Goal: Find specific page/section: Find specific page/section

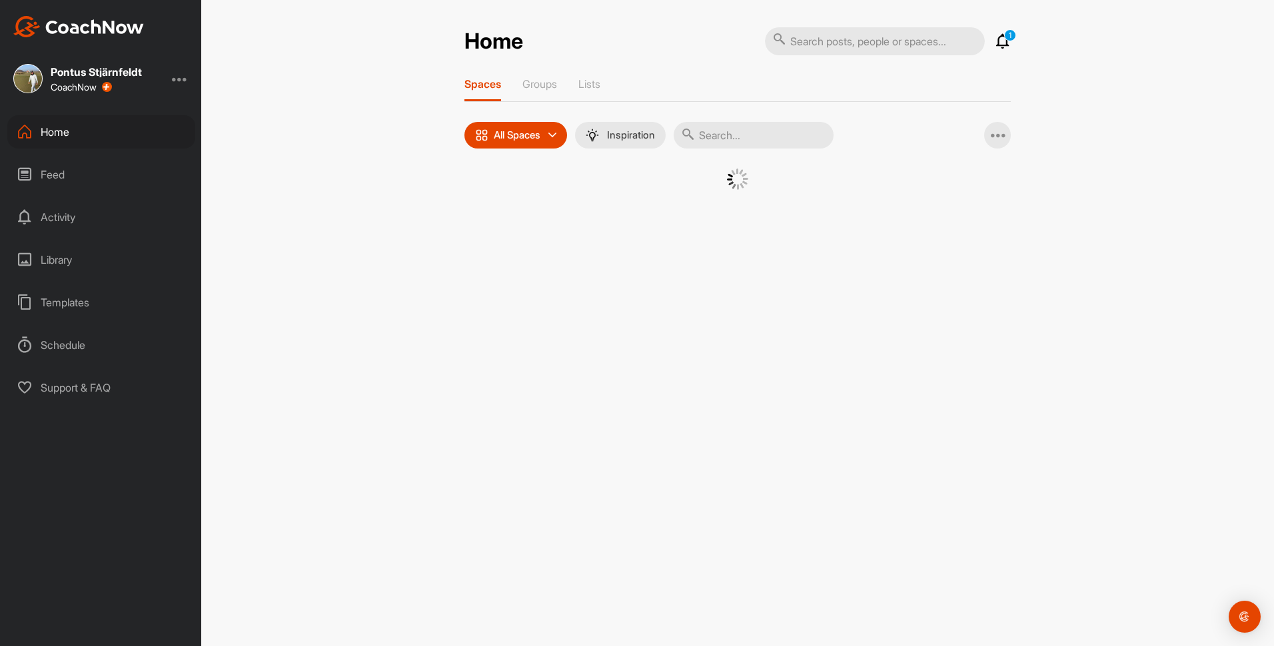
click at [866, 42] on input "text" at bounding box center [875, 41] width 220 height 28
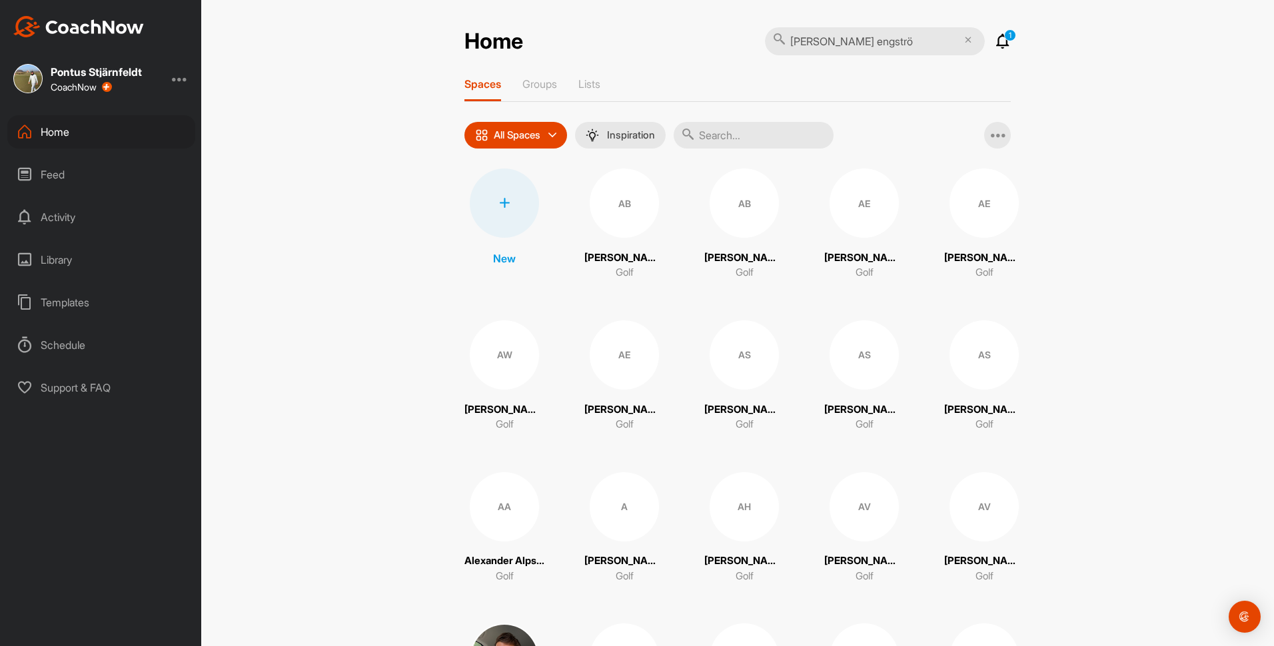
type input "[PERSON_NAME]"
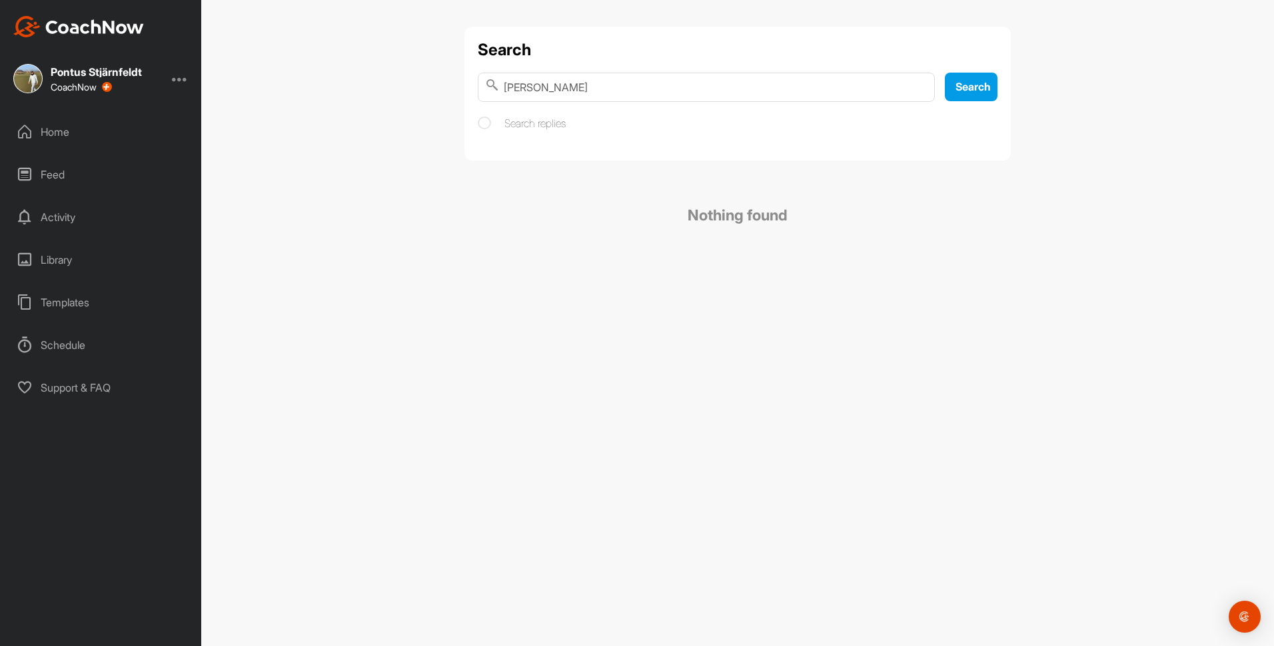
drag, startPoint x: 604, startPoint y: 88, endPoint x: 316, endPoint y: 116, distance: 289.9
click at [316, 116] on div "Search [PERSON_NAME] Search Search replies Nothing found" at bounding box center [737, 323] width 1073 height 646
type input "m"
type input "Engström"
click at [910, 88] on input "Engström" at bounding box center [706, 87] width 457 height 29
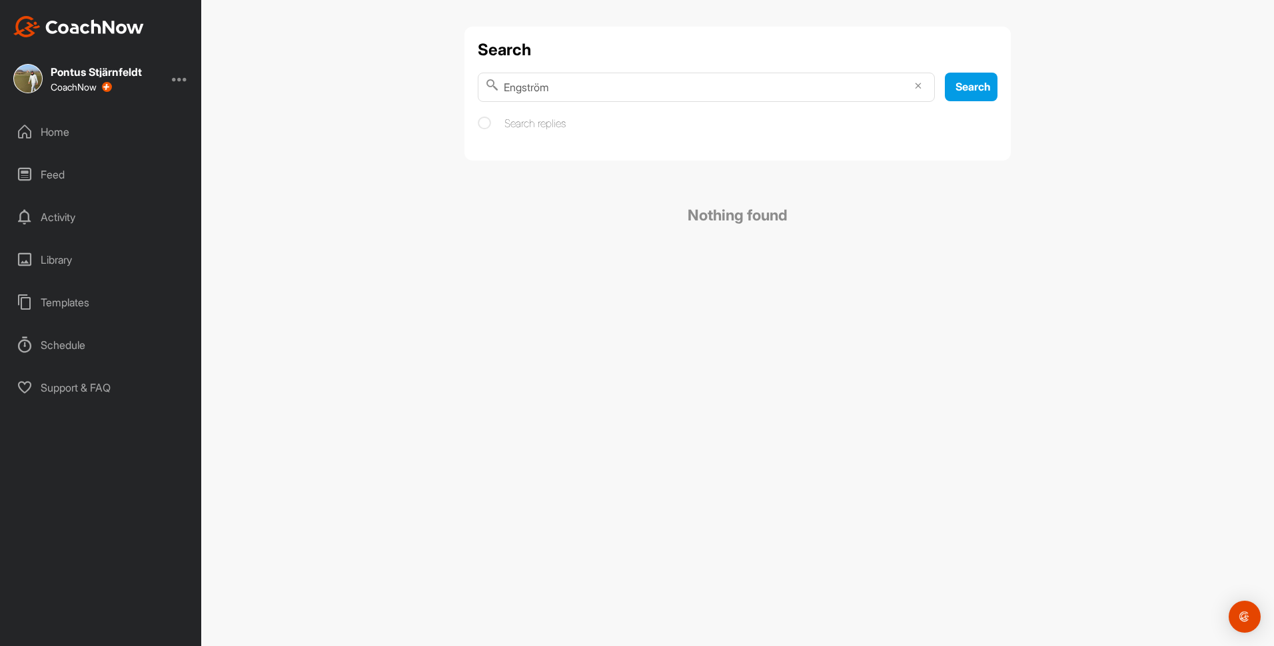
click at [915, 85] on icon at bounding box center [918, 86] width 7 height 7
click at [94, 123] on div "Home" at bounding box center [101, 131] width 188 height 33
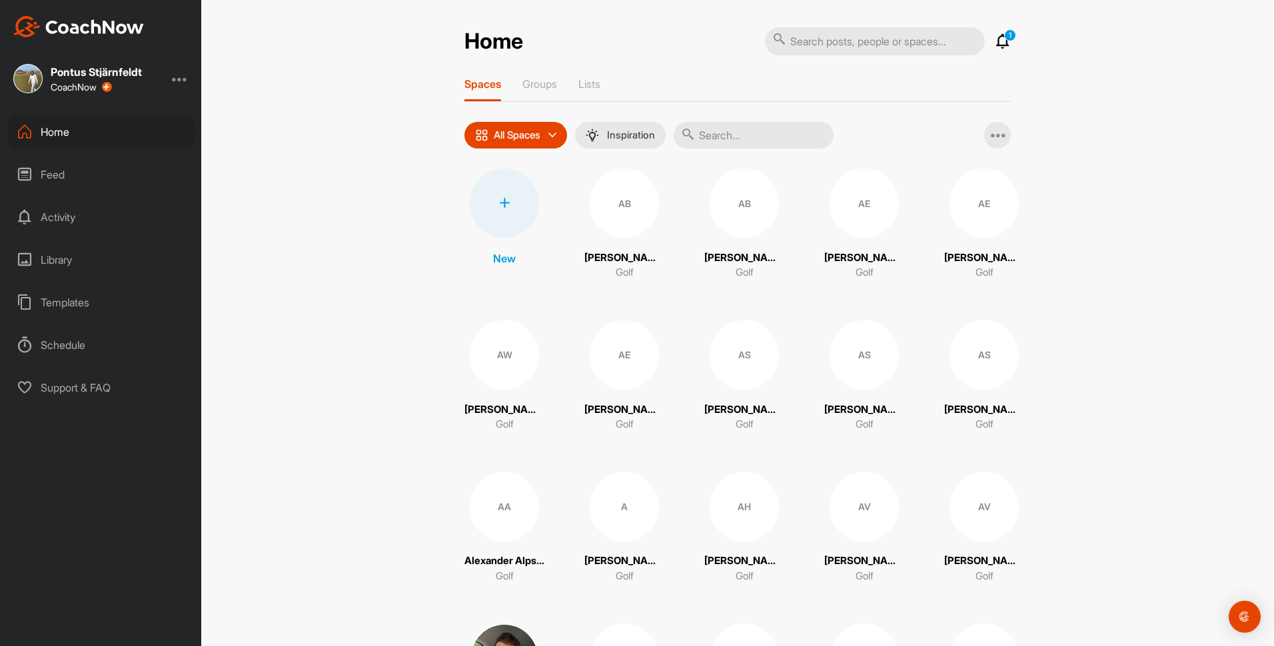
click at [758, 128] on input "text" at bounding box center [754, 135] width 160 height 27
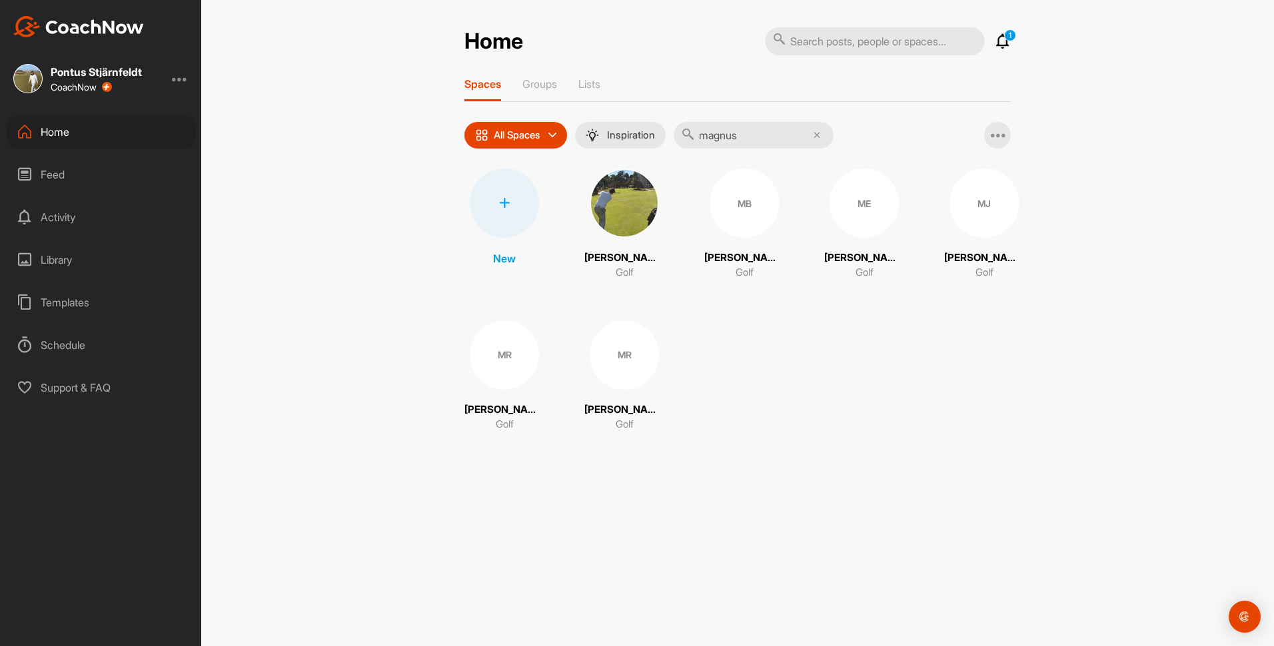
type input "magnus"
click at [868, 199] on div "ME" at bounding box center [864, 203] width 69 height 69
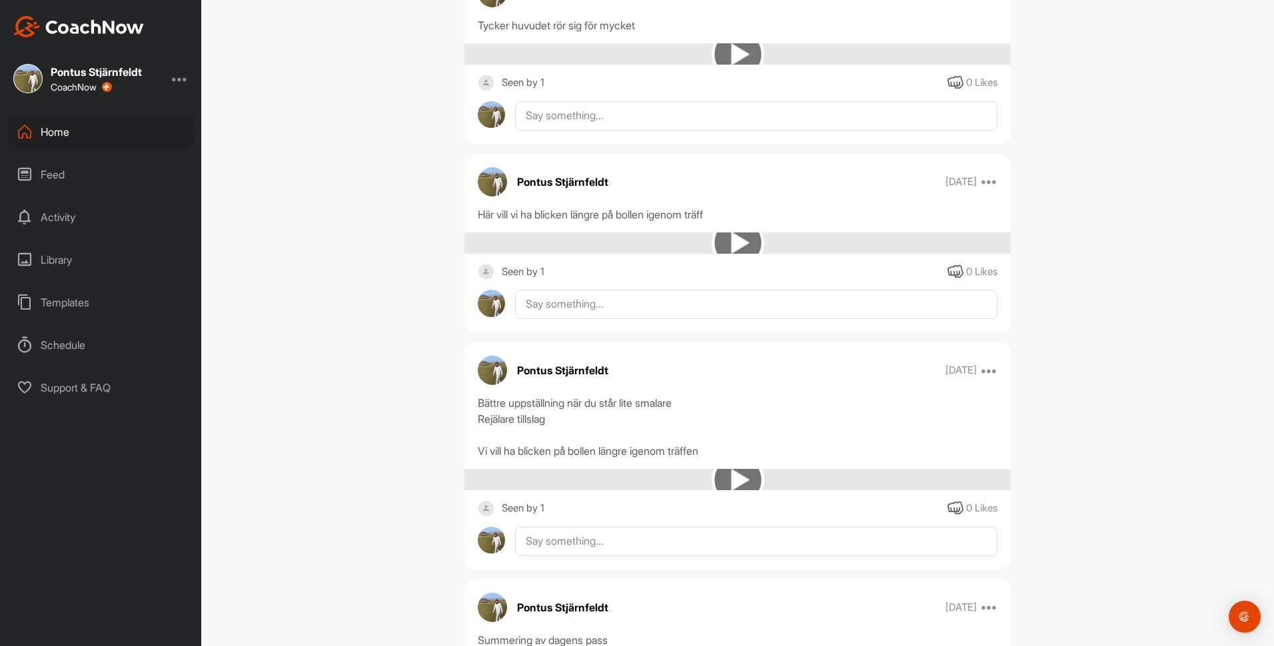
scroll to position [2066, 0]
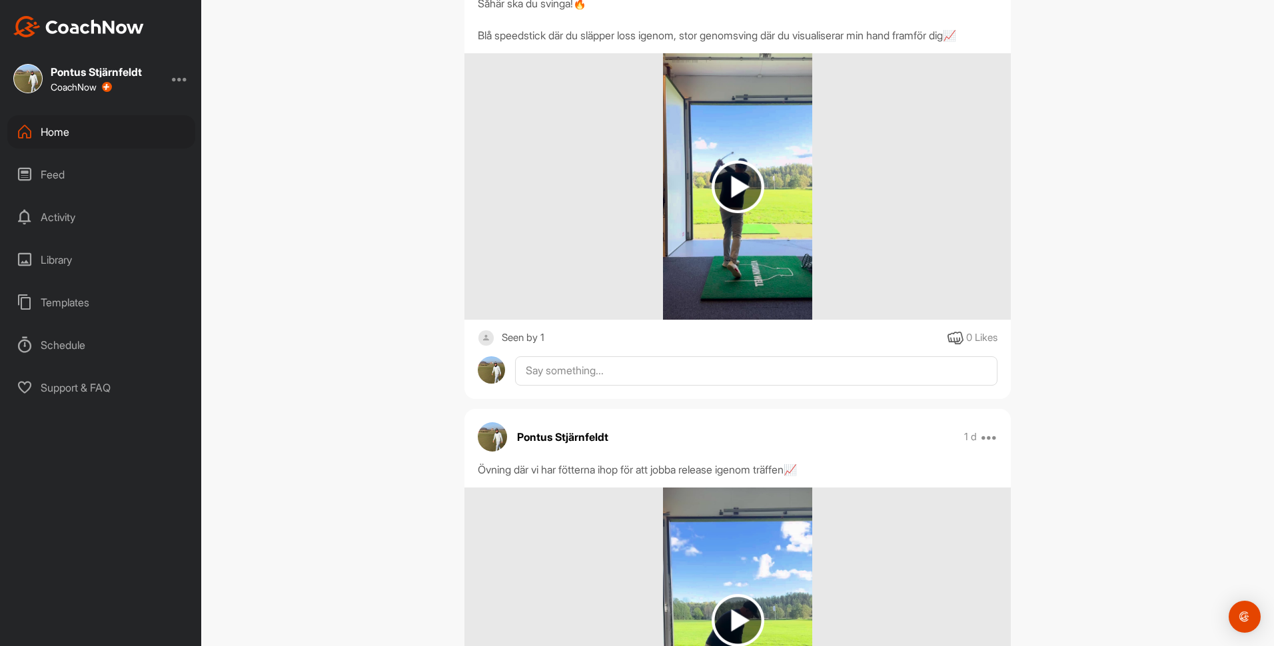
click at [740, 196] on img at bounding box center [738, 187] width 53 height 53
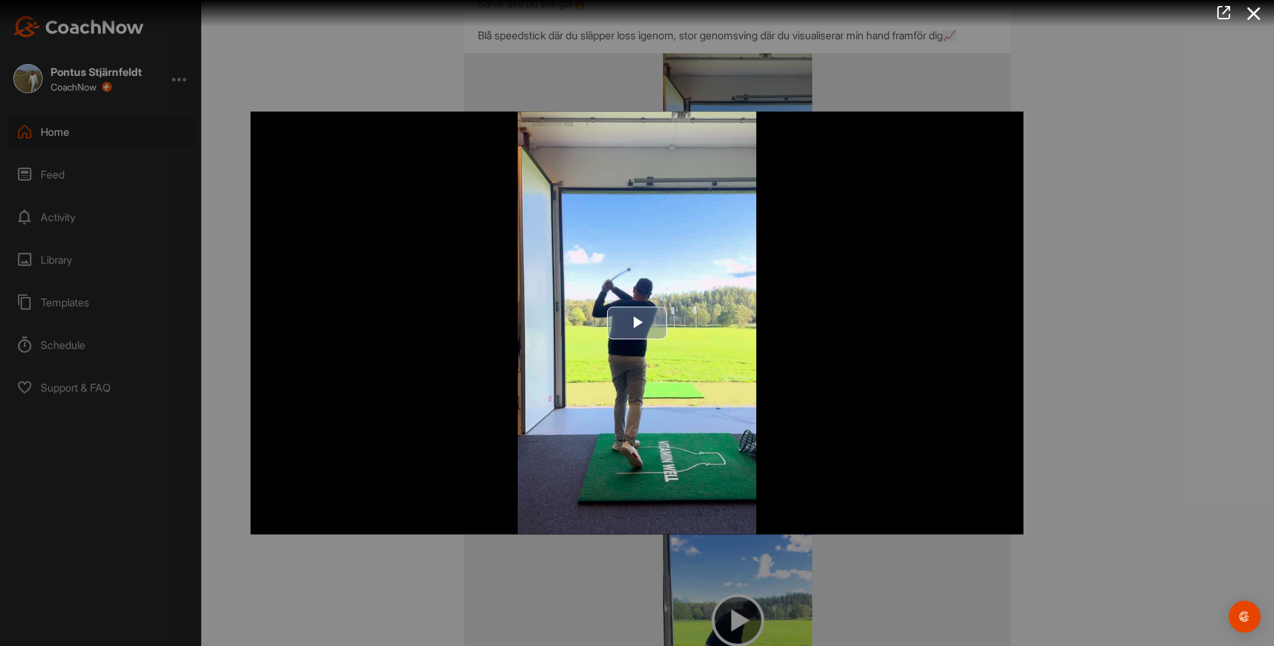
click at [637, 323] on span "Video Player" at bounding box center [637, 323] width 0 height 0
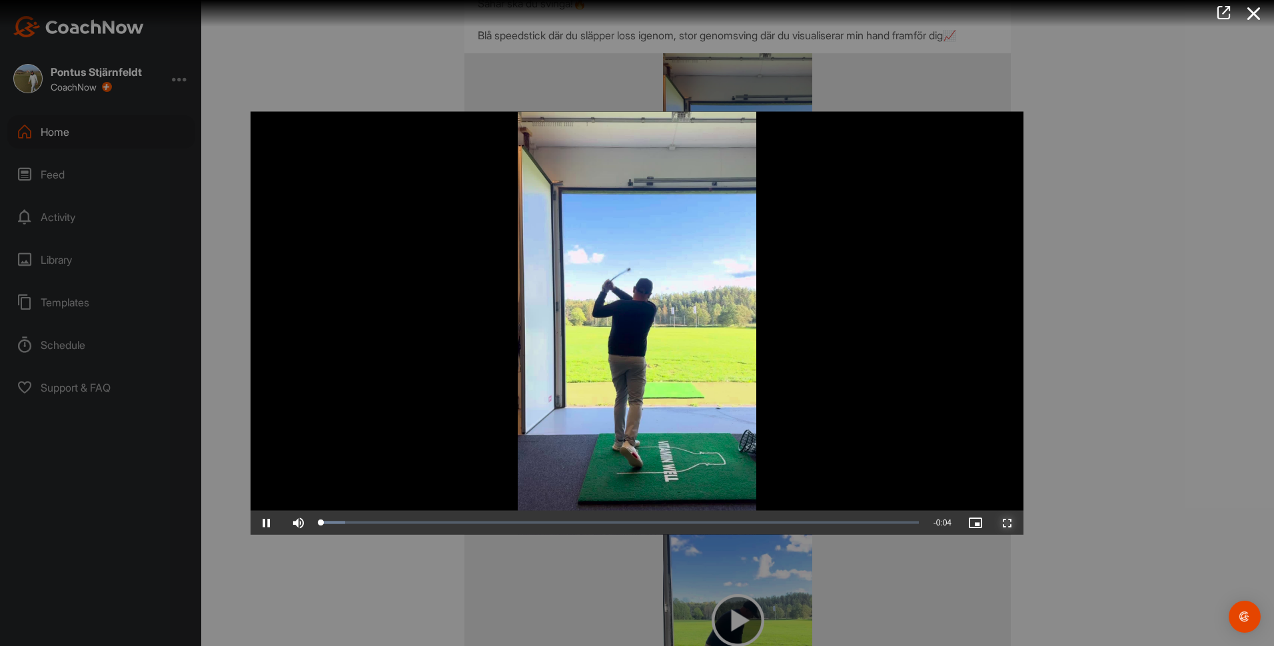
click at [1005, 523] on span "Video Player" at bounding box center [1007, 523] width 32 height 0
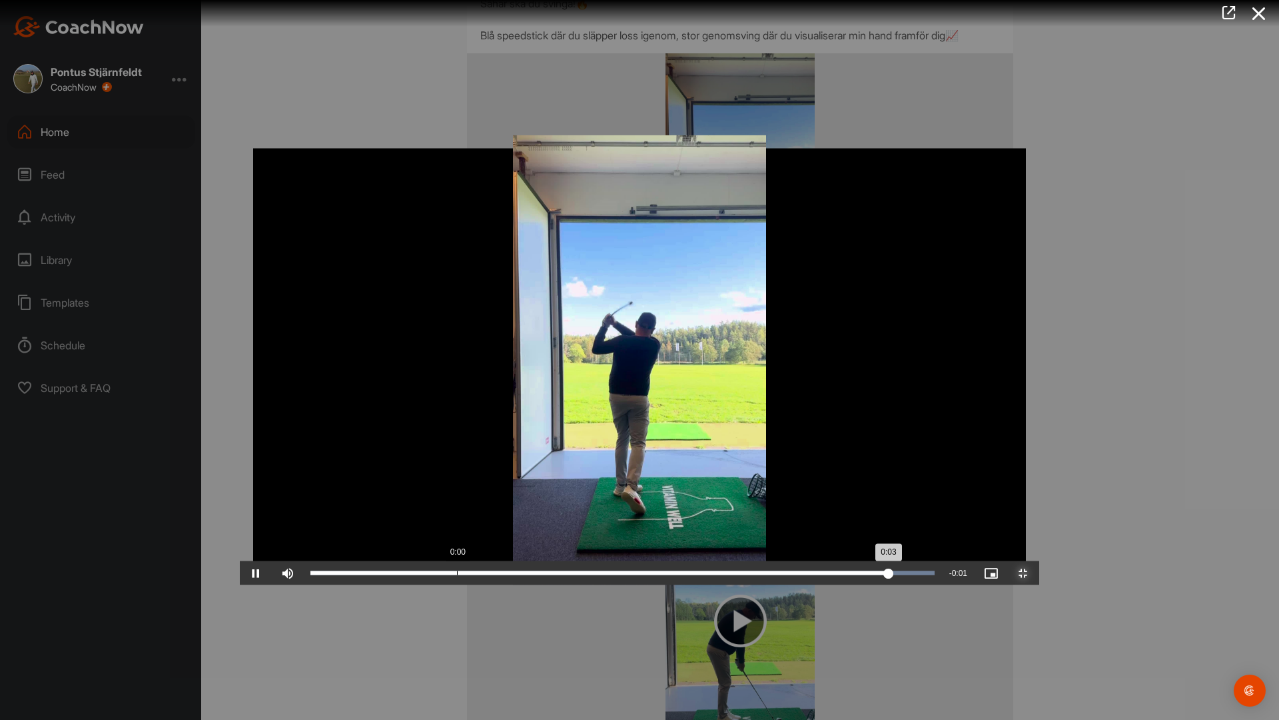
click at [304, 585] on div "Loaded : 100.00% 0:00 0:03" at bounding box center [623, 573] width 638 height 24
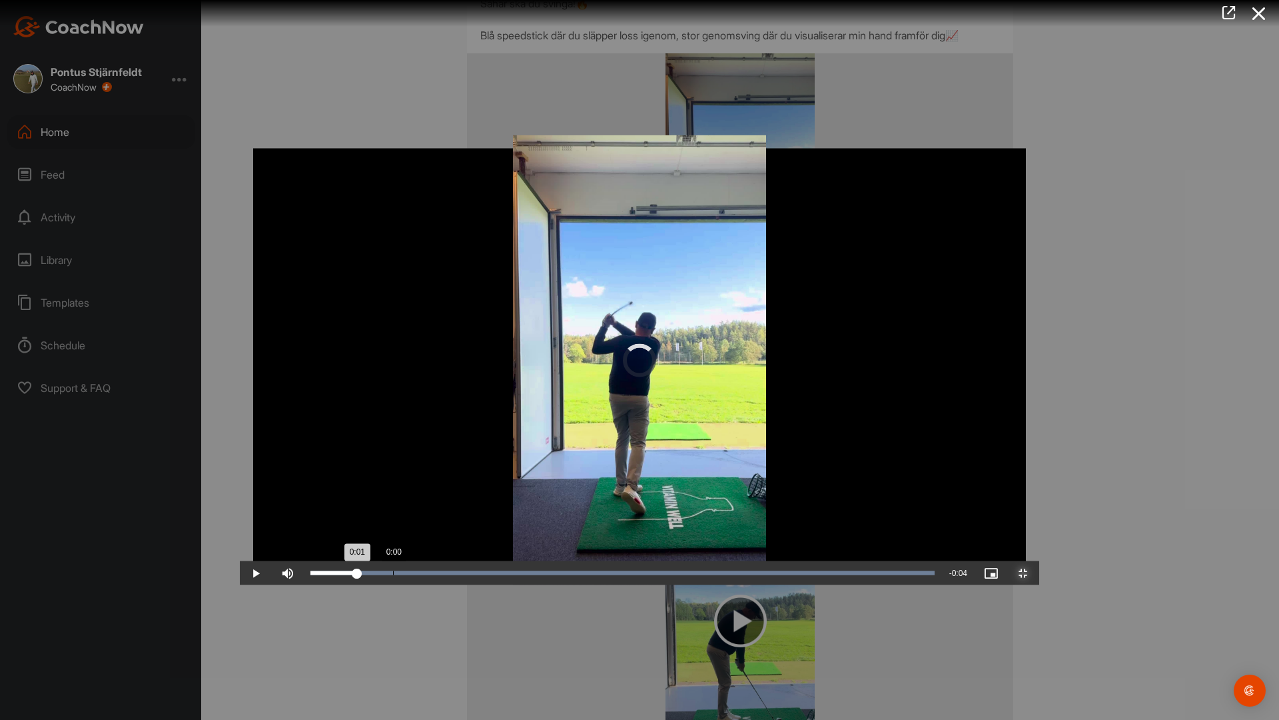
click at [304, 585] on div "Loaded : 100.00% 0:00 0:01" at bounding box center [623, 573] width 638 height 24
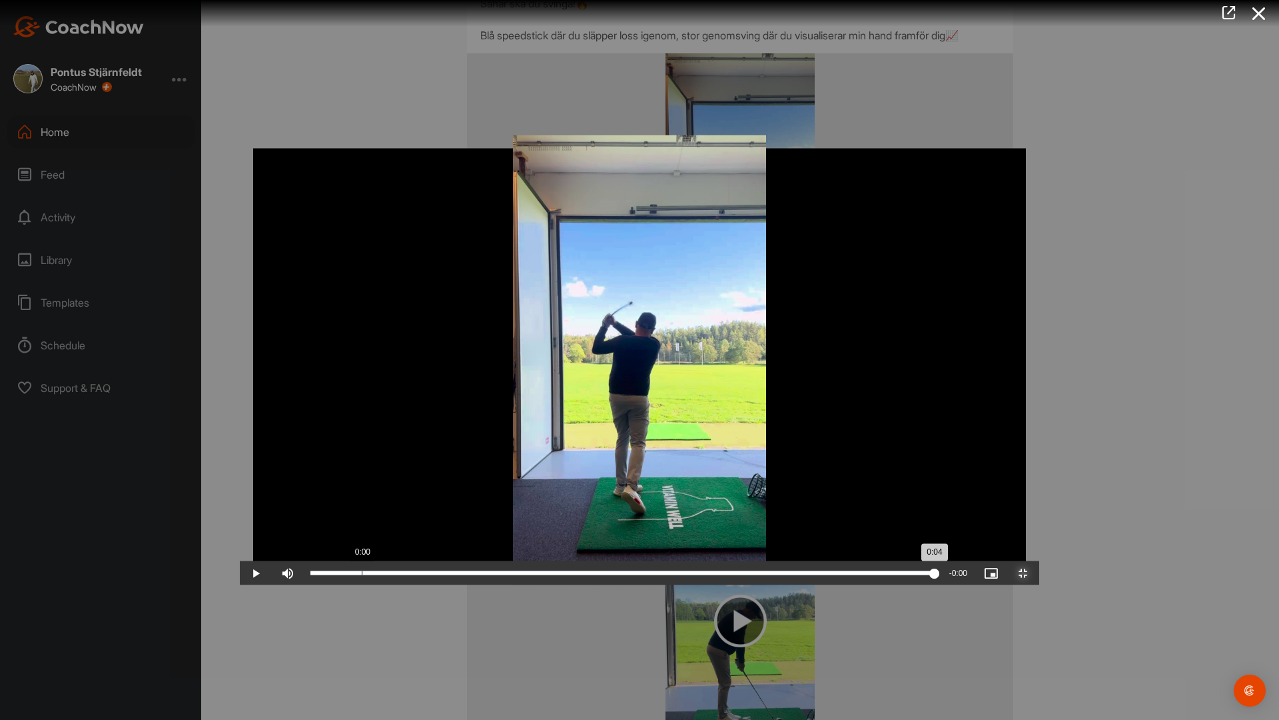
click at [310, 575] on div "Loaded : 100.00% 0:00 0:04" at bounding box center [622, 573] width 624 height 4
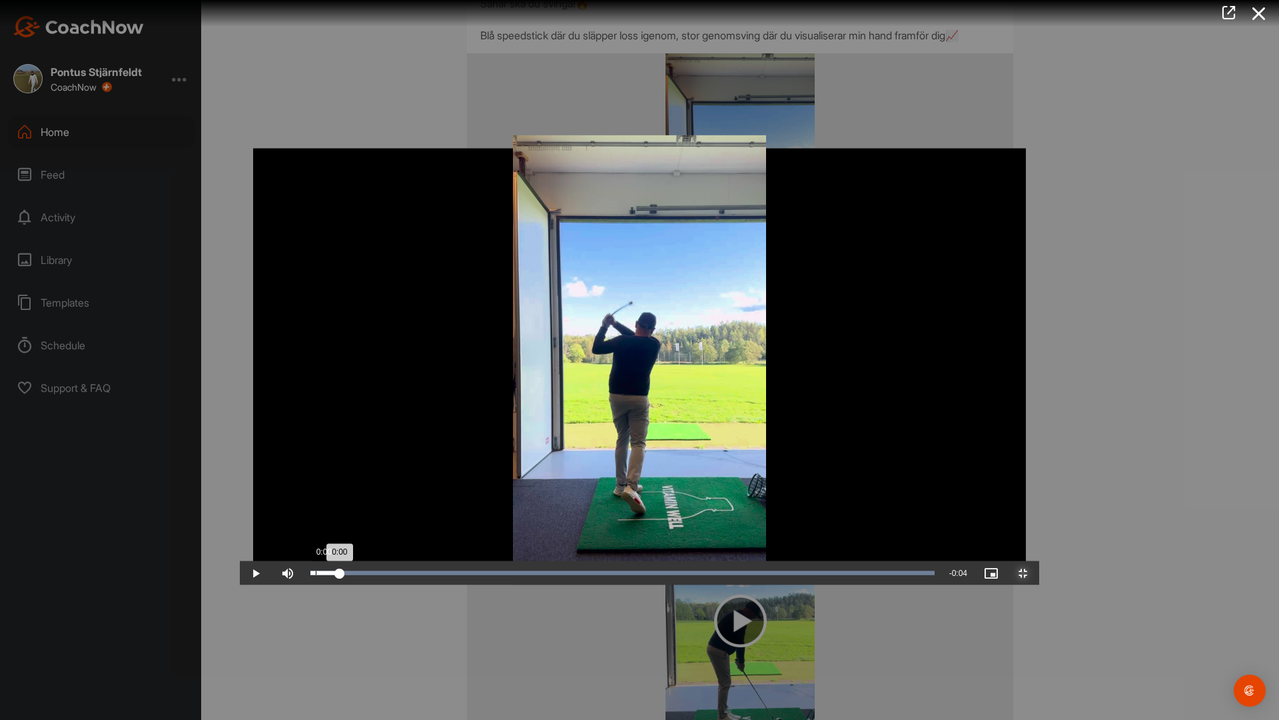
click at [304, 585] on div "Loaded : 100.00% 0:00 0:00" at bounding box center [623, 573] width 638 height 24
click at [240, 573] on span "Video Player" at bounding box center [256, 573] width 32 height 0
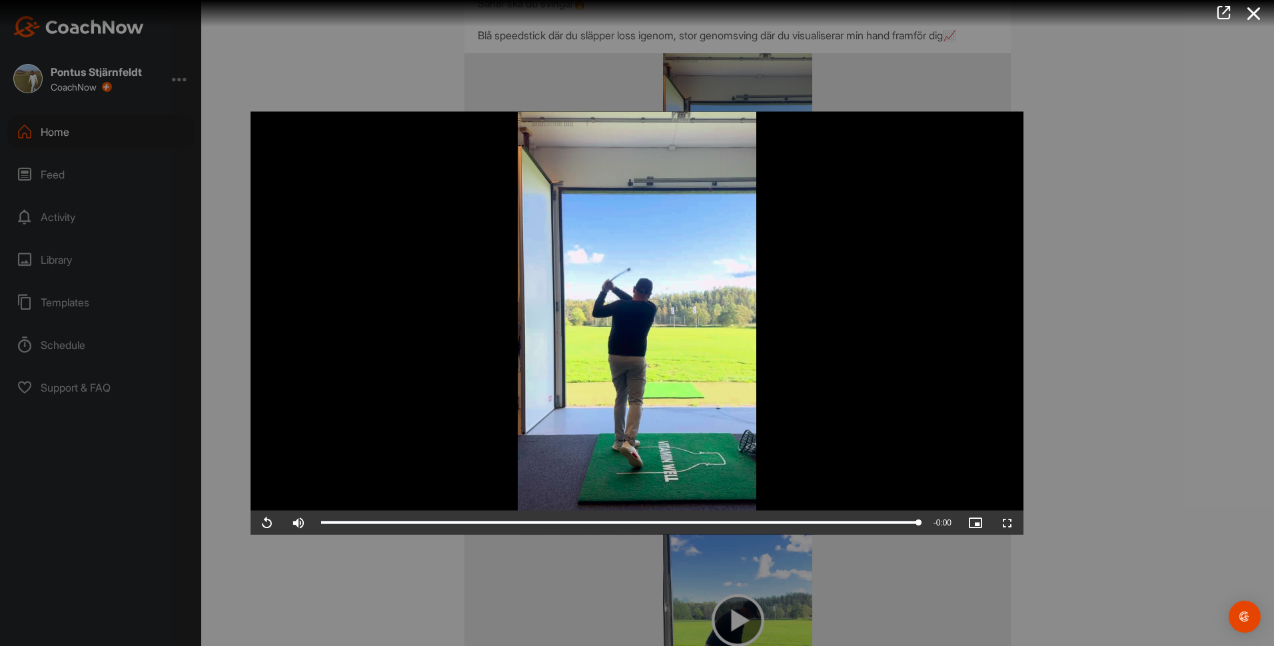
click at [1235, 210] on div at bounding box center [637, 323] width 1274 height 646
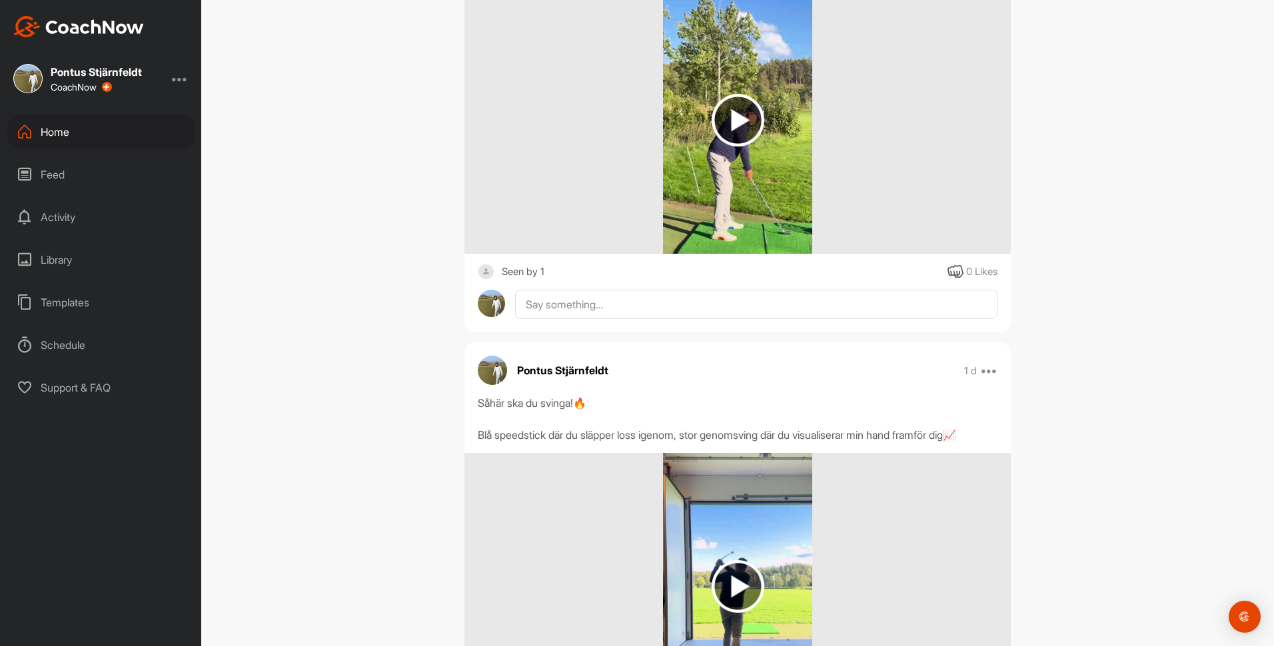
scroll to position [1532, 0]
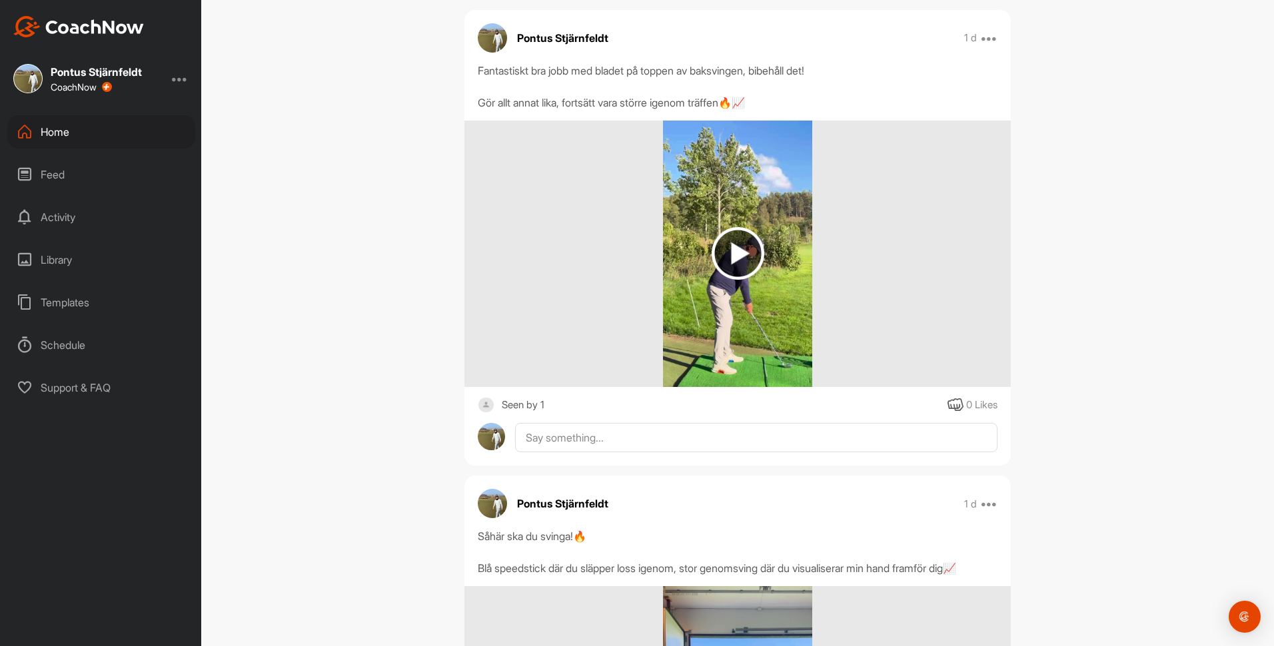
click at [753, 280] on img at bounding box center [738, 253] width 53 height 53
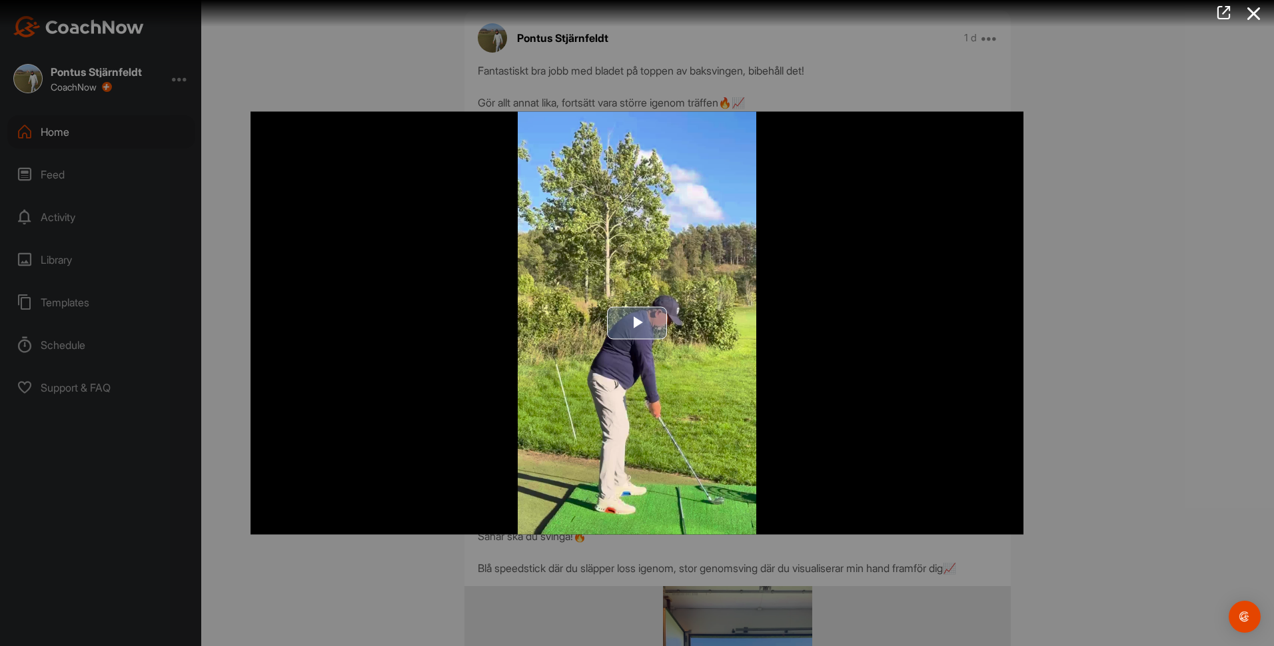
drag, startPoint x: 609, startPoint y: 320, endPoint x: 617, endPoint y: 324, distance: 8.9
click at [637, 323] on span "Video Player" at bounding box center [637, 323] width 0 height 0
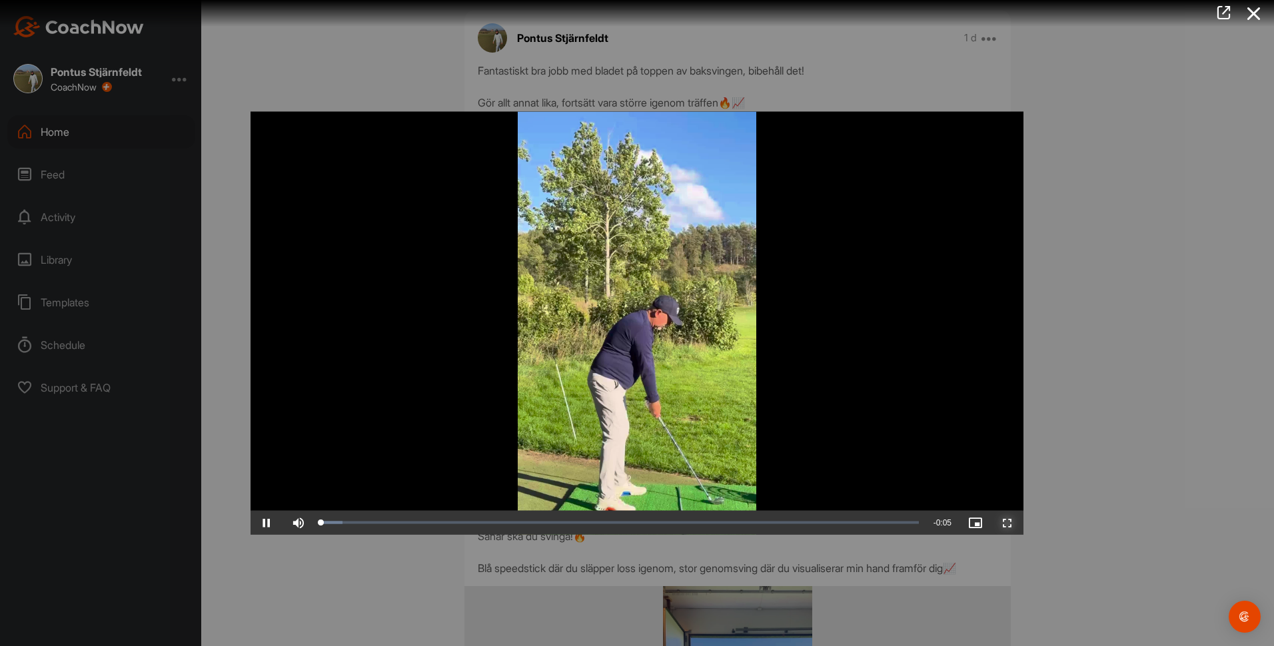
click at [1001, 523] on span "Video Player" at bounding box center [1007, 523] width 32 height 0
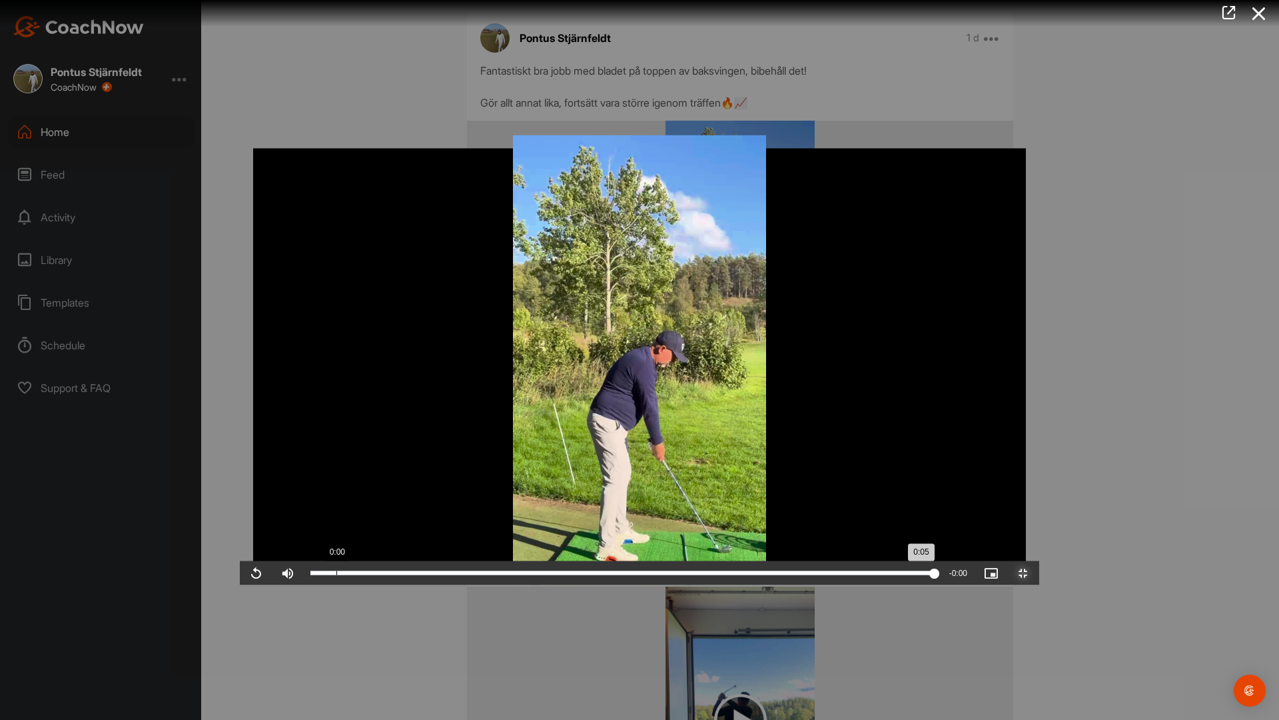
click at [304, 585] on div "Loaded : 100.00% 0:00 0:05" at bounding box center [623, 573] width 638 height 24
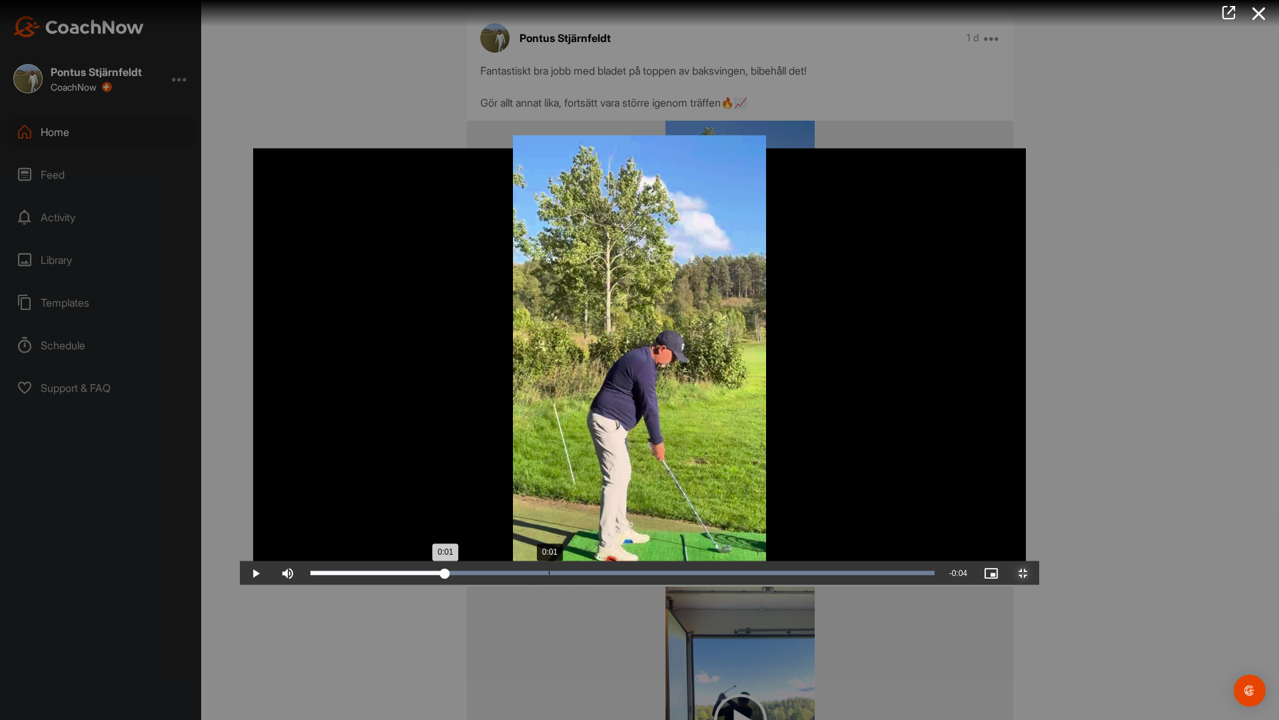
drag, startPoint x: 97, startPoint y: 711, endPoint x: 309, endPoint y: 708, distance: 212.6
click at [310, 575] on div "0:01" at bounding box center [377, 573] width 135 height 4
click at [382, 585] on div "Loaded : 100.00% 0:01 0:01" at bounding box center [623, 573] width 638 height 24
click at [456, 585] on div "Loaded : 100.00% 0:01 0:01" at bounding box center [623, 573] width 638 height 24
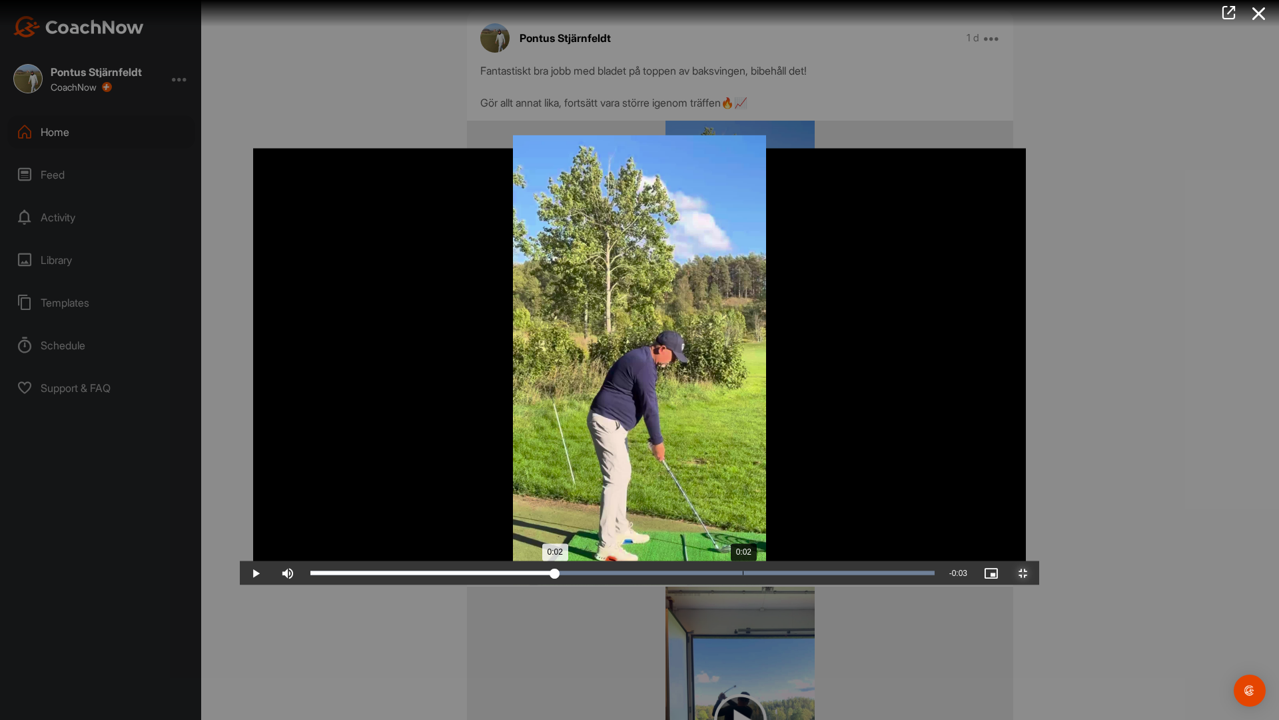
click at [503, 575] on div "Loaded : 100.00% 0:02 0:02" at bounding box center [622, 573] width 624 height 4
click at [536, 575] on div "Loaded : 100.00% 0:02 0:02" at bounding box center [622, 573] width 624 height 4
click at [609, 585] on div "Loaded : 100.00% 0:02 0:02" at bounding box center [623, 573] width 638 height 24
drag, startPoint x: 659, startPoint y: 716, endPoint x: 696, endPoint y: 719, distance: 36.7
click at [680, 585] on div "Loaded : 100.00% 0:02 0:02" at bounding box center [623, 573] width 638 height 24
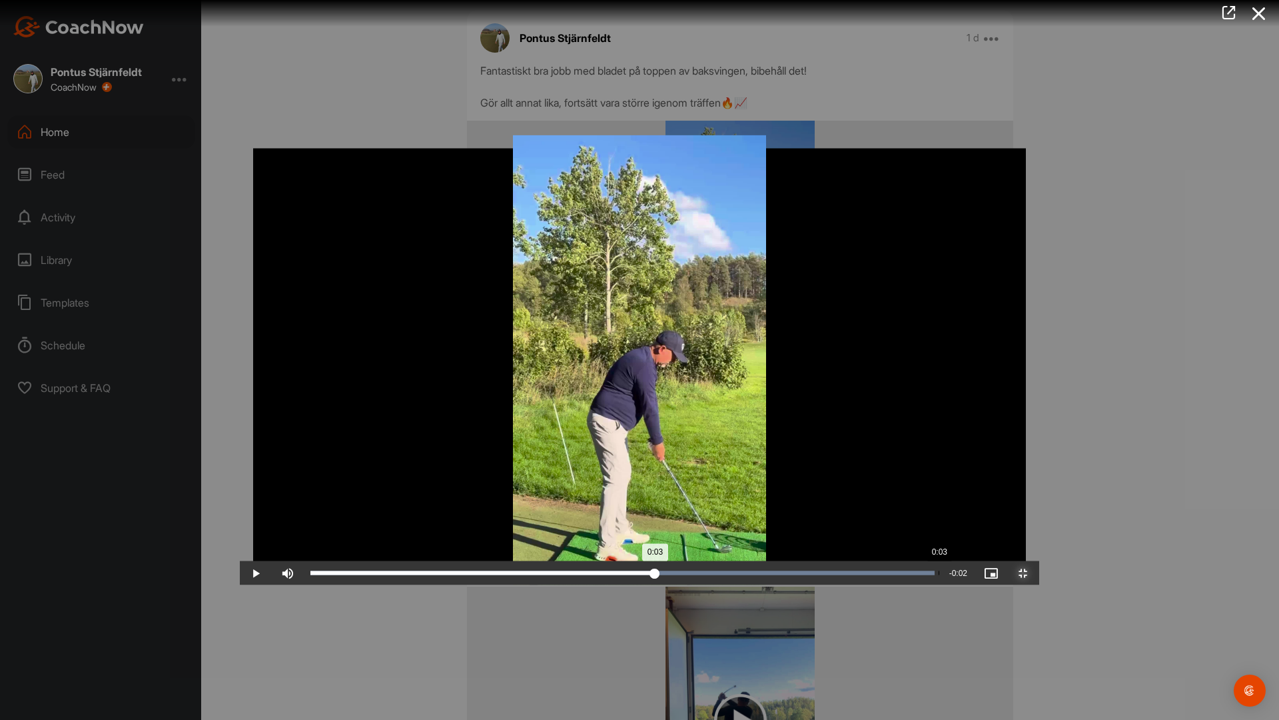
click at [708, 585] on div "Loaded : 100.00% 0:03 0:03" at bounding box center [623, 573] width 638 height 24
click at [795, 585] on div "Loaded : 100.00% 0:03 0:03" at bounding box center [623, 573] width 638 height 24
click at [837, 585] on div "Loaded : 100.00% 0:03 0:03" at bounding box center [623, 573] width 638 height 24
click at [838, 585] on div "Loaded : 100.00% 0:03 0:03" at bounding box center [623, 573] width 638 height 24
click at [869, 585] on div "Loaded : 100.00% 0:03 0:03" at bounding box center [623, 573] width 638 height 24
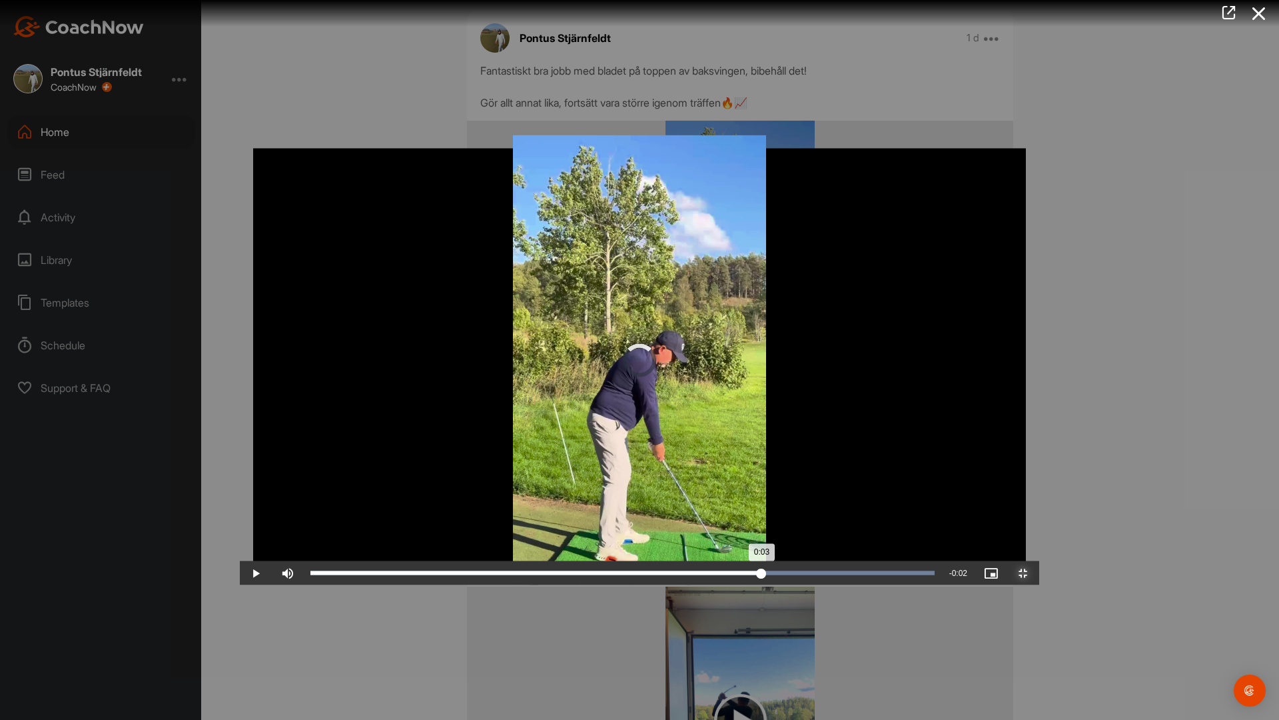
click at [851, 585] on div "Loaded : 100.00% 0:03 0:03" at bounding box center [623, 573] width 638 height 24
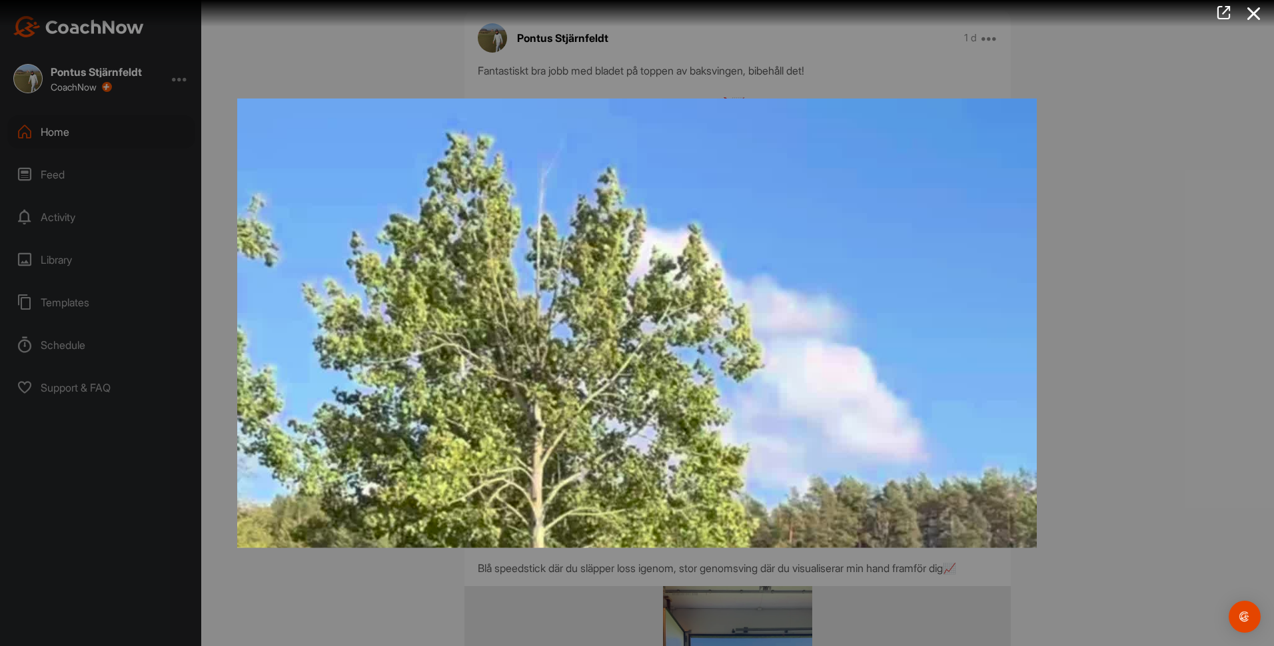
click at [1195, 279] on div at bounding box center [637, 323] width 1274 height 646
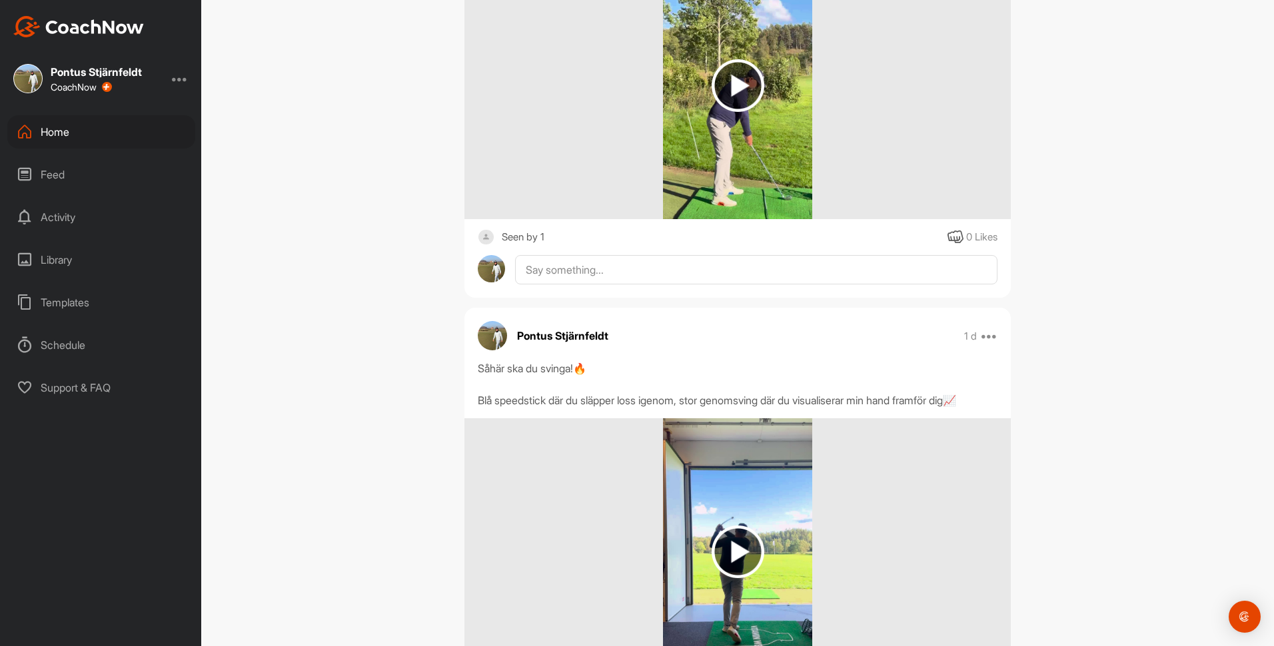
scroll to position [1932, 0]
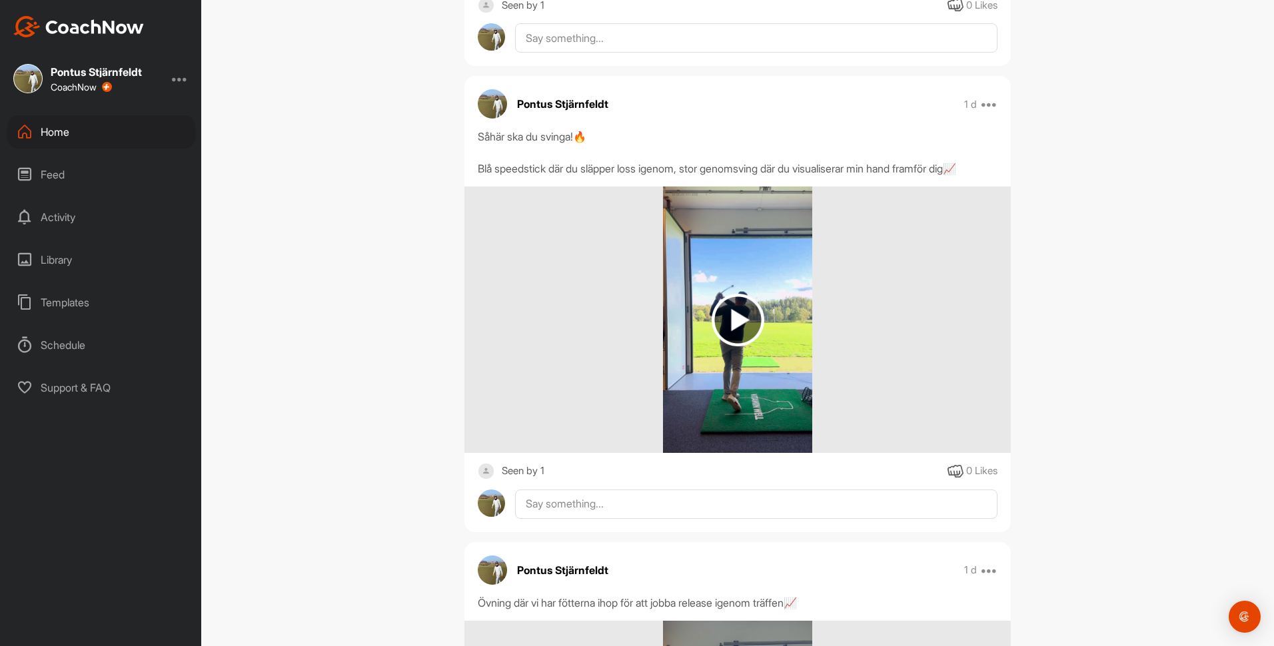
click at [663, 346] on img at bounding box center [738, 320] width 150 height 267
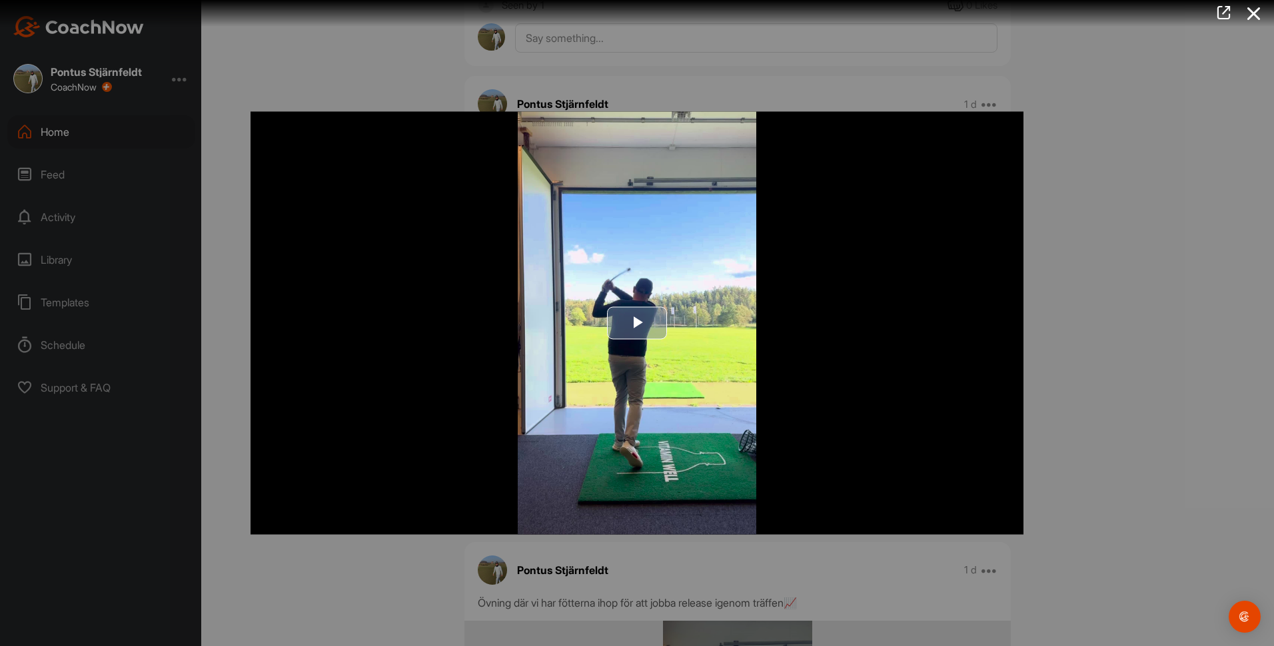
drag, startPoint x: 636, startPoint y: 320, endPoint x: 941, endPoint y: 470, distance: 340.3
click at [637, 323] on span "Video Player" at bounding box center [637, 323] width 0 height 0
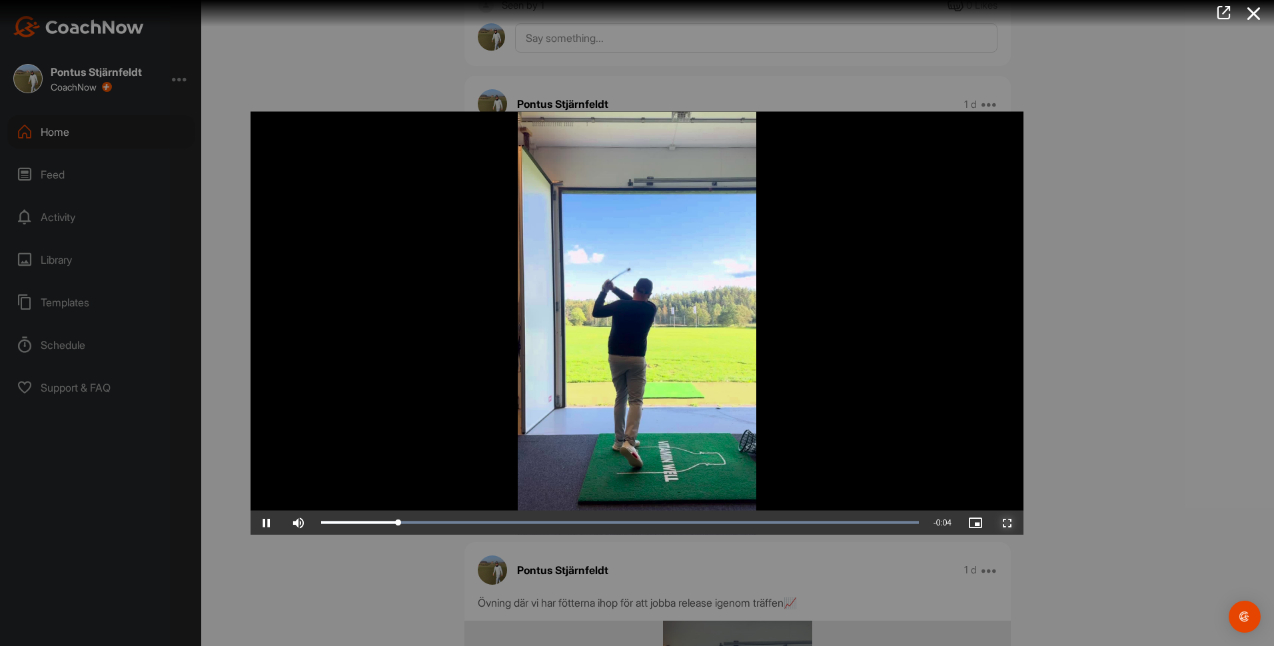
click at [1012, 523] on span "Video Player" at bounding box center [1007, 523] width 32 height 0
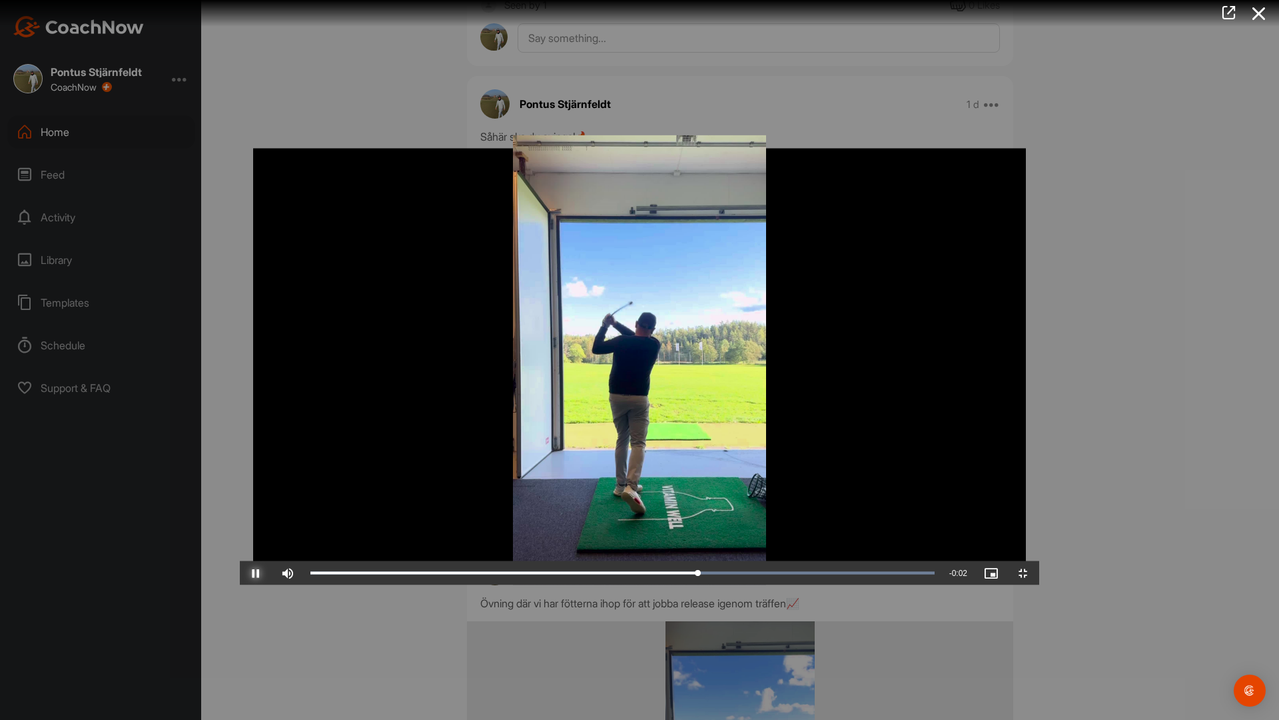
click at [240, 573] on span "Video Player" at bounding box center [256, 573] width 32 height 0
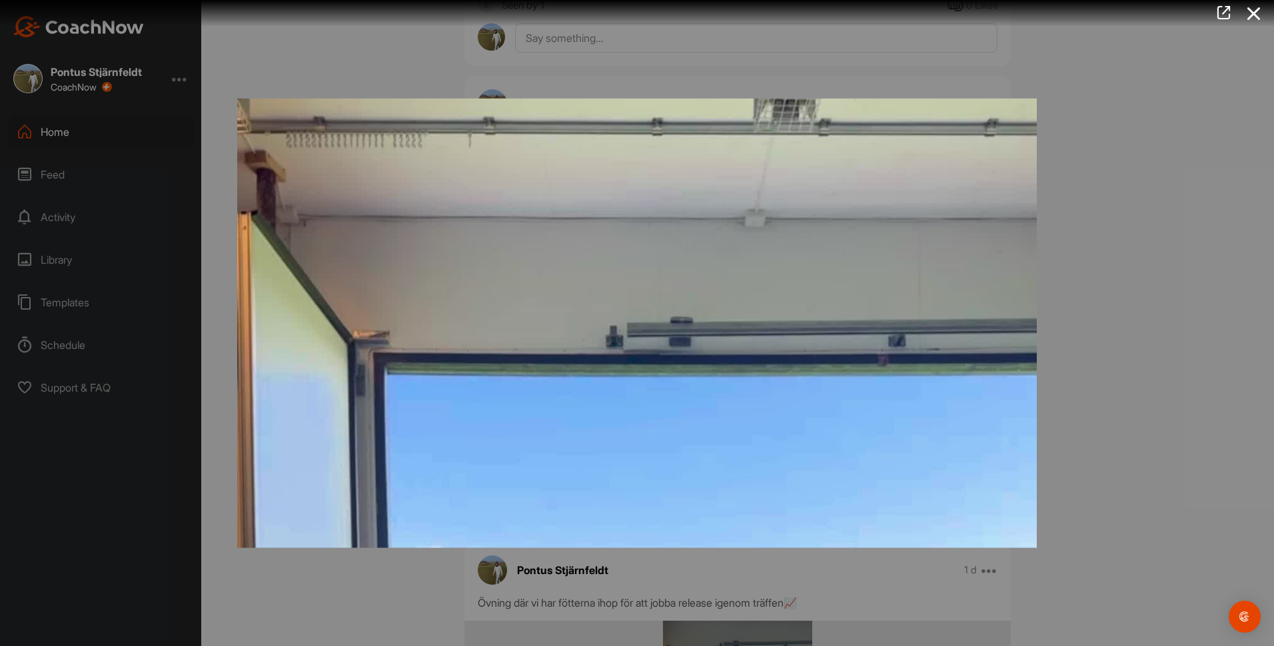
click at [1131, 190] on div at bounding box center [637, 323] width 1274 height 646
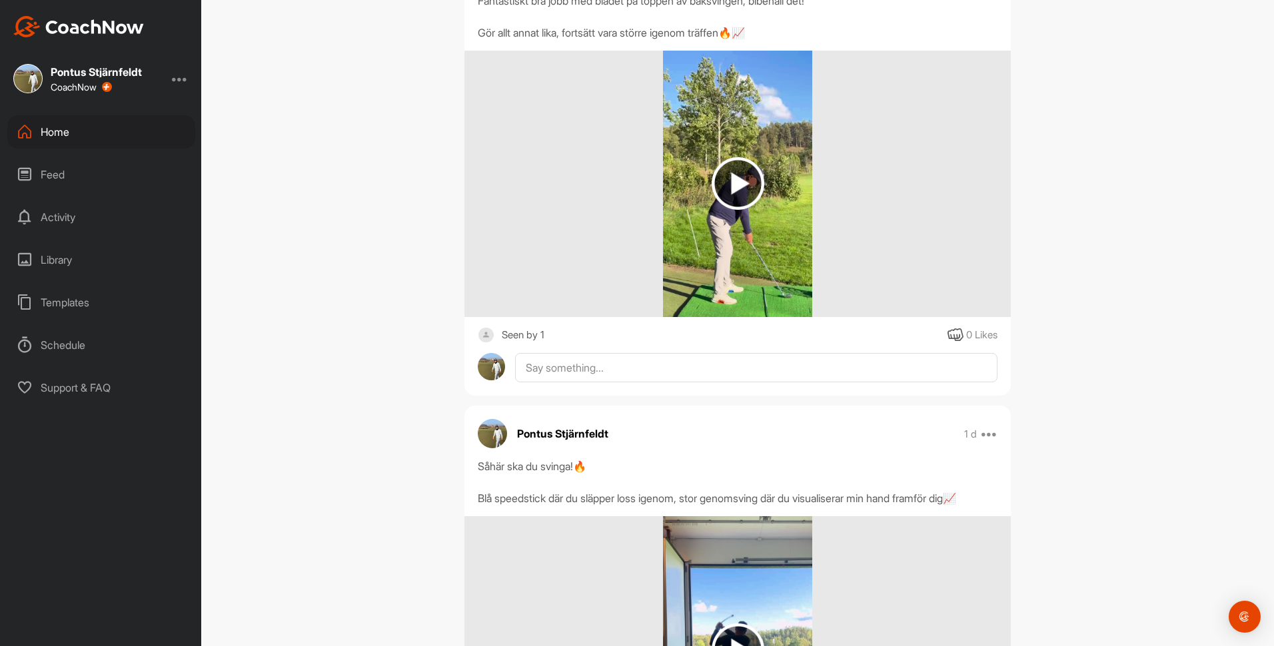
scroll to position [1599, 0]
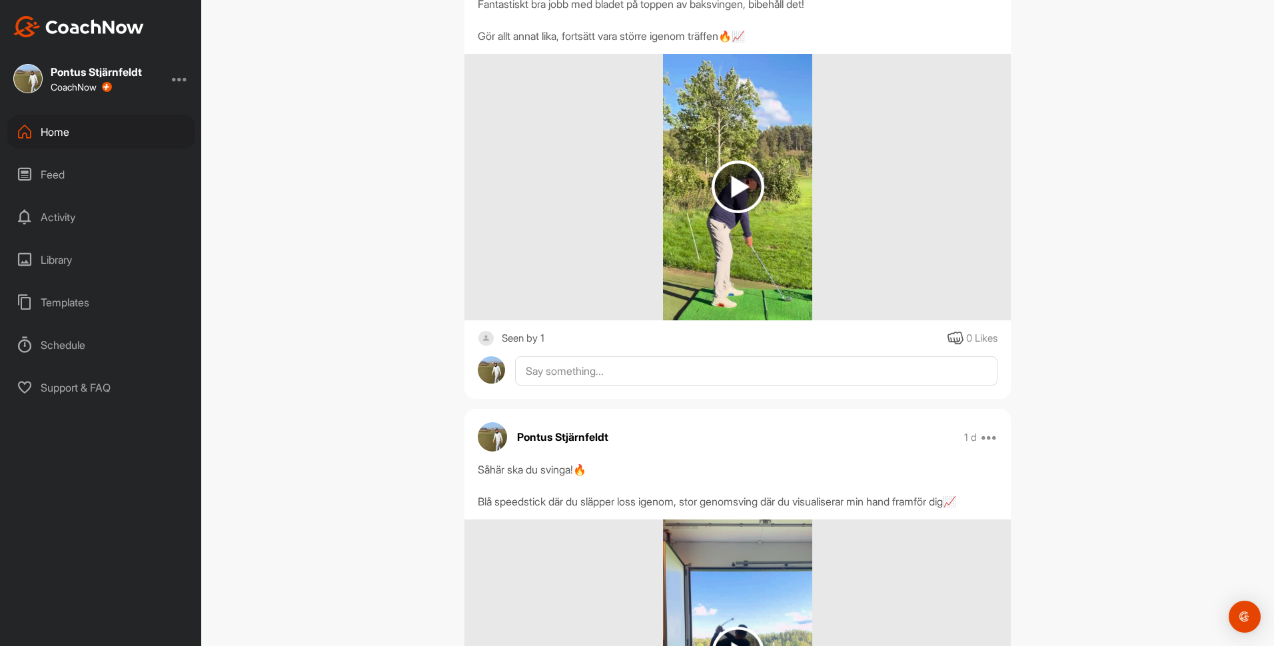
click at [743, 213] on img at bounding box center [738, 187] width 53 height 53
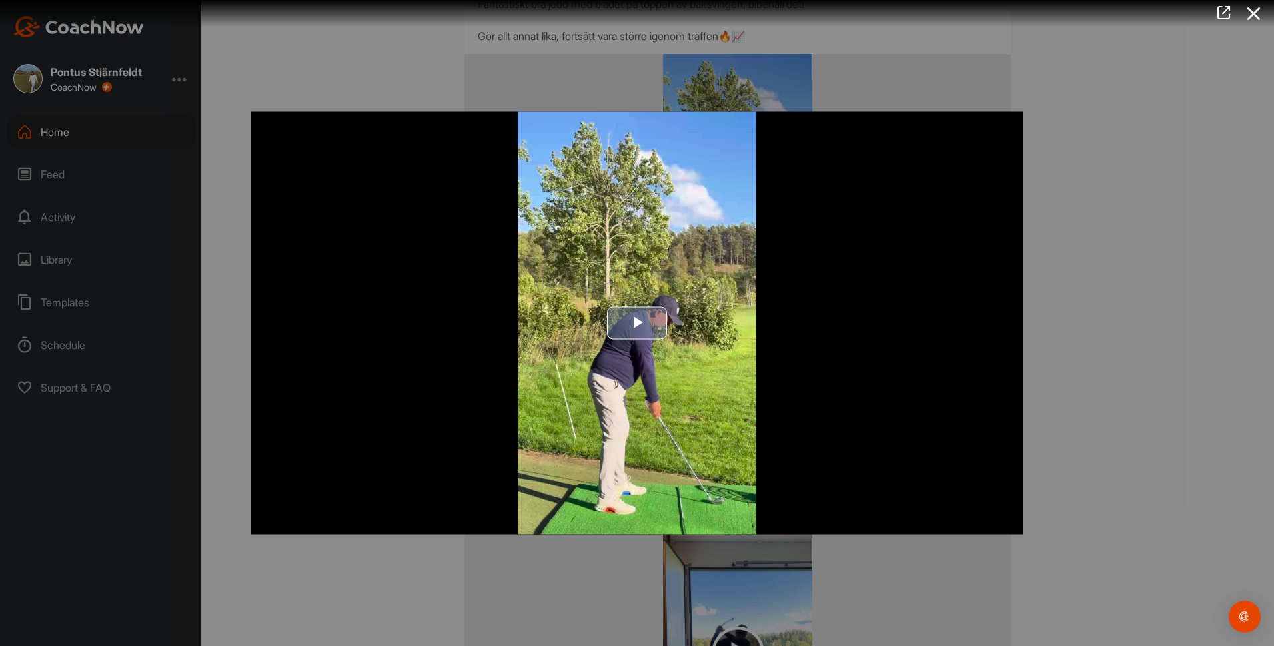
drag, startPoint x: 653, startPoint y: 320, endPoint x: 894, endPoint y: 426, distance: 262.6
click at [666, 320] on button "Play Video" at bounding box center [637, 323] width 60 height 33
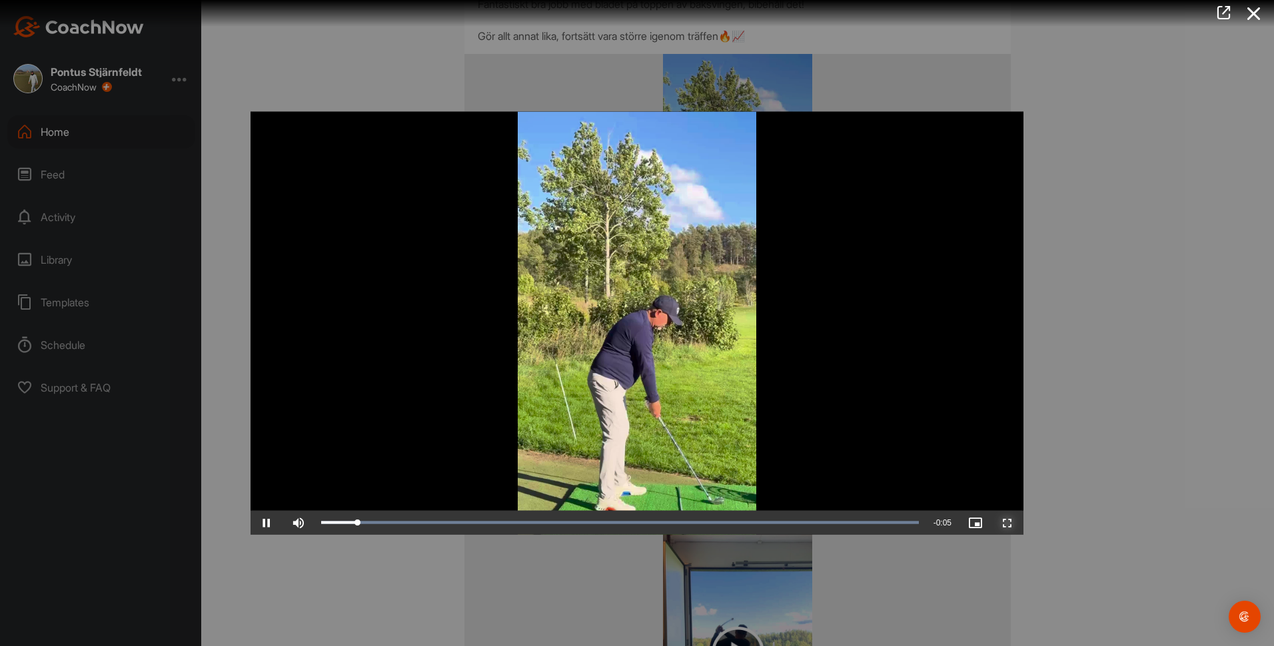
click at [1014, 523] on span "Video Player" at bounding box center [1007, 523] width 32 height 0
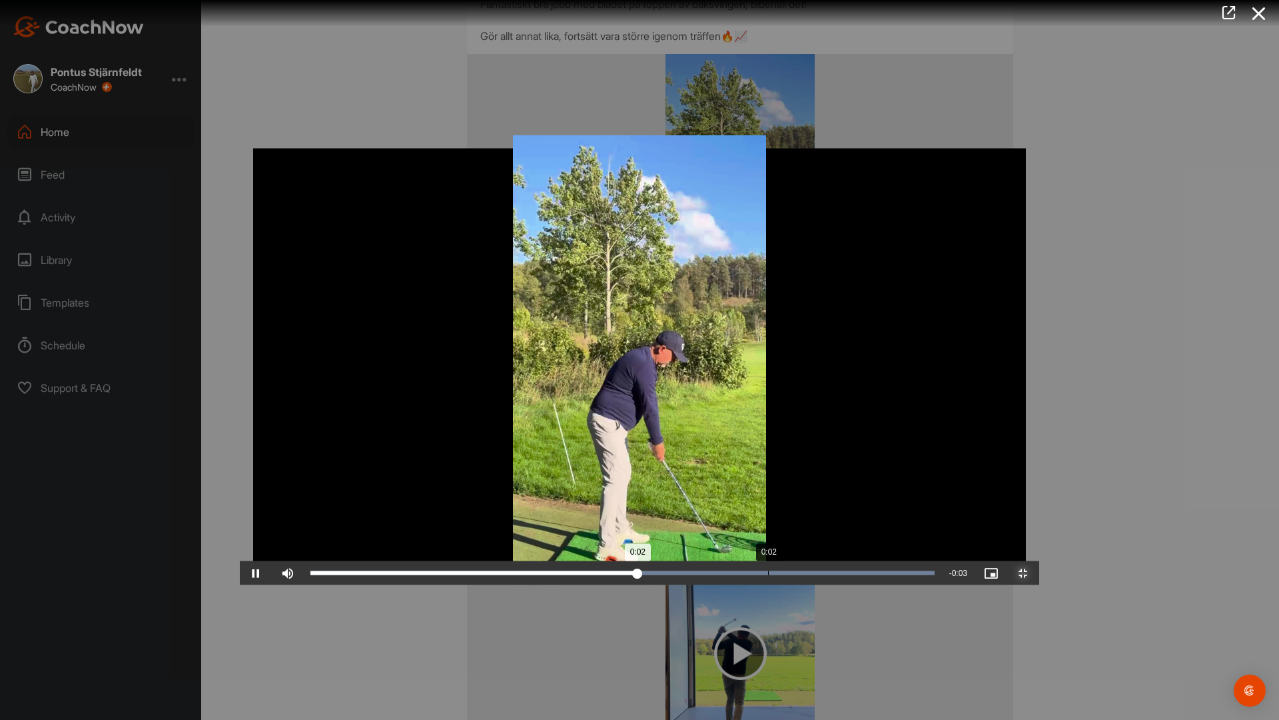
click at [1007, 561] on button "Exit Fullscreen" at bounding box center [1023, 573] width 32 height 24
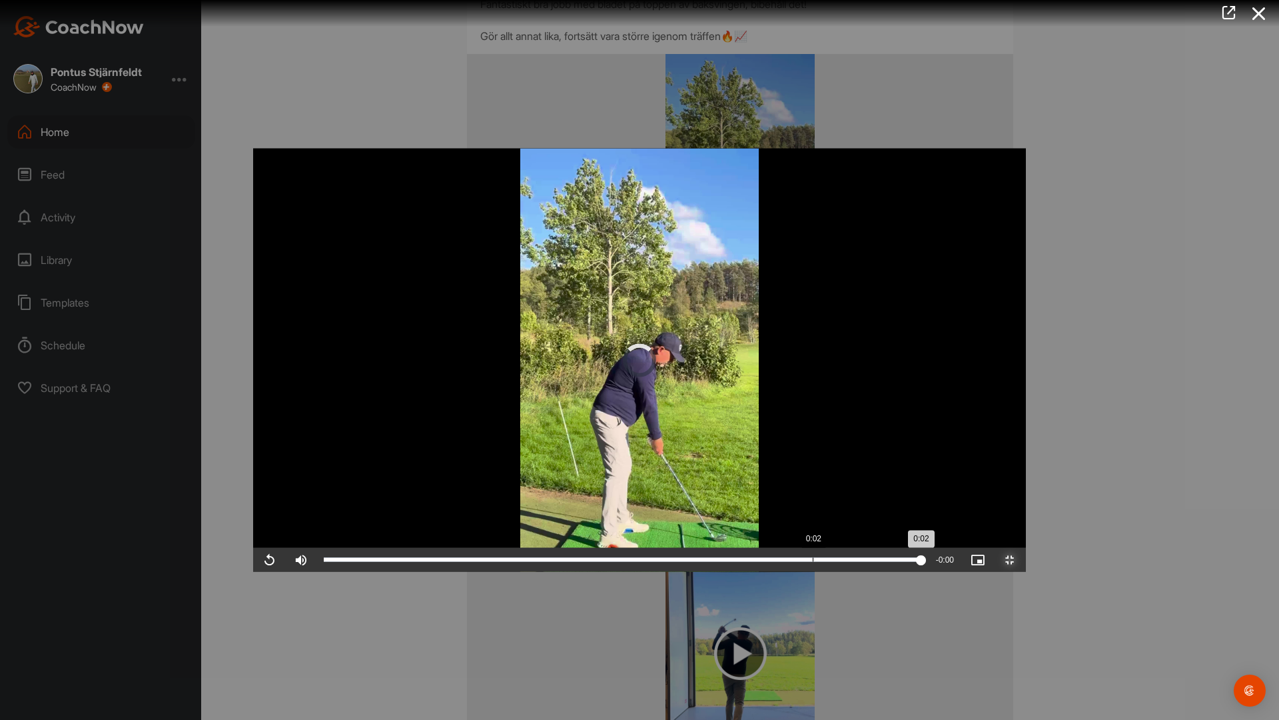
drag, startPoint x: 560, startPoint y: 715, endPoint x: 581, endPoint y: 712, distance: 21.6
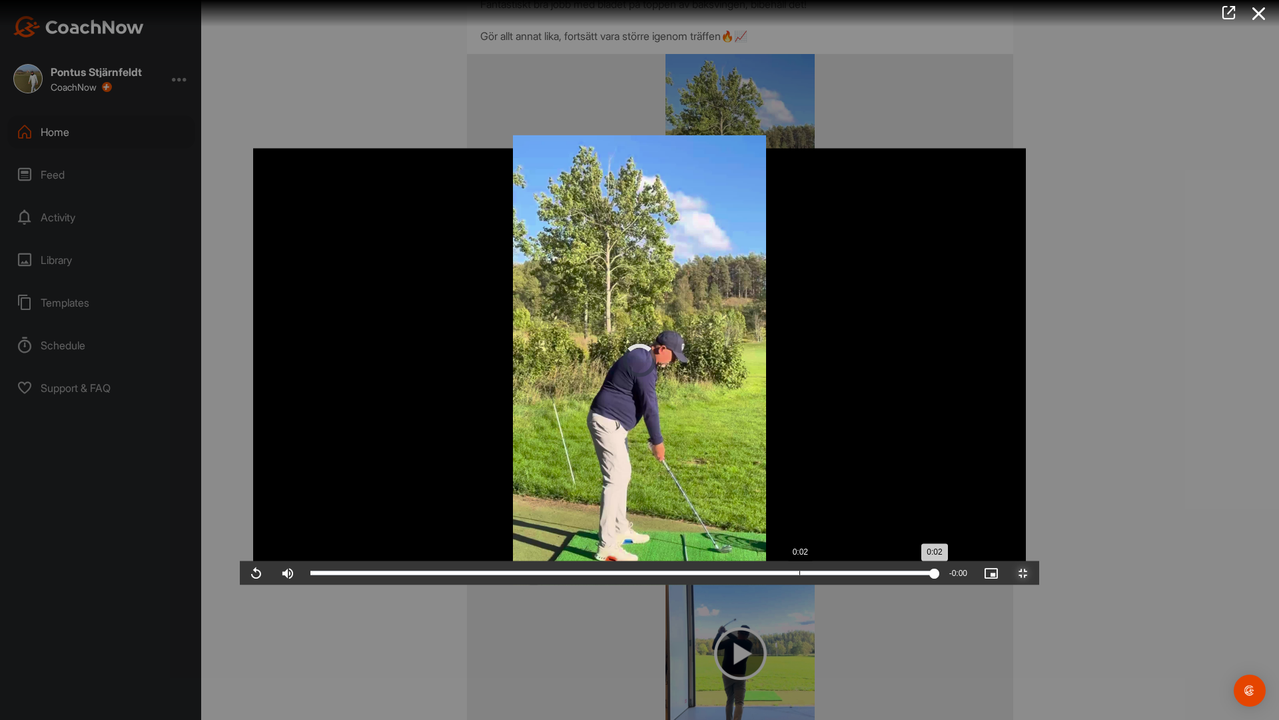
click at [562, 585] on div "Loaded : 100.00% 0:02 0:02" at bounding box center [623, 573] width 638 height 24
click at [672, 585] on div "Loaded : 100.00% 0:02 0:02" at bounding box center [623, 573] width 638 height 24
click at [736, 585] on div "Loaded : 100.00% 0:03 0:02" at bounding box center [623, 573] width 638 height 24
click at [788, 585] on div "Loaded : 100.00% 0:03 0:03" at bounding box center [623, 573] width 638 height 24
click at [842, 575] on div "Loaded : 100.00% 0:03 0:03" at bounding box center [622, 573] width 624 height 4
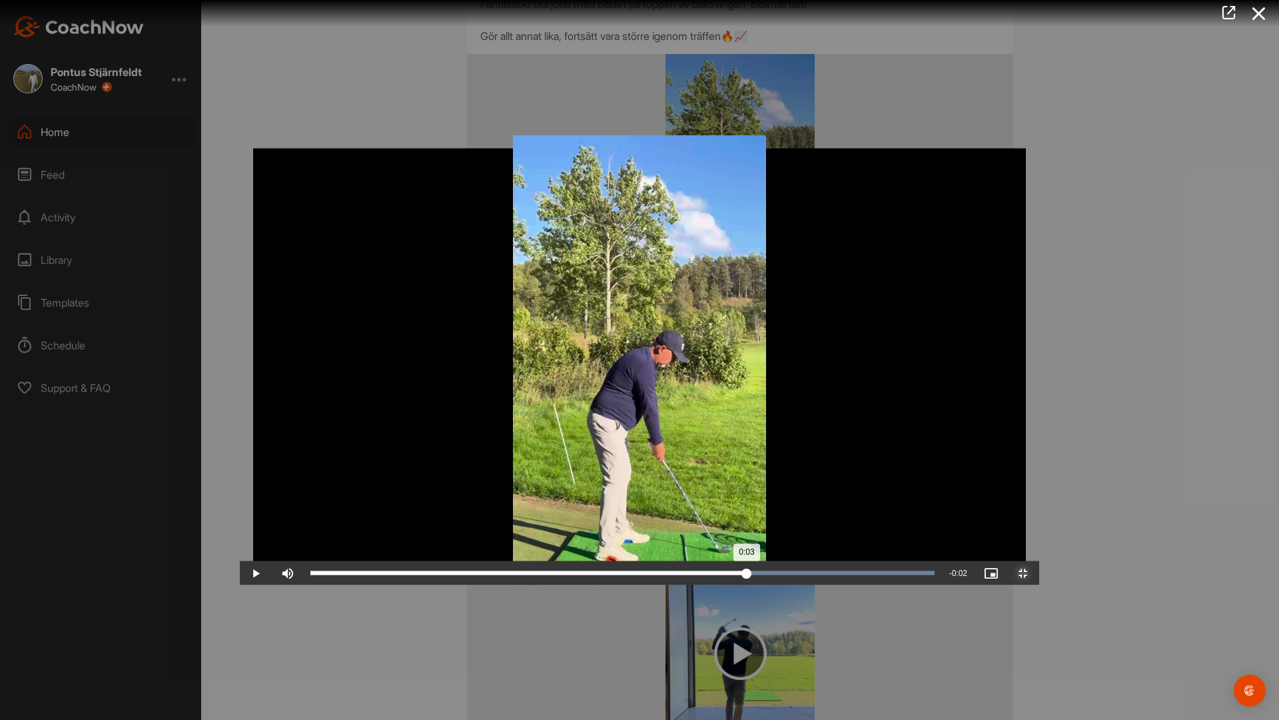
click at [882, 585] on div "Loaded : 100.00% 0:03 0:03" at bounding box center [623, 573] width 638 height 24
click at [854, 585] on div "Loaded : 100.00% 0:03 0:03" at bounding box center [623, 573] width 638 height 24
click at [814, 585] on div "Loaded : 100.00% 0:03 0:03" at bounding box center [623, 573] width 638 height 24
click at [941, 585] on div "Loaded : 100.00% 0:04 0:03" at bounding box center [623, 573] width 638 height 24
click at [304, 585] on div "Loaded : 100.00% 0:00 0:04" at bounding box center [623, 573] width 638 height 24
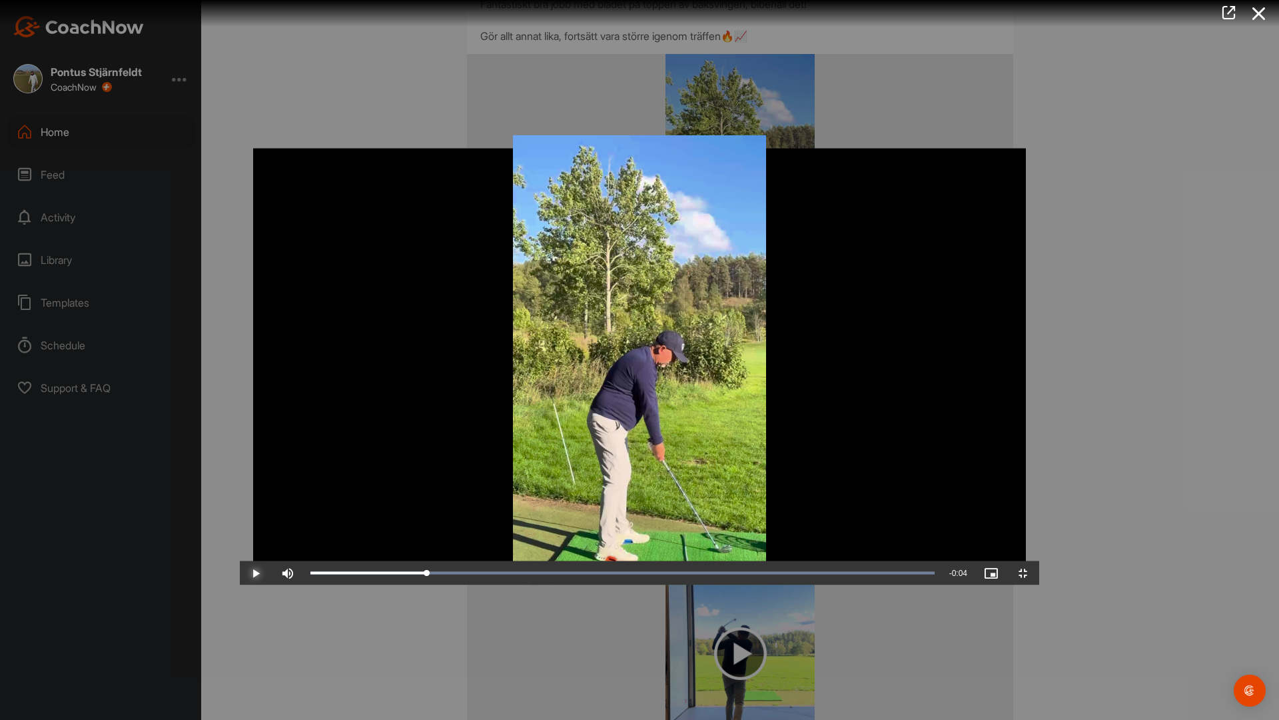
click at [240, 573] on span "Video Player" at bounding box center [256, 573] width 32 height 0
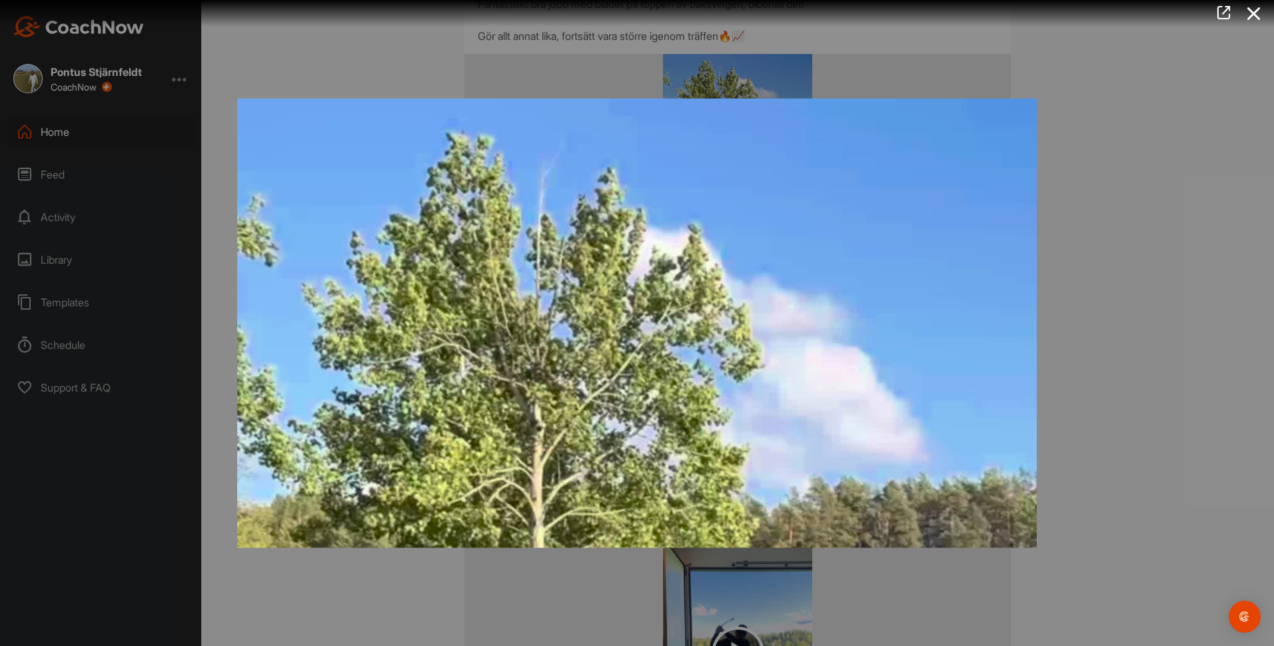
click at [1127, 265] on div at bounding box center [637, 323] width 1274 height 646
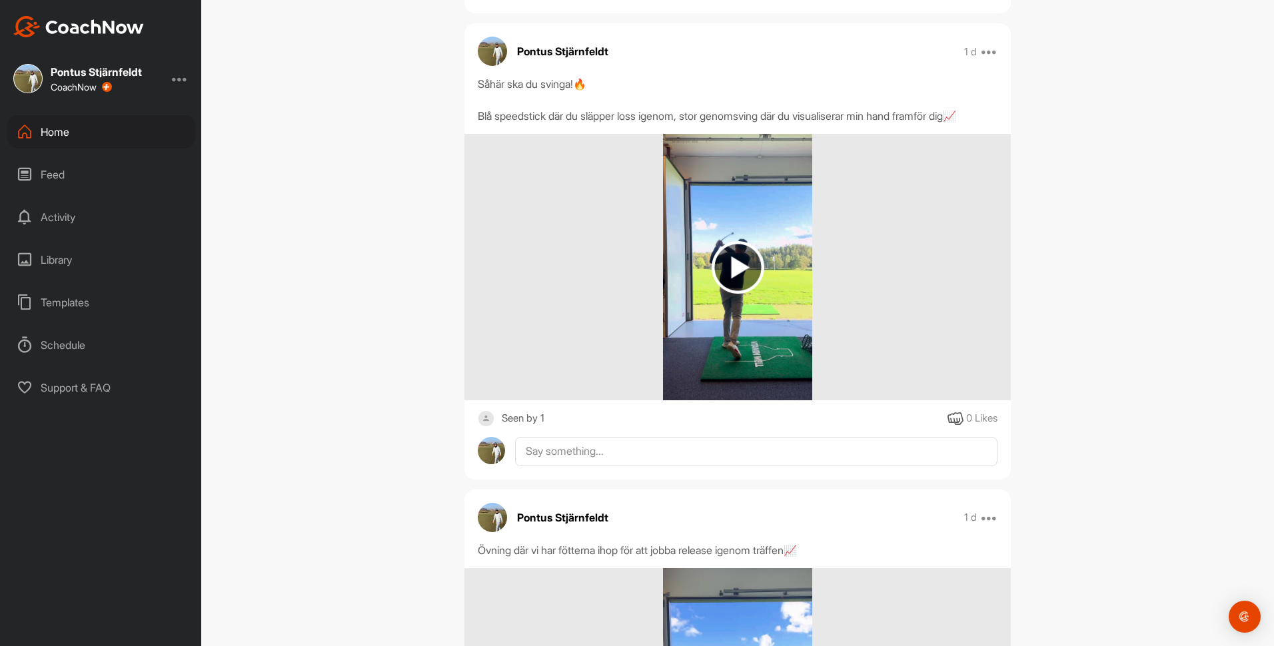
scroll to position [1999, 0]
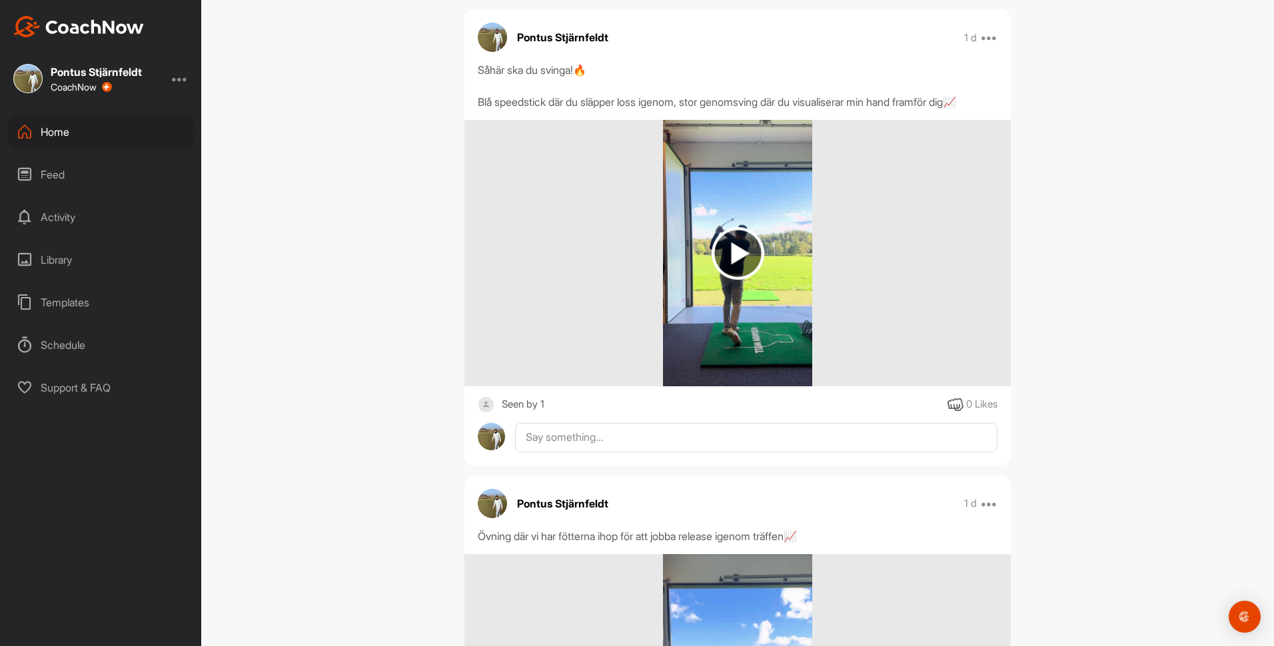
click at [722, 280] on img at bounding box center [738, 253] width 53 height 53
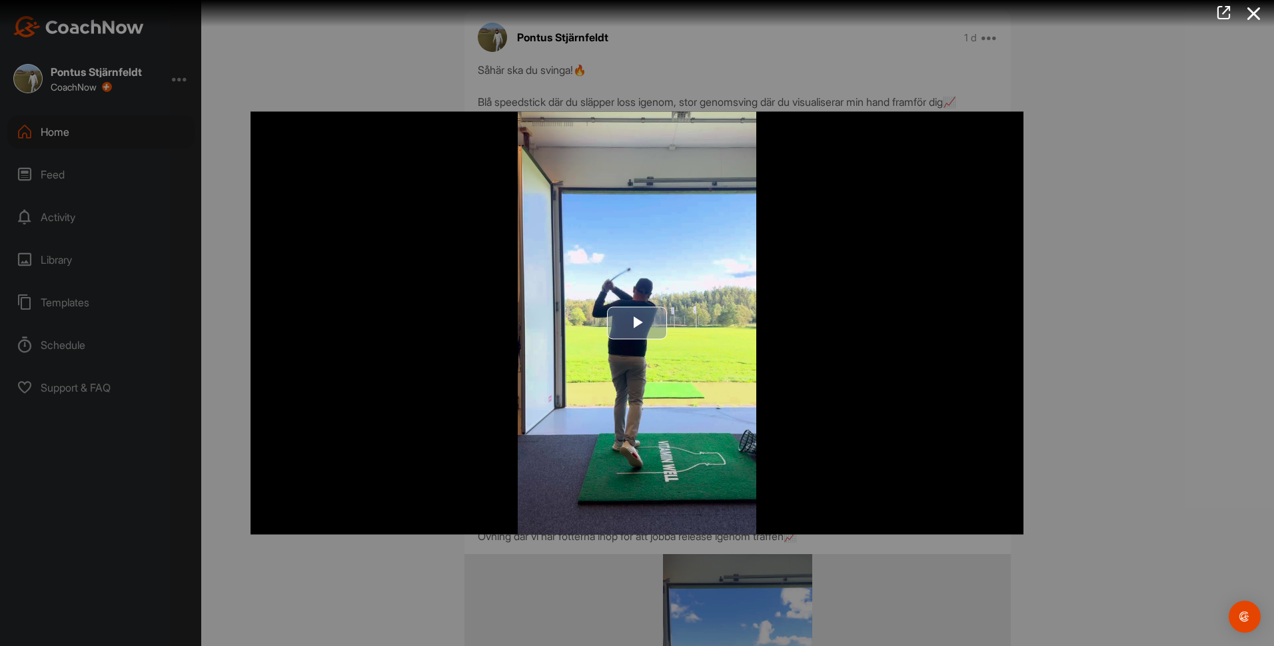
drag, startPoint x: 640, startPoint y: 313, endPoint x: 952, endPoint y: 546, distance: 389.5
click at [637, 323] on span "Video Player" at bounding box center [637, 323] width 0 height 0
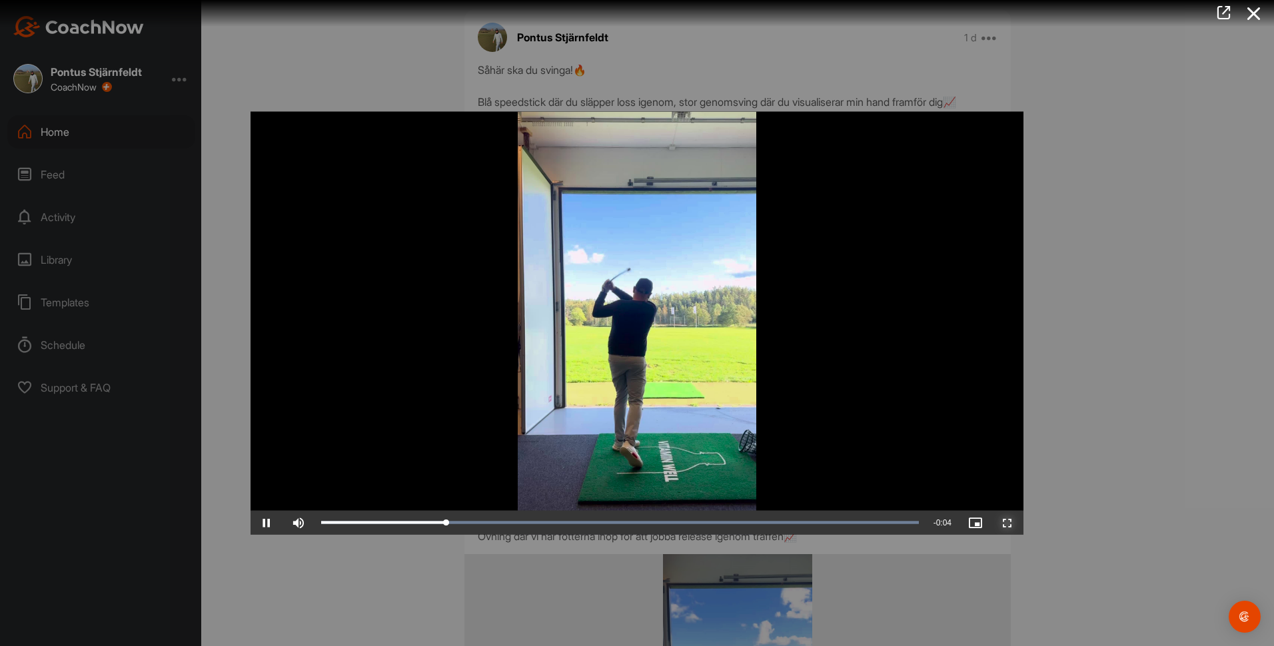
click at [1009, 523] on span "Video Player" at bounding box center [1007, 523] width 32 height 0
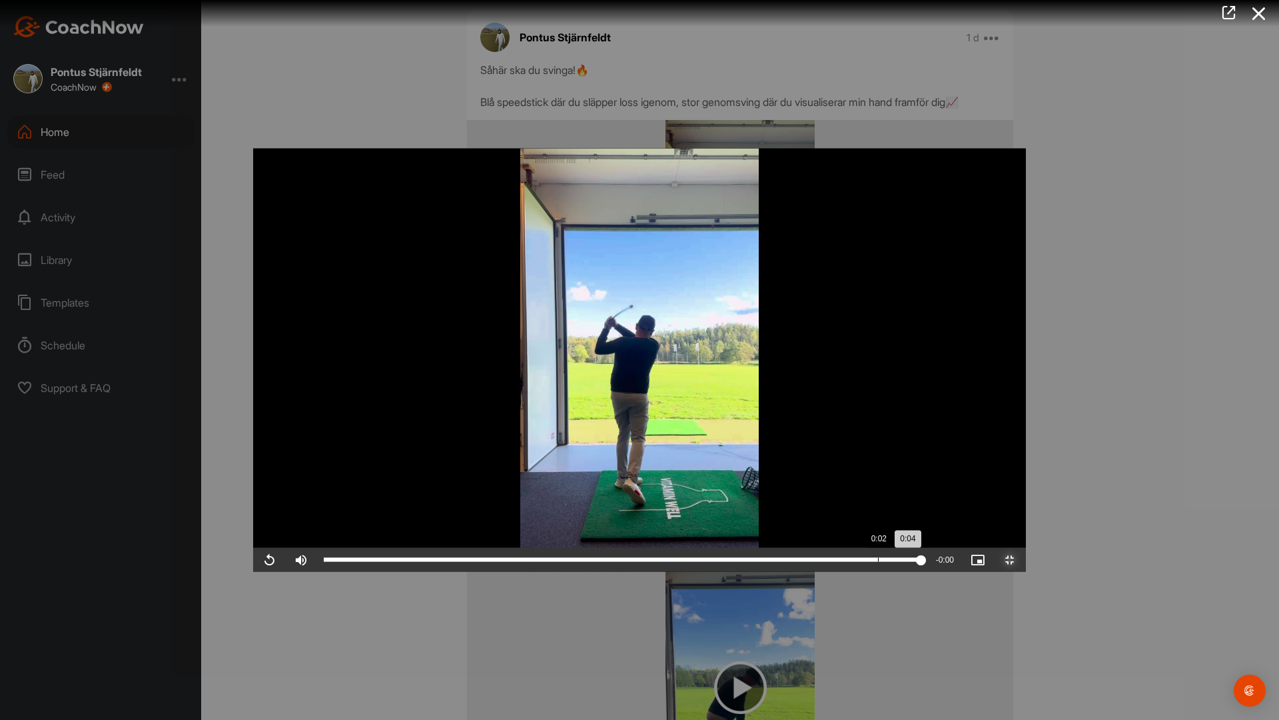
click at [626, 572] on div "Loaded : 100.00% 0:02 0:04" at bounding box center [622, 560] width 611 height 24
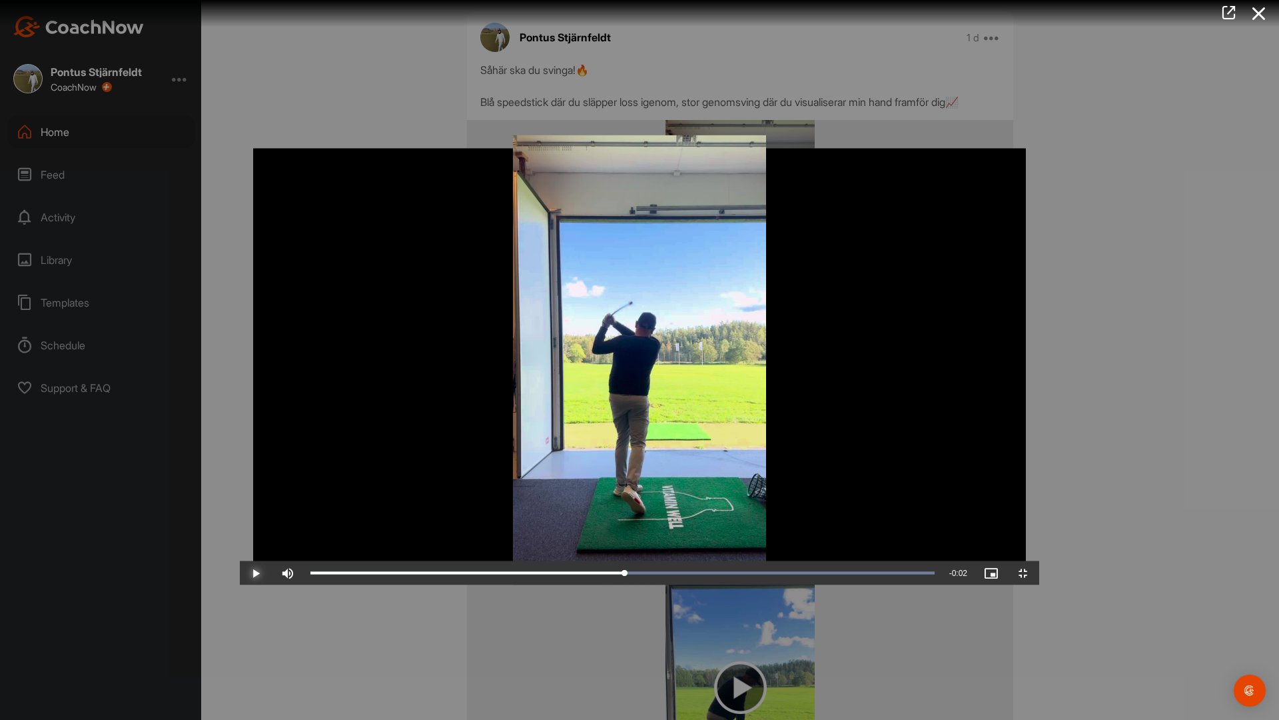
click at [240, 573] on span "Video Player" at bounding box center [256, 573] width 32 height 0
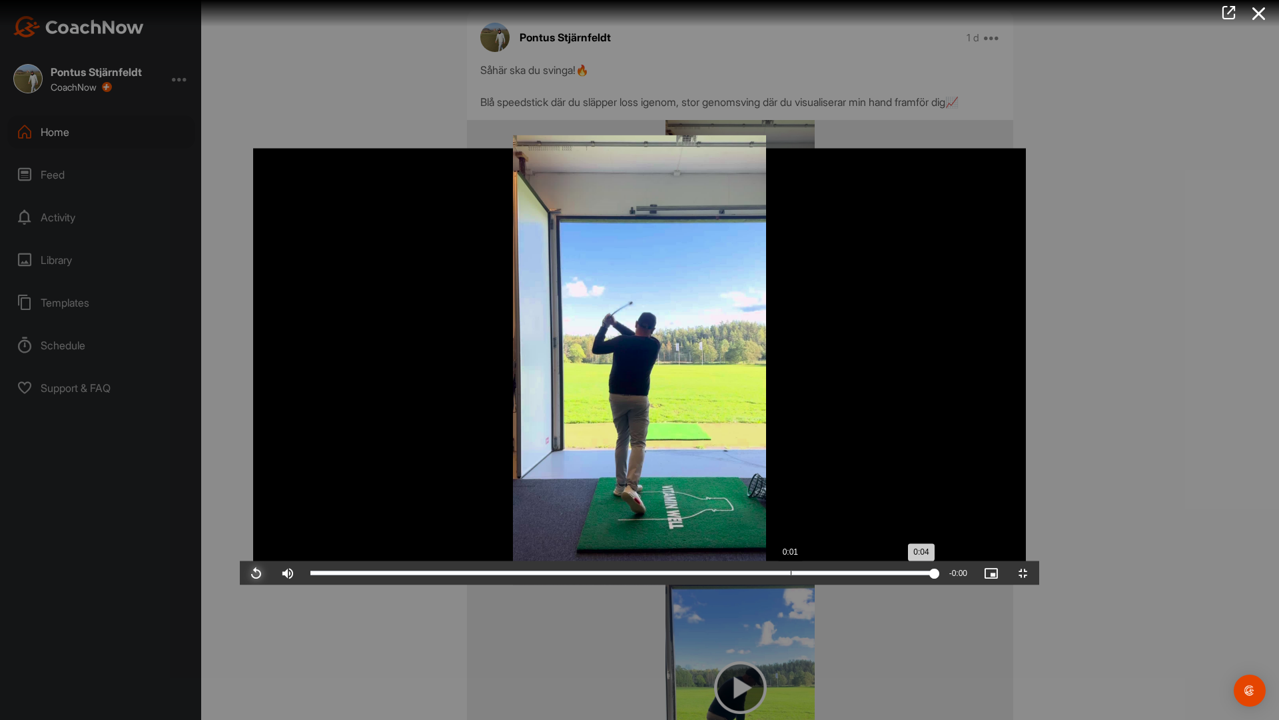
click at [572, 585] on div "Loaded : 100.00% 0:01 0:04" at bounding box center [623, 573] width 638 height 24
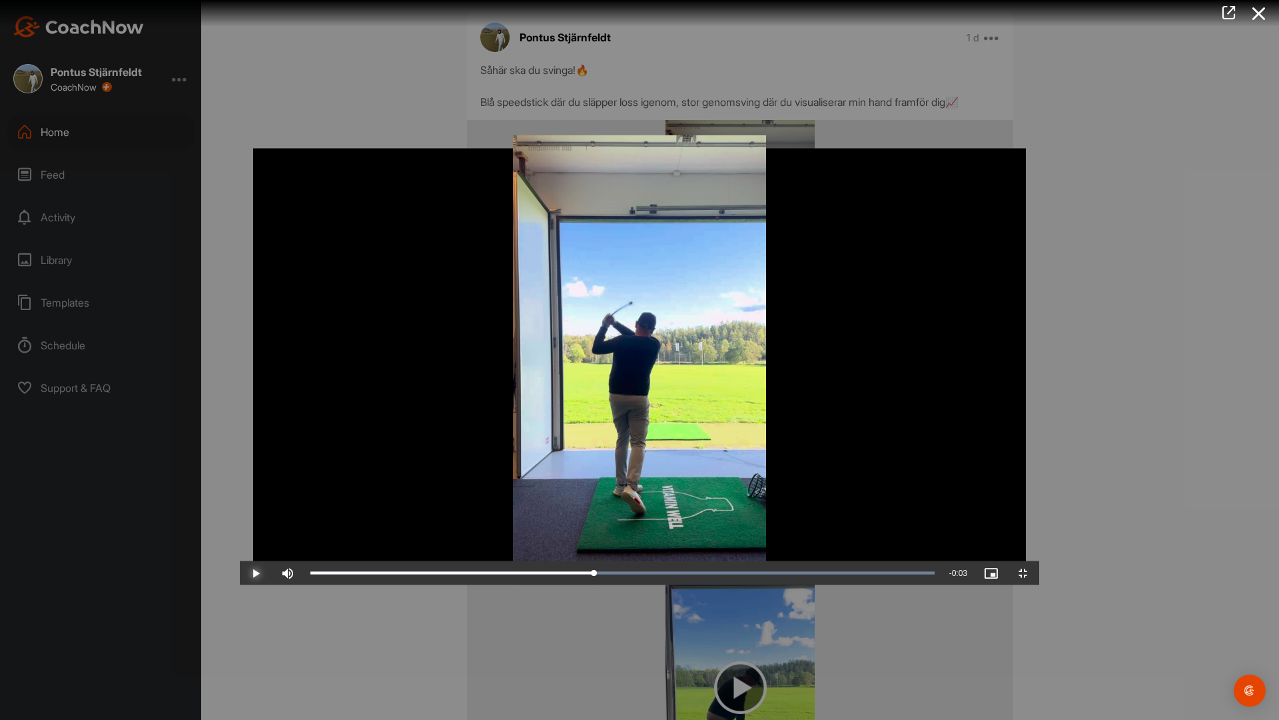
click at [240, 573] on span "Video Player" at bounding box center [256, 573] width 32 height 0
click at [630, 585] on div "Loaded : 100.00% 0:02 0:02" at bounding box center [623, 573] width 638 height 24
click at [240, 573] on span "Video Player" at bounding box center [256, 573] width 32 height 0
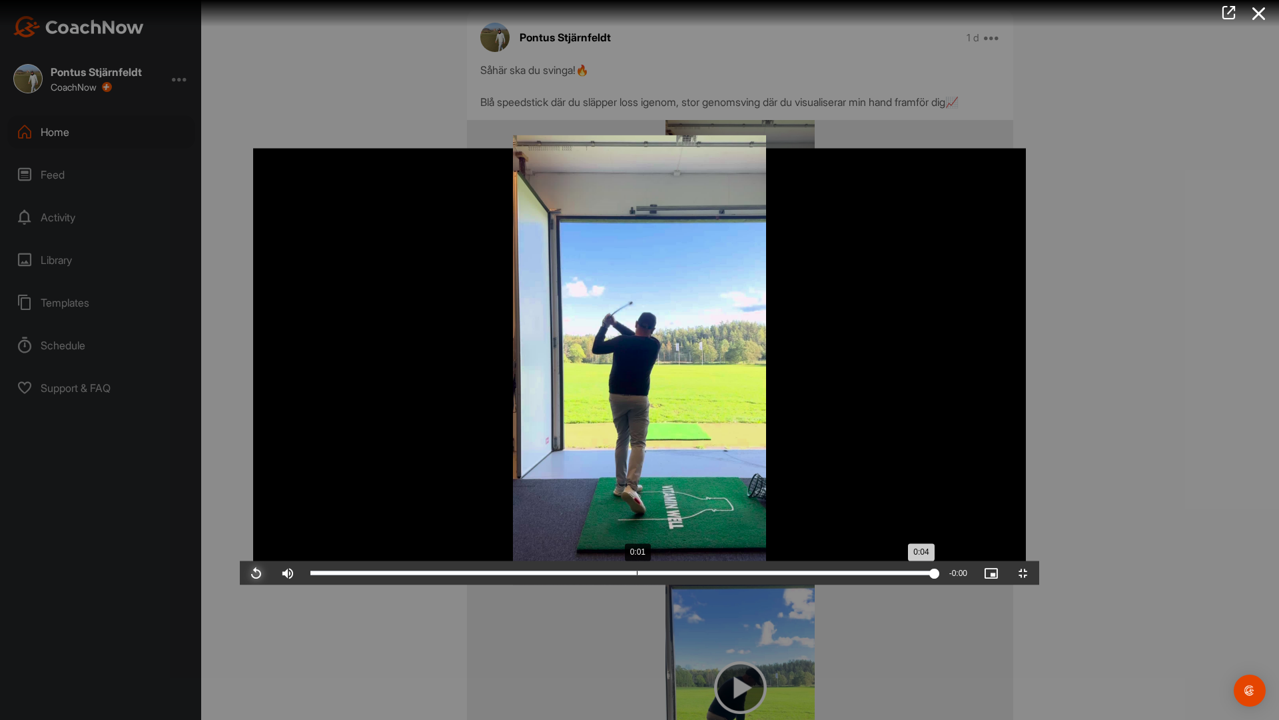
click at [388, 585] on div "Loaded : 100.00% 0:01 0:04" at bounding box center [623, 573] width 638 height 24
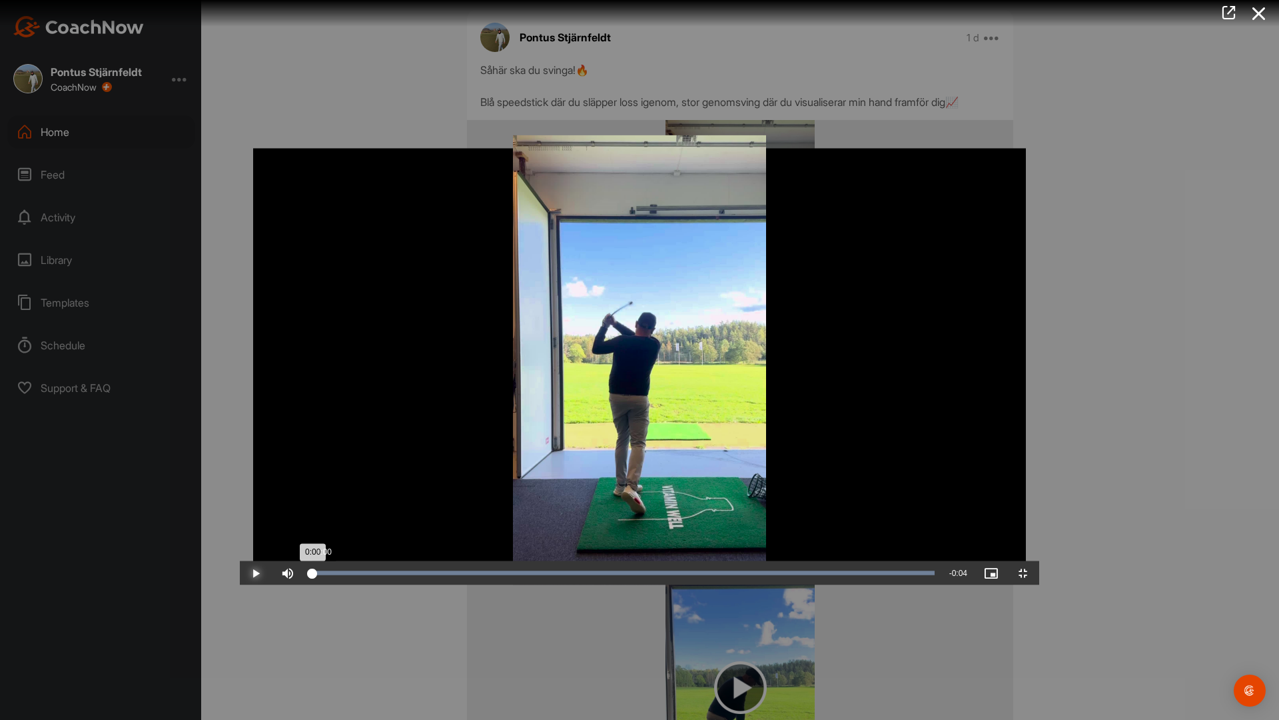
click at [304, 585] on div "Loaded : 100.00% 0:00 0:00" at bounding box center [623, 573] width 638 height 24
drag, startPoint x: 8, startPoint y: 709, endPoint x: 489, endPoint y: 488, distance: 529.5
click at [240, 573] on span "Video Player" at bounding box center [256, 573] width 32 height 0
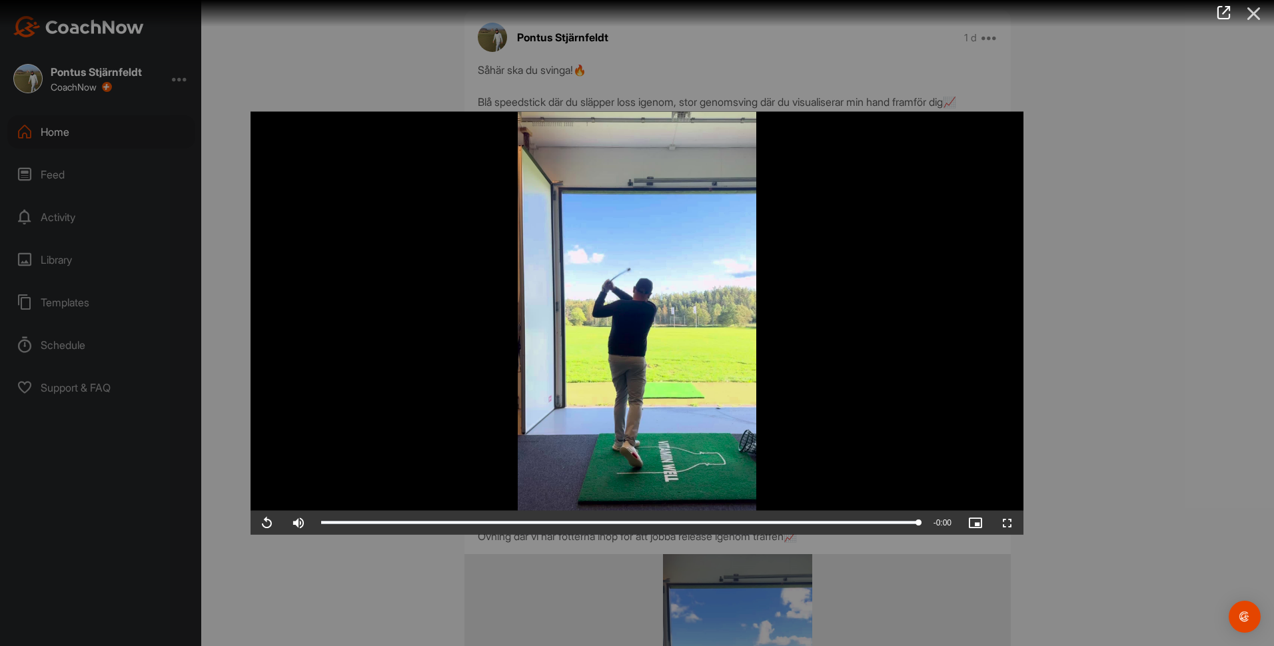
click at [1249, 13] on icon at bounding box center [1254, 13] width 31 height 25
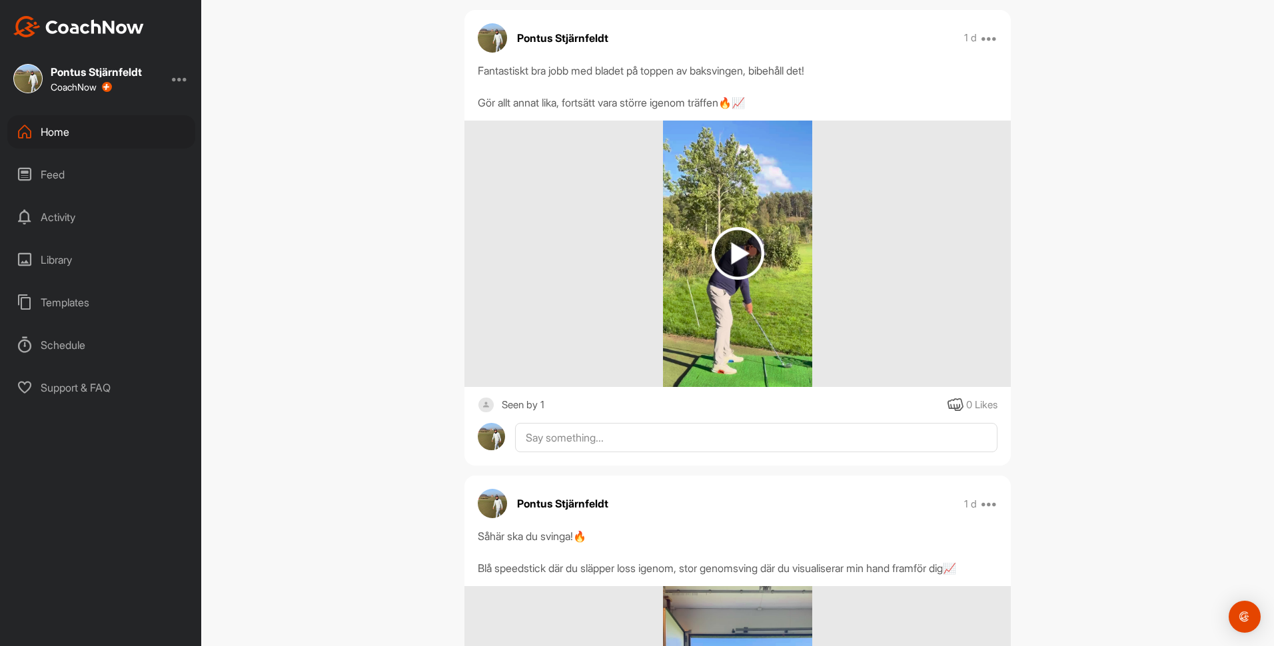
scroll to position [2066, 0]
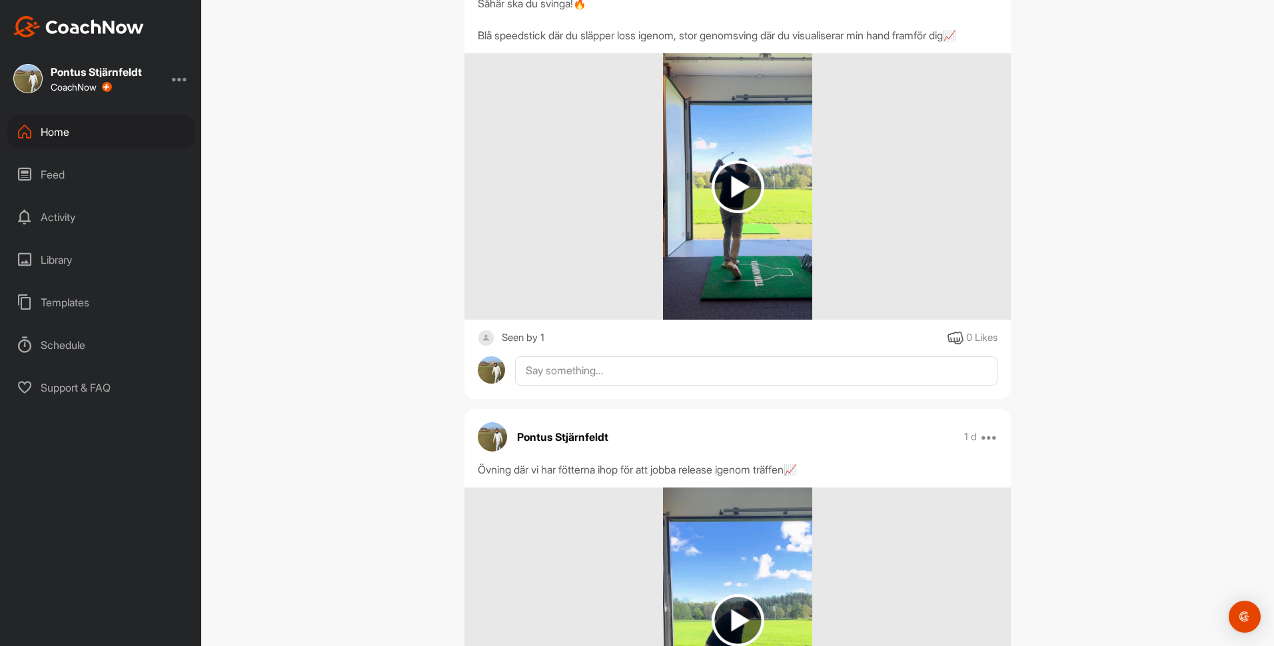
click at [714, 213] on img at bounding box center [738, 187] width 53 height 53
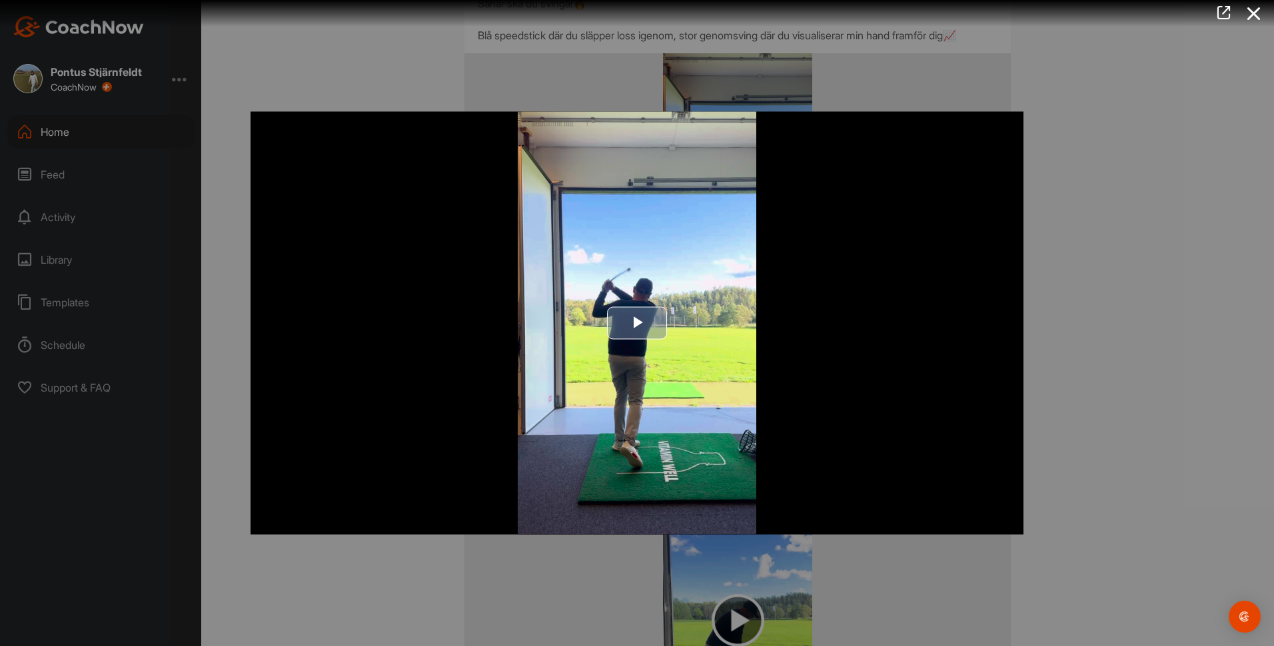
click at [637, 323] on span "Video Player" at bounding box center [637, 323] width 0 height 0
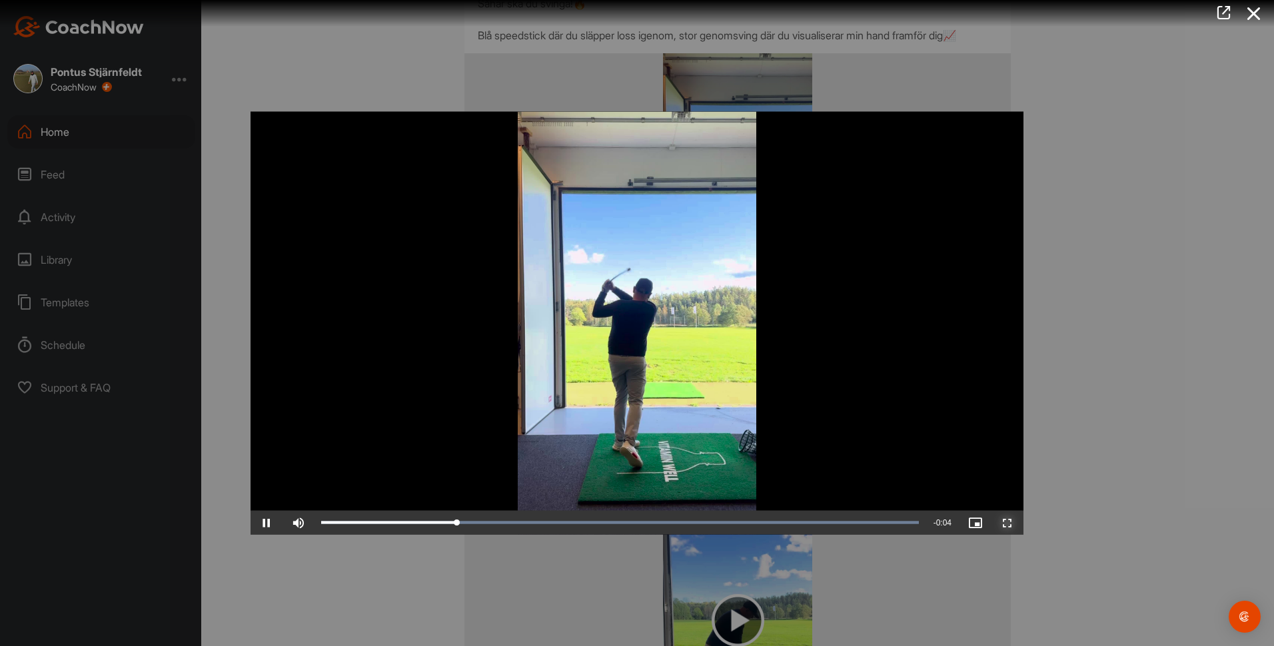
drag, startPoint x: 1009, startPoint y: 525, endPoint x: 1012, endPoint y: 595, distance: 70.0
click at [1009, 523] on span "Video Player" at bounding box center [1007, 523] width 32 height 0
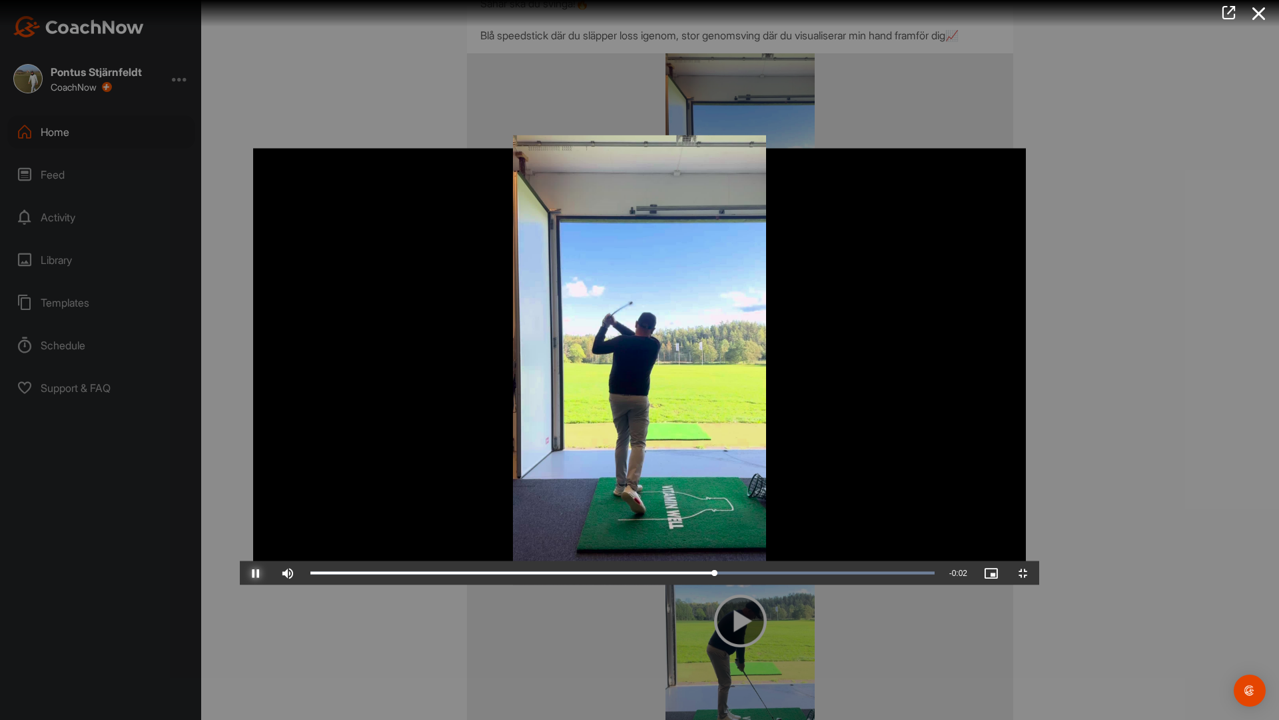
click at [240, 573] on span "Video Player" at bounding box center [256, 573] width 32 height 0
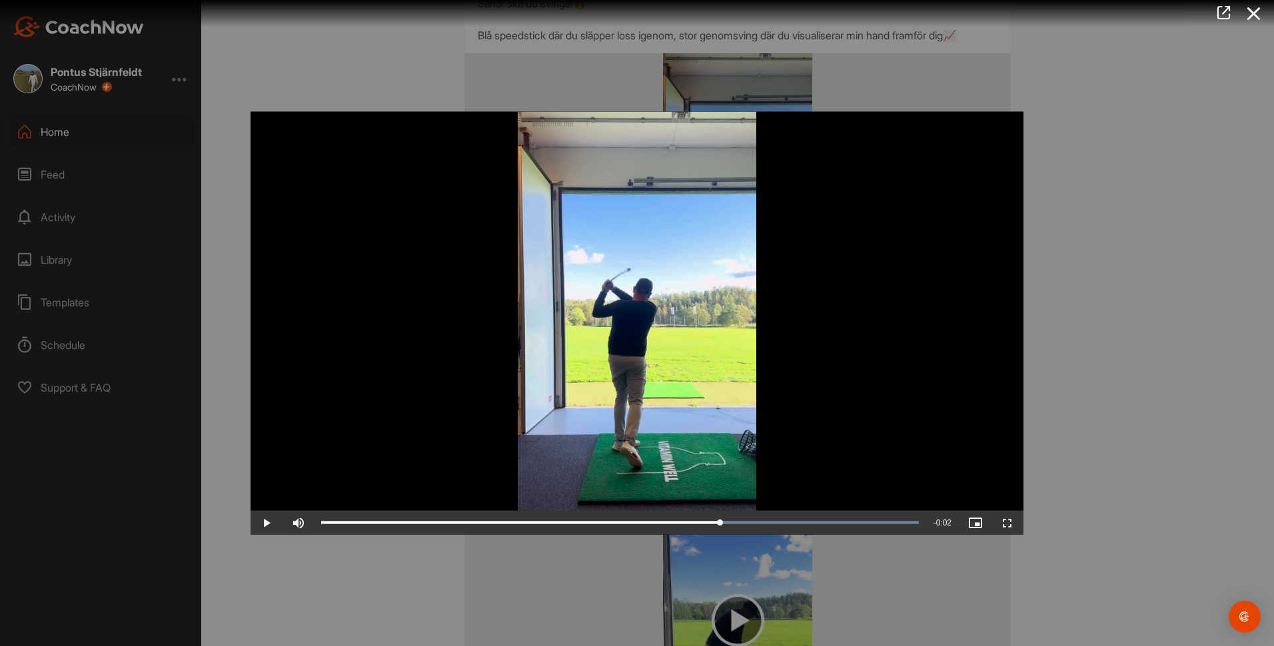
click at [1089, 236] on div at bounding box center [637, 323] width 1274 height 646
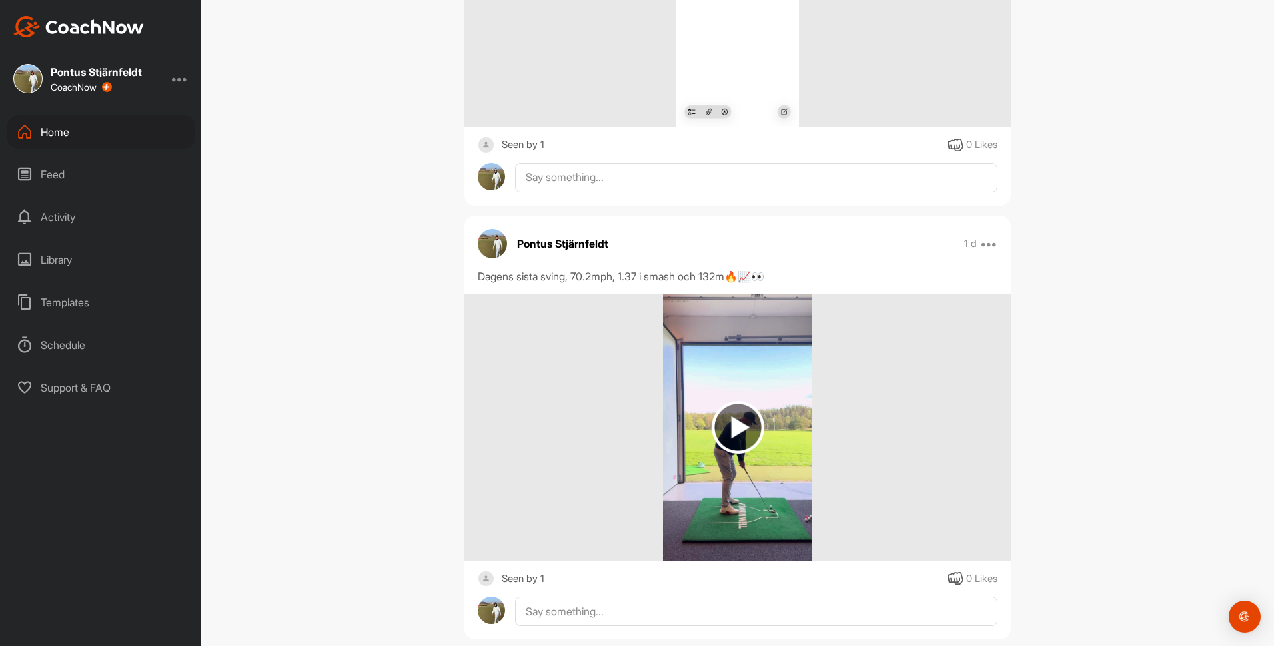
scroll to position [0, 0]
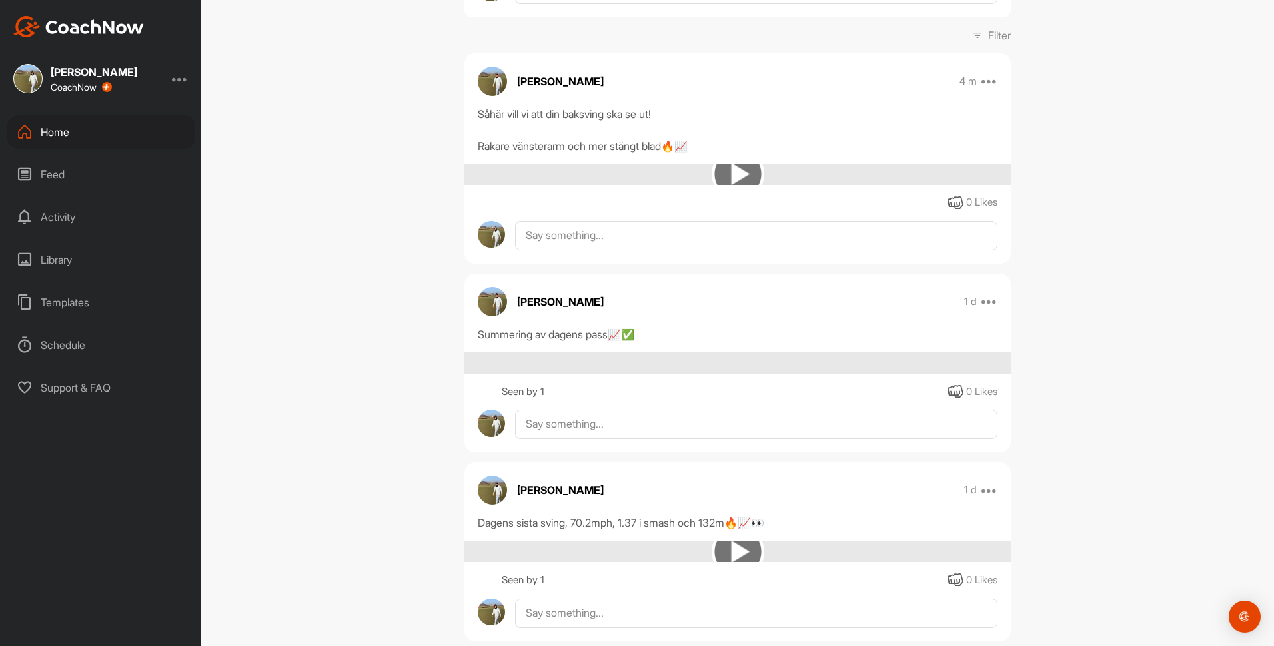
scroll to position [200, 0]
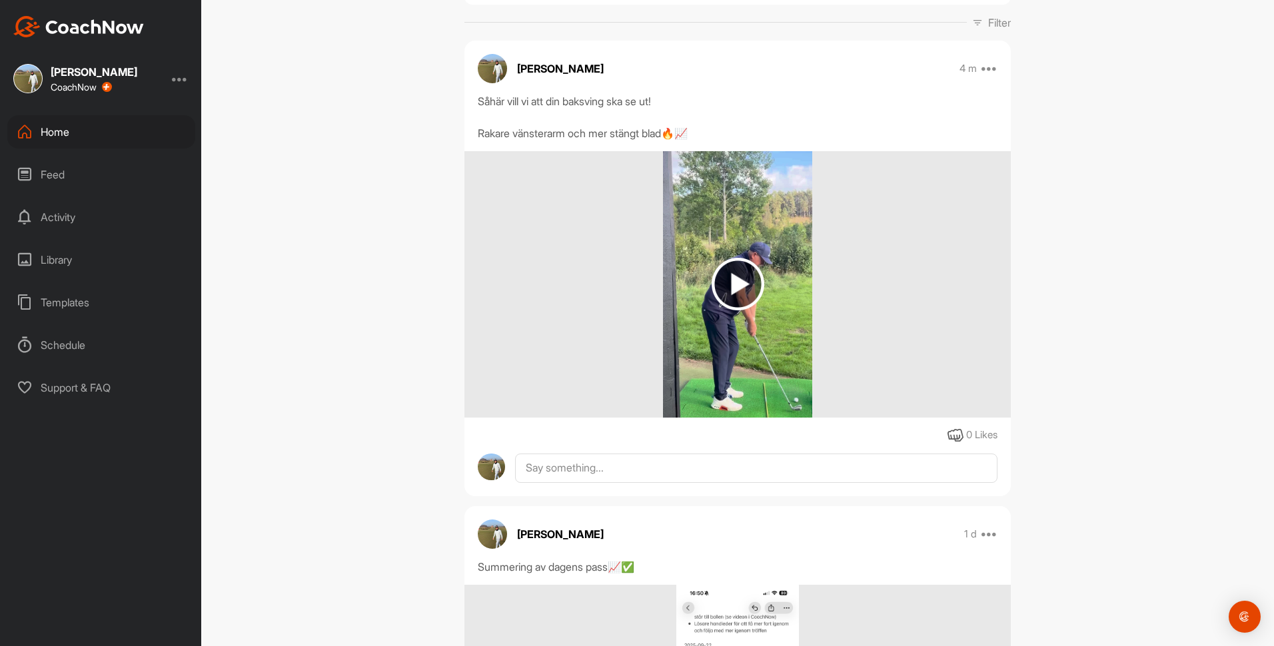
click at [733, 310] on img at bounding box center [738, 284] width 53 height 53
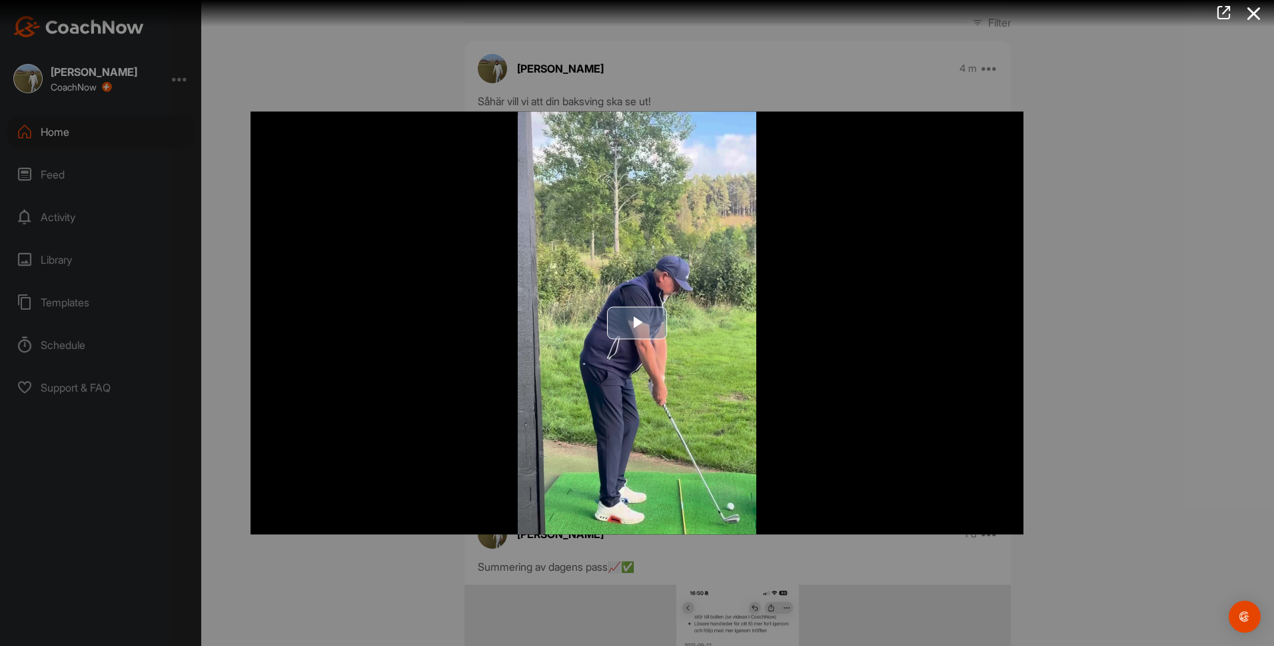
click at [637, 323] on span "Video Player" at bounding box center [637, 323] width 0 height 0
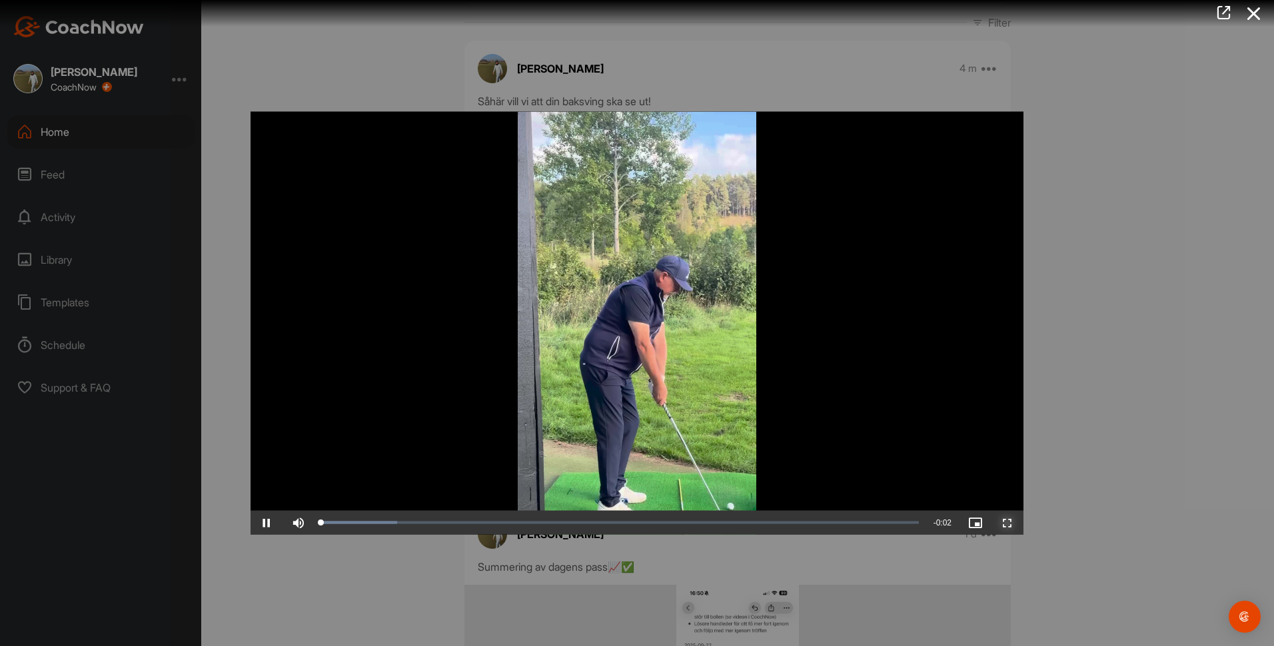
click at [1012, 523] on span "Video Player" at bounding box center [1007, 523] width 32 height 0
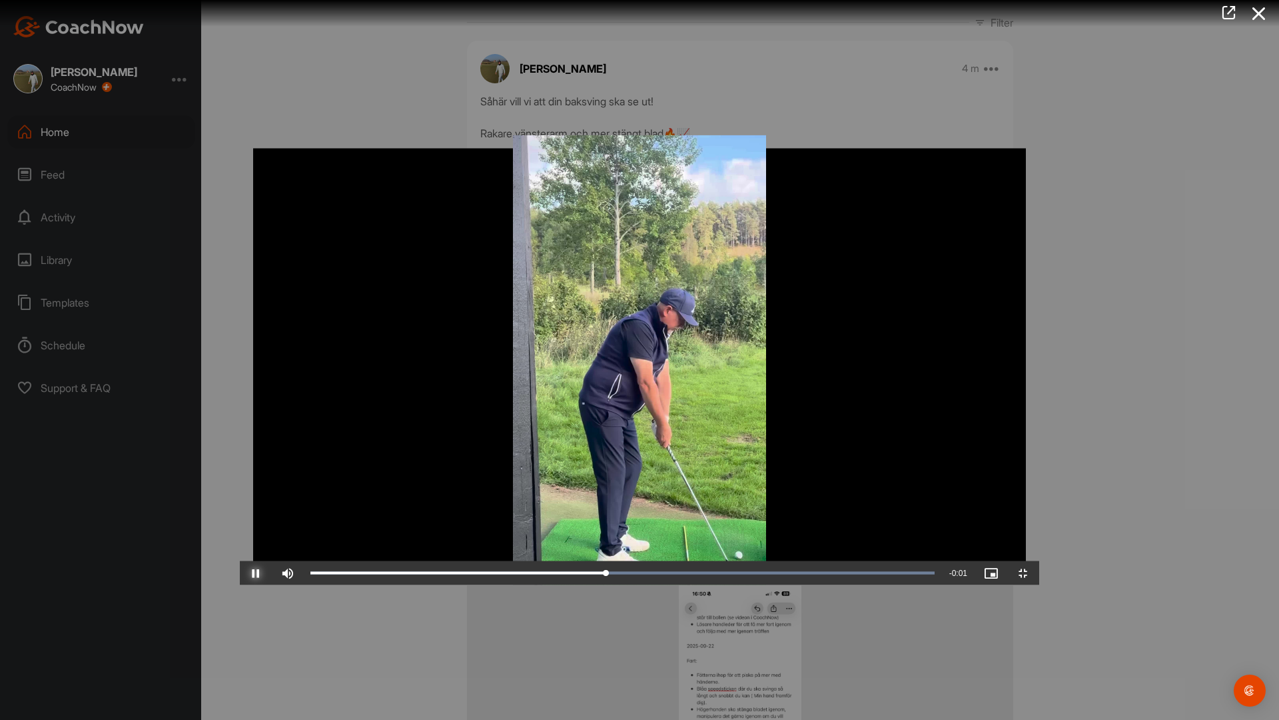
click at [240, 573] on span "Video Player" at bounding box center [256, 573] width 32 height 0
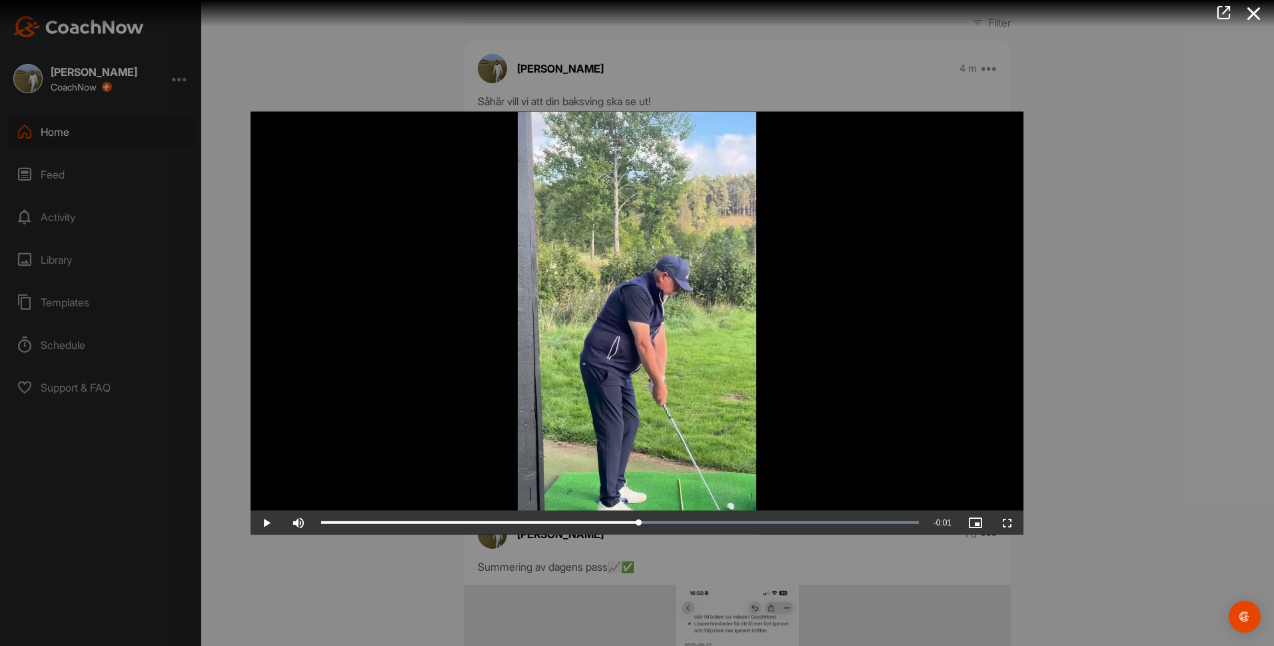
click at [1192, 169] on div at bounding box center [637, 323] width 1274 height 646
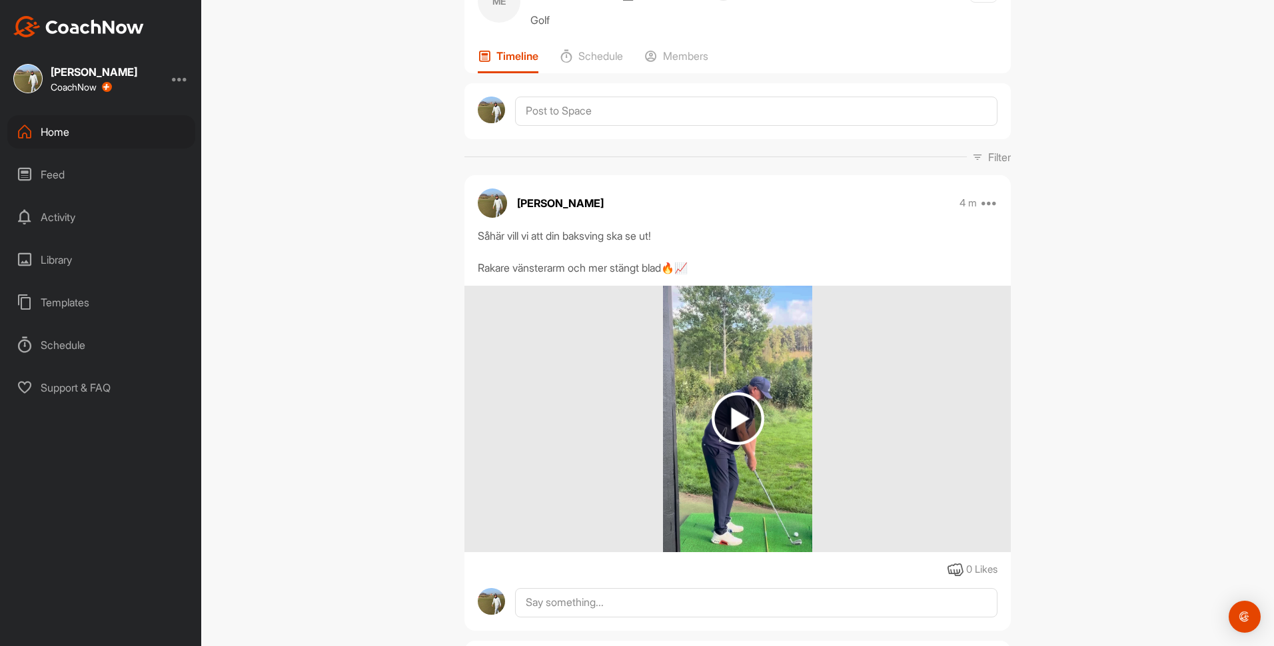
scroll to position [0, 0]
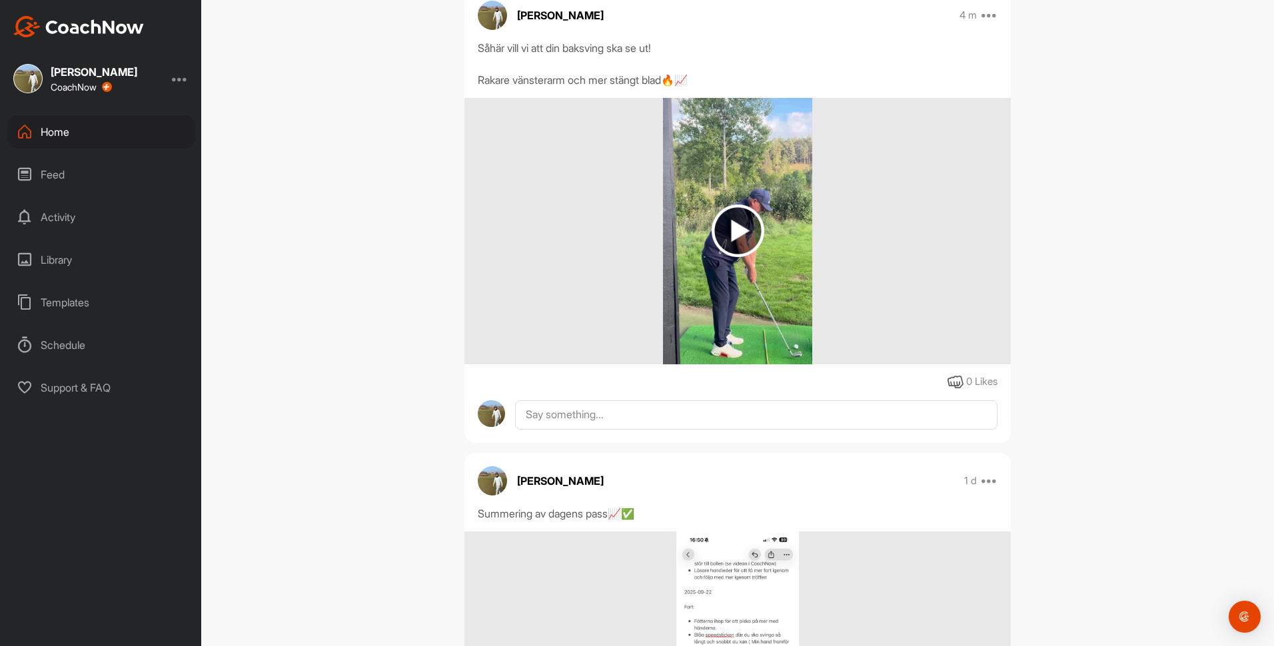
scroll to position [267, 0]
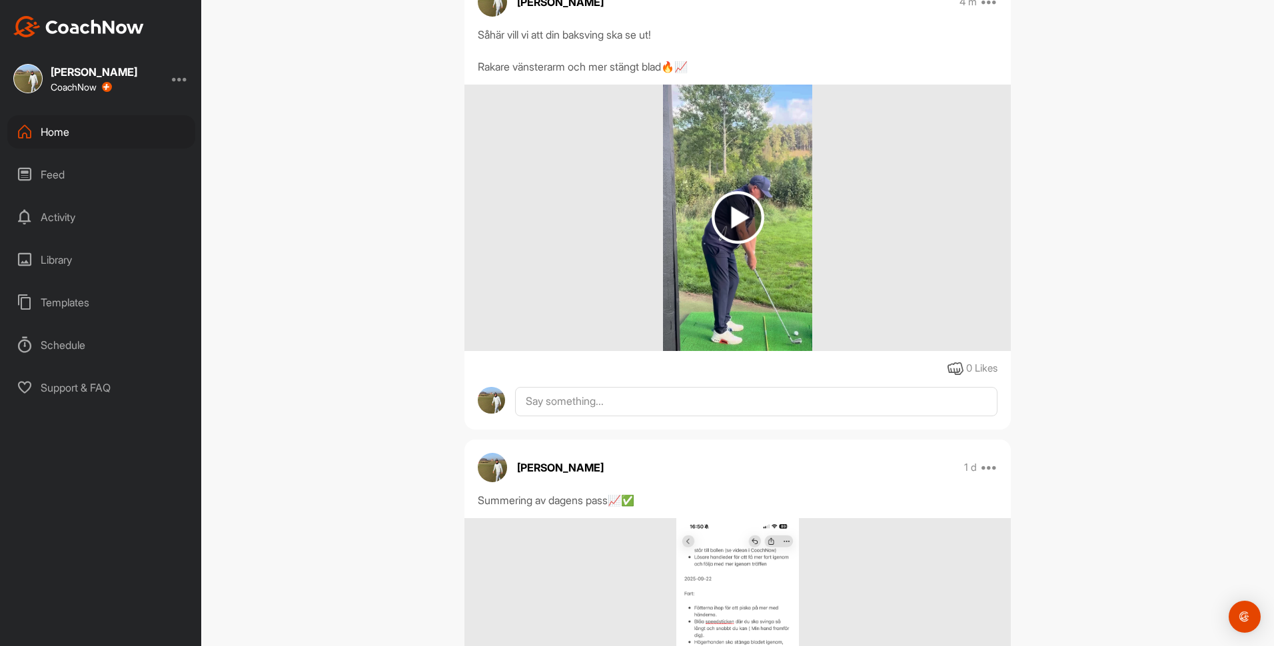
click at [734, 244] on img at bounding box center [738, 217] width 53 height 53
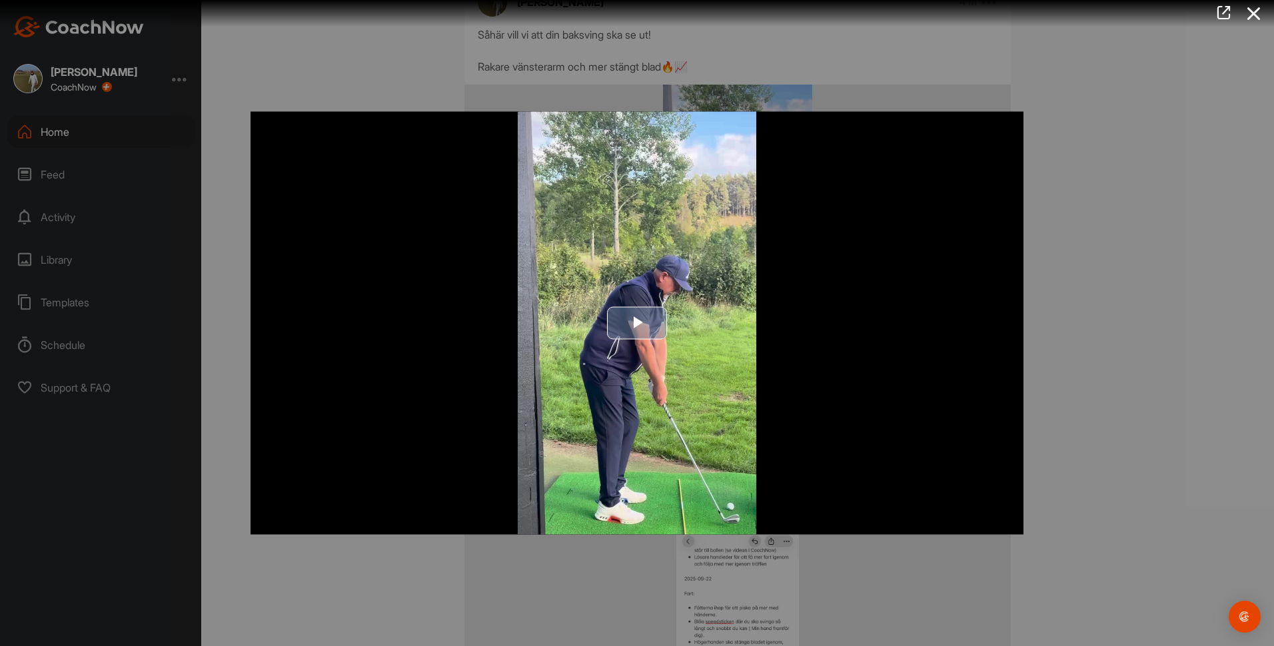
click at [637, 323] on span "Video Player" at bounding box center [637, 323] width 0 height 0
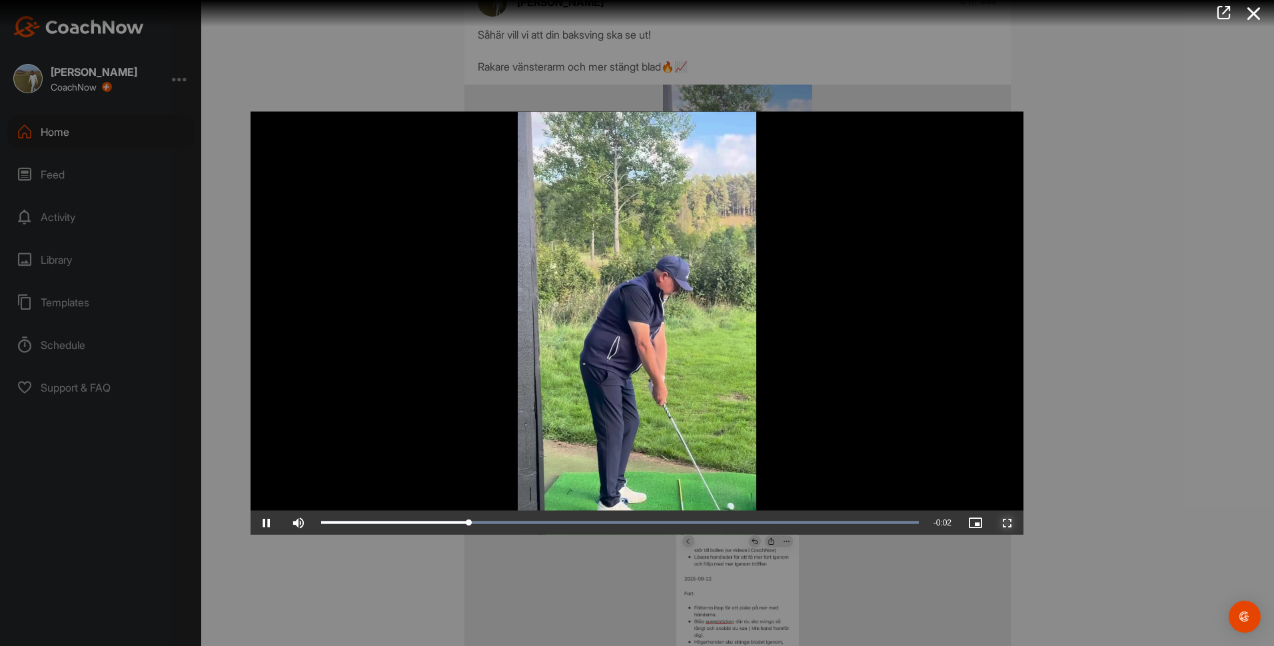
click at [1011, 523] on span "Video Player" at bounding box center [1007, 523] width 32 height 0
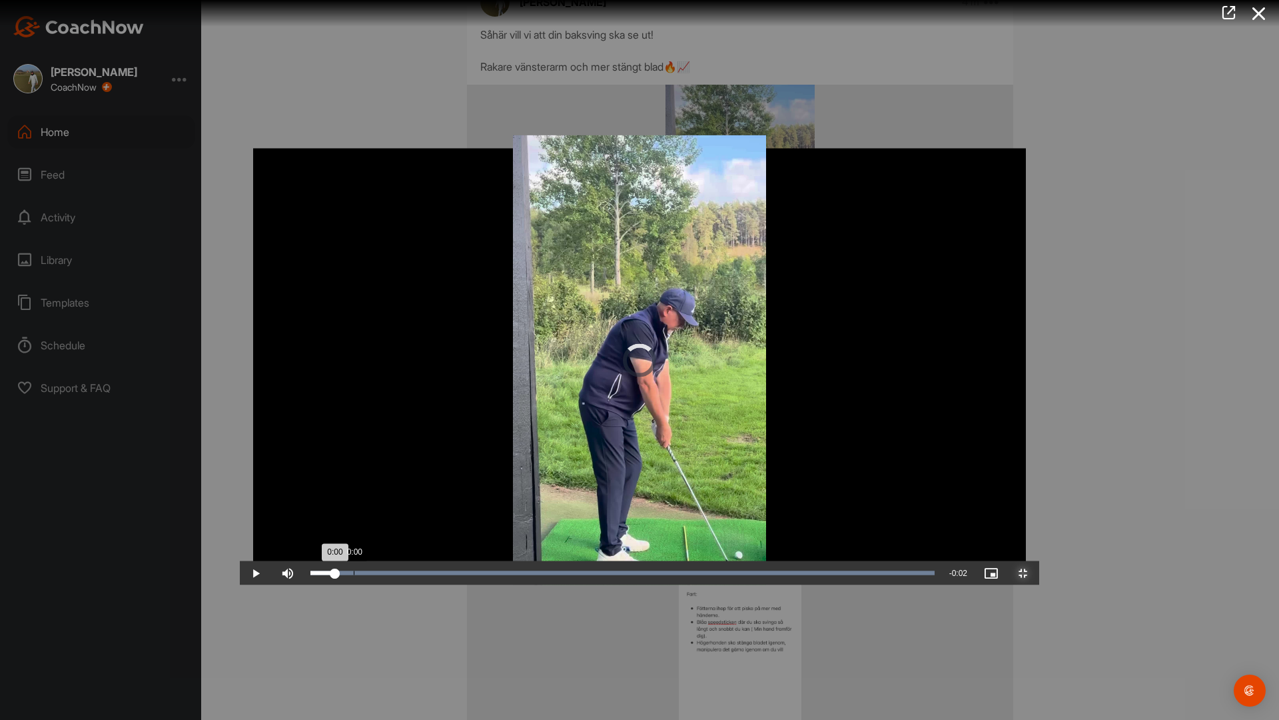
drag, startPoint x: 114, startPoint y: 718, endPoint x: 116, endPoint y: 710, distance: 8.2
click at [304, 585] on div "Loaded : 100.00% 0:00 0:00" at bounding box center [623, 573] width 638 height 24
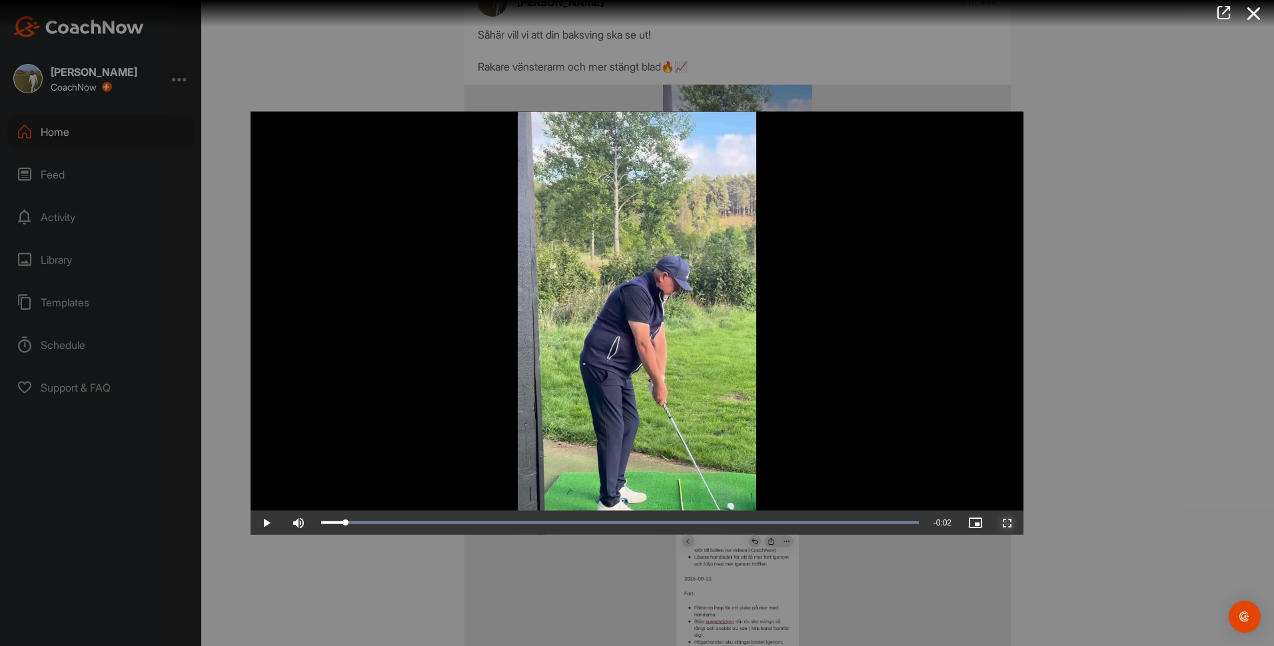
click at [1005, 523] on span "Video Player" at bounding box center [1007, 523] width 32 height 0
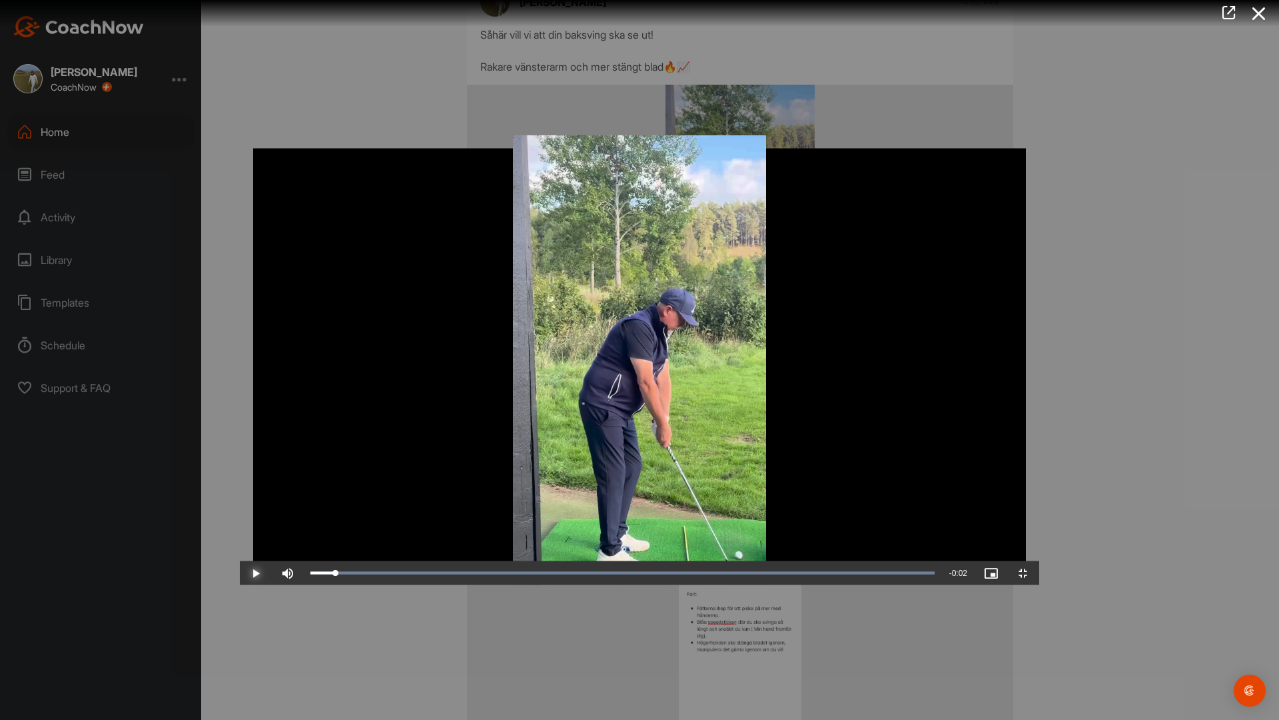
click at [240, 573] on span "Video Player" at bounding box center [256, 573] width 32 height 0
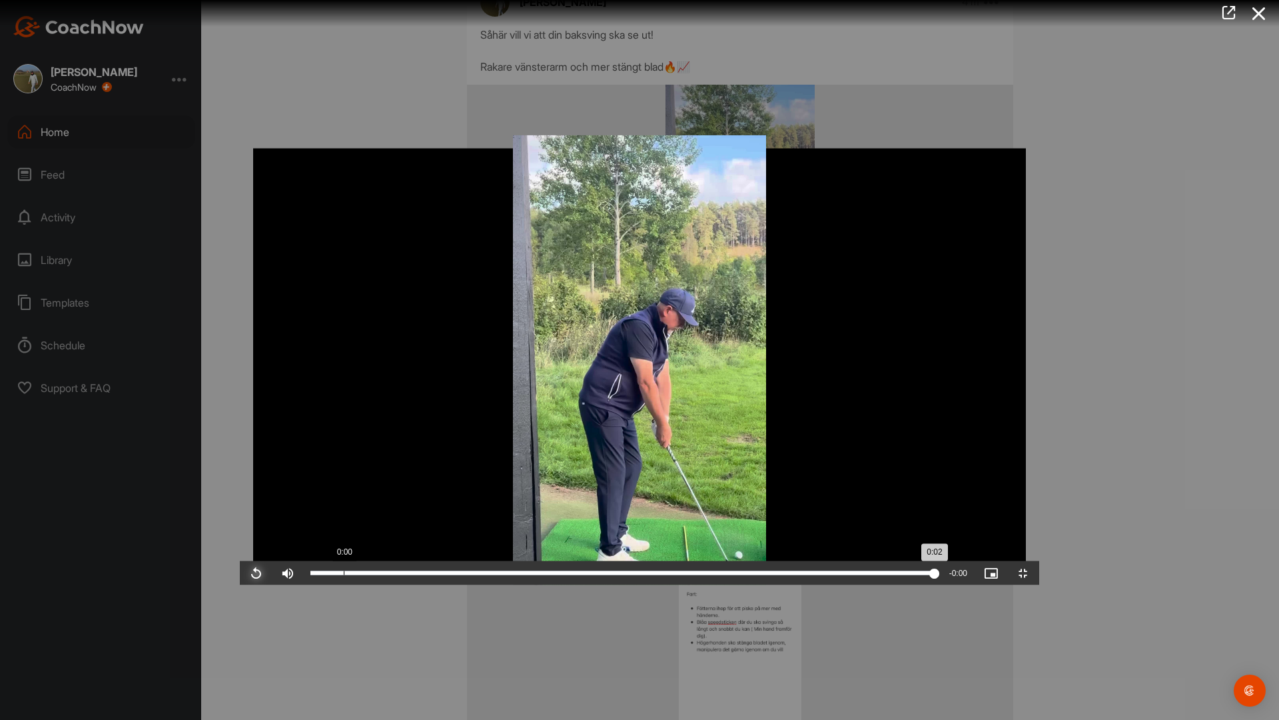
click at [304, 585] on div "Loaded : 100.00% 0:00 0:02" at bounding box center [623, 573] width 638 height 24
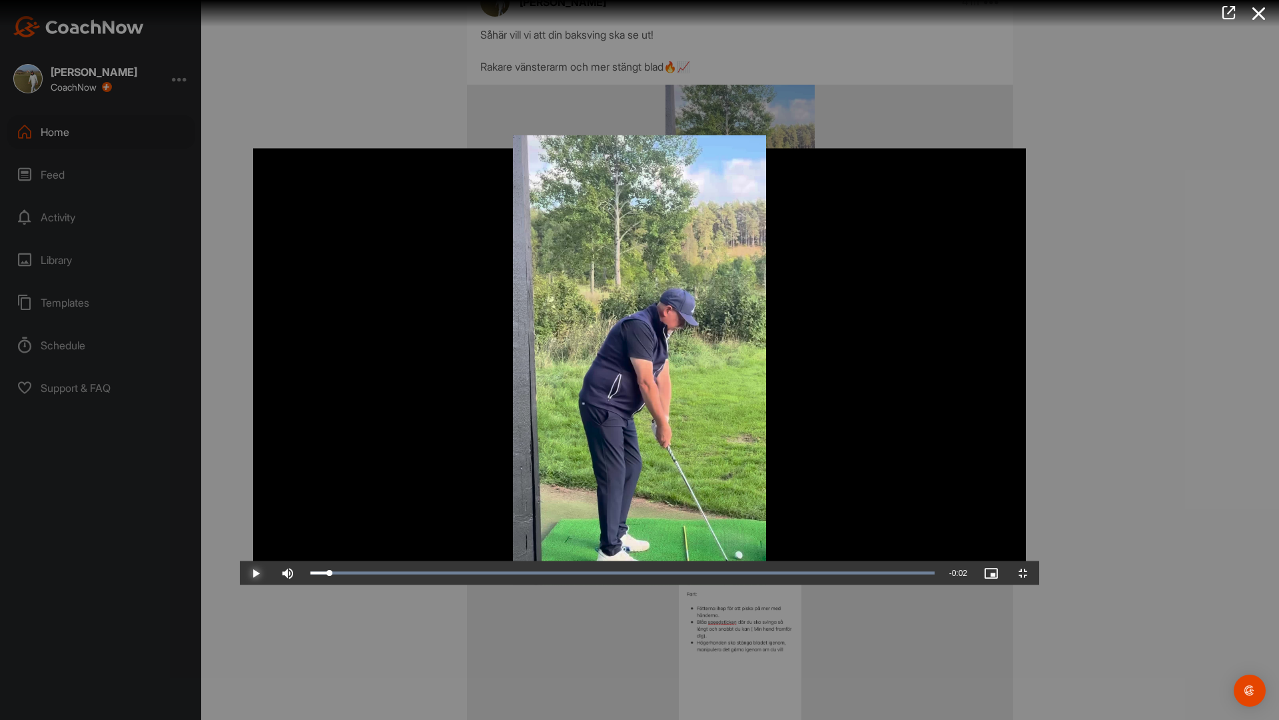
click at [240, 573] on span "Video Player" at bounding box center [256, 573] width 32 height 0
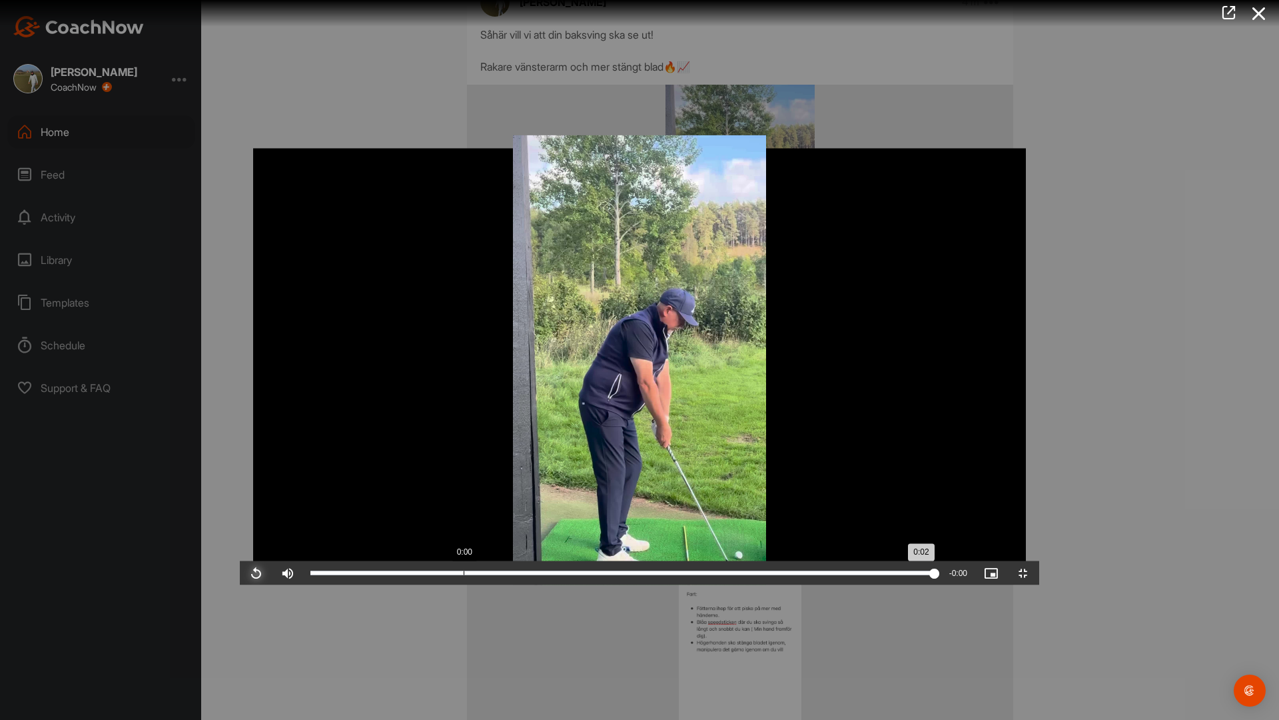
click at [304, 585] on div "Loaded : 100.00% 0:00 0:02" at bounding box center [623, 573] width 638 height 24
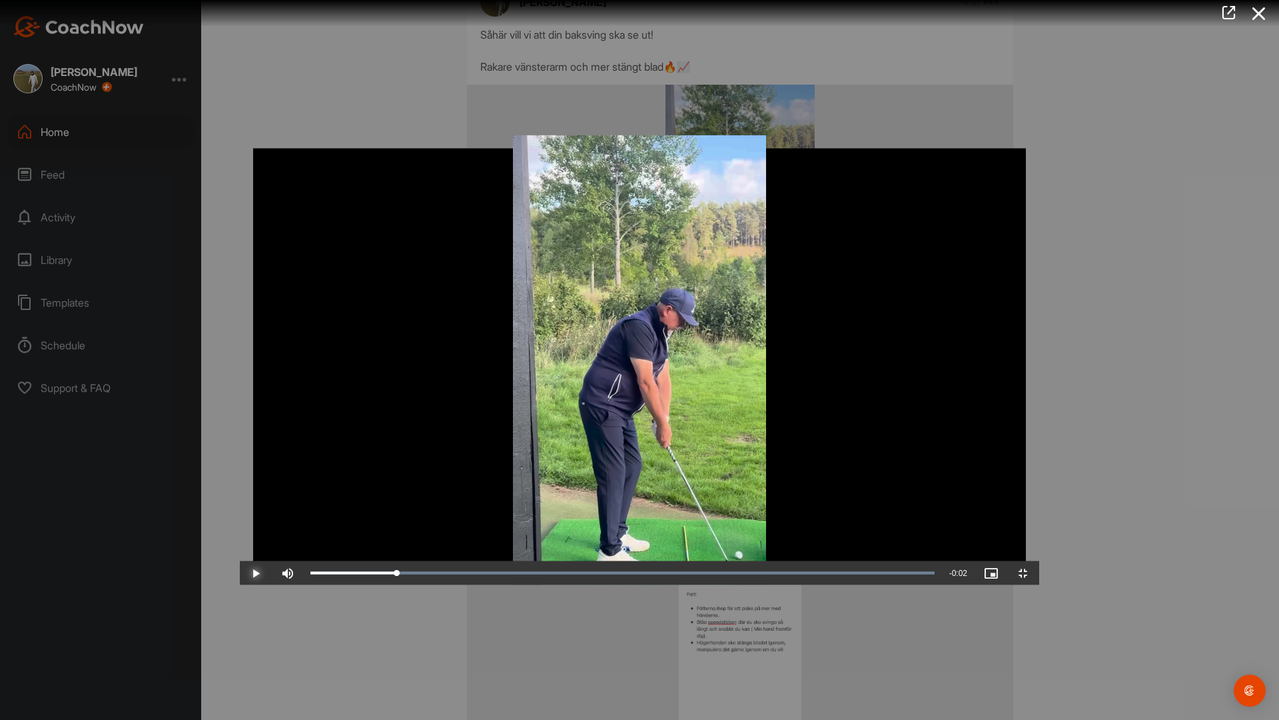
click at [240, 573] on span "Video Player" at bounding box center [256, 573] width 32 height 0
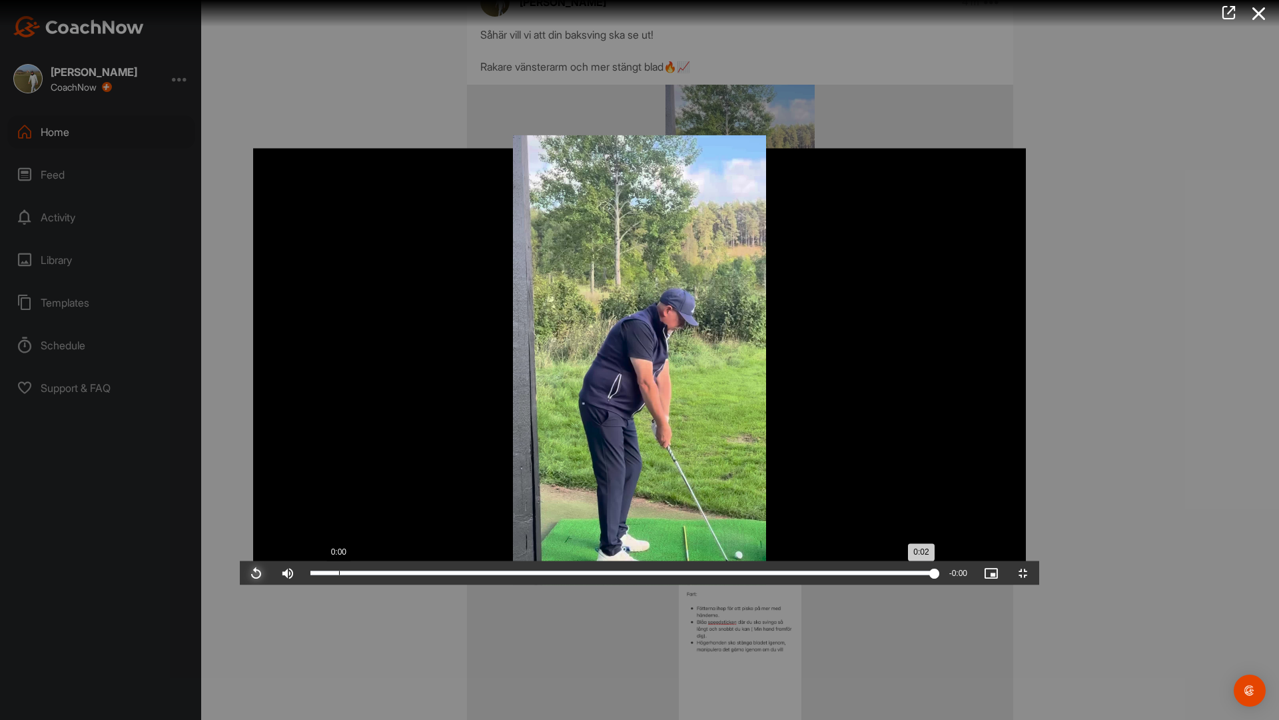
click at [310, 575] on div "Loaded : 100.00% 0:00 0:02" at bounding box center [622, 573] width 624 height 4
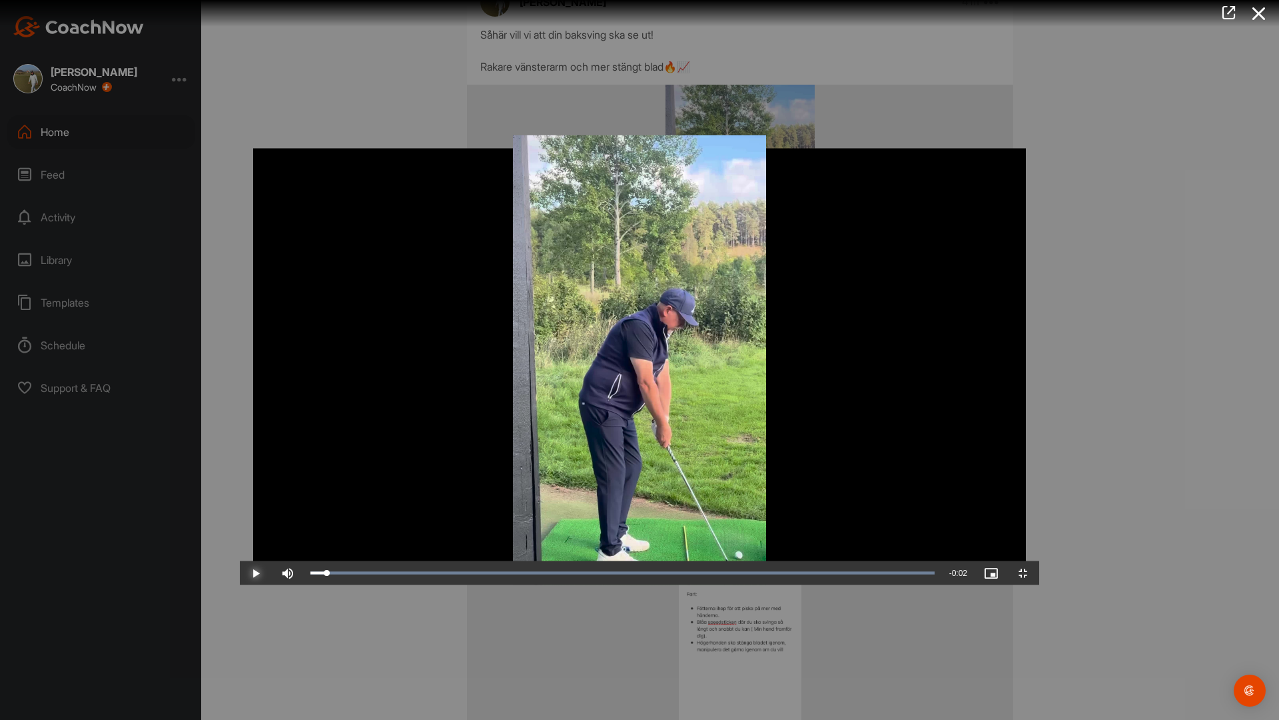
click at [240, 573] on span "Video Player" at bounding box center [256, 573] width 32 height 0
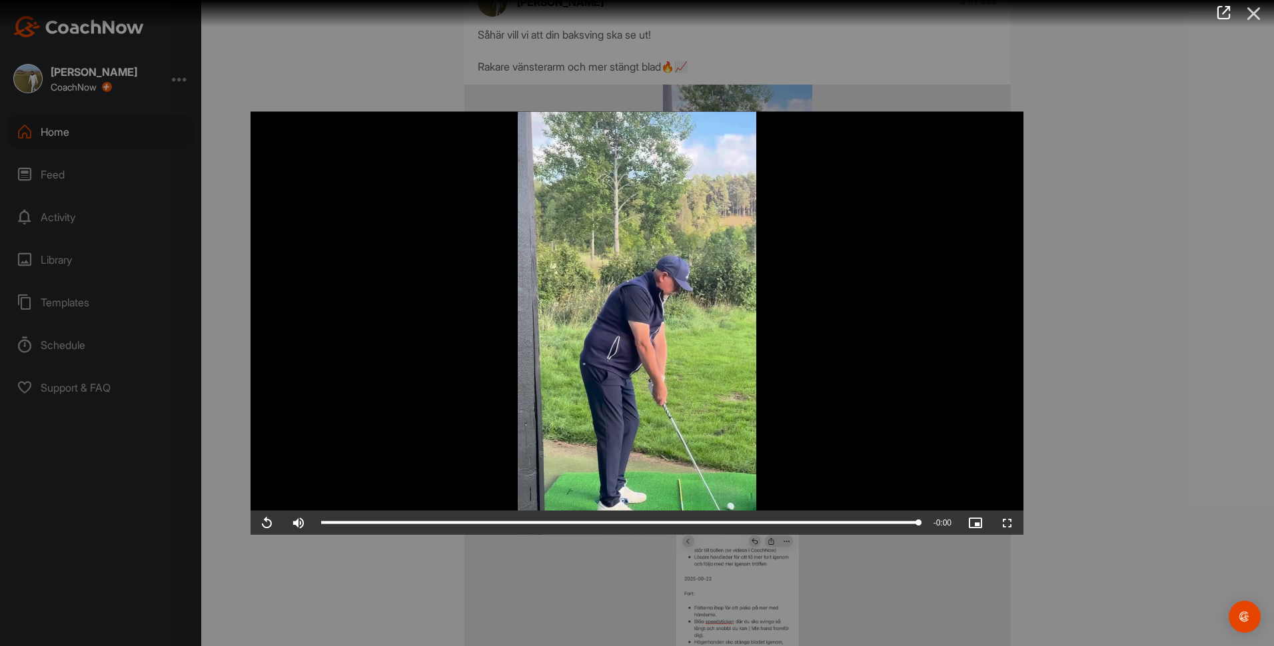
click at [1256, 13] on icon at bounding box center [1254, 13] width 31 height 25
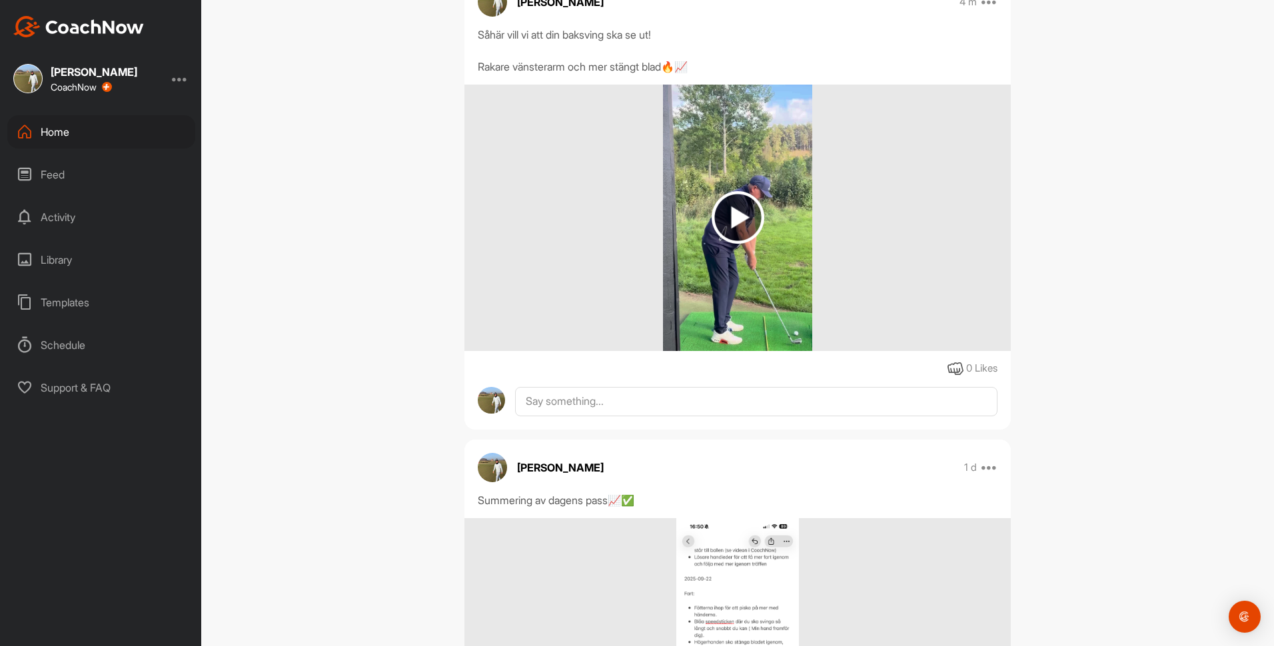
scroll to position [0, 0]
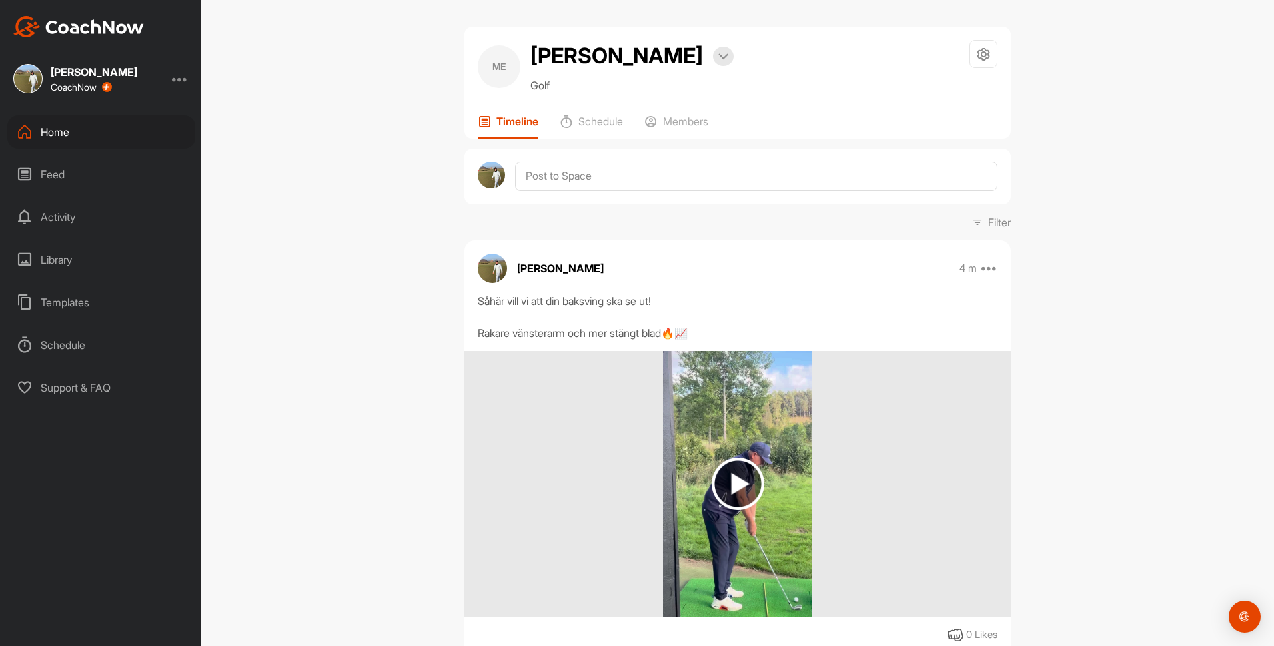
click at [716, 507] on img at bounding box center [738, 484] width 53 height 53
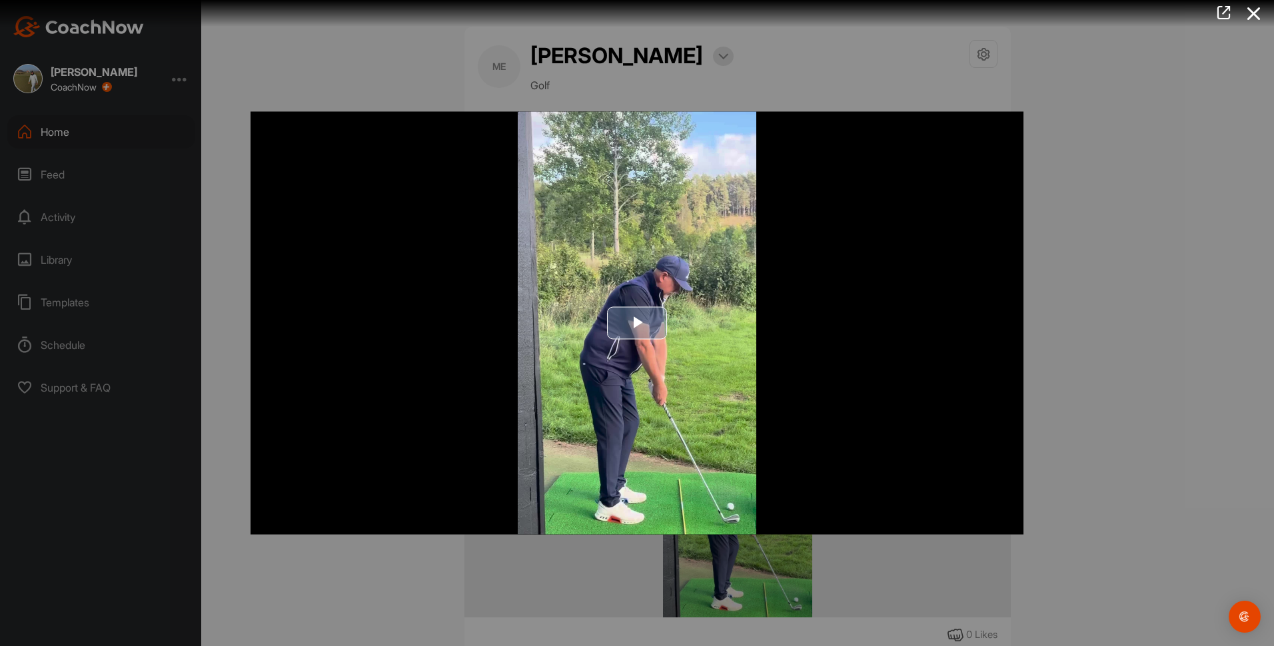
drag, startPoint x: 639, startPoint y: 314, endPoint x: 656, endPoint y: 308, distance: 18.1
click at [637, 323] on span "Video Player" at bounding box center [637, 323] width 0 height 0
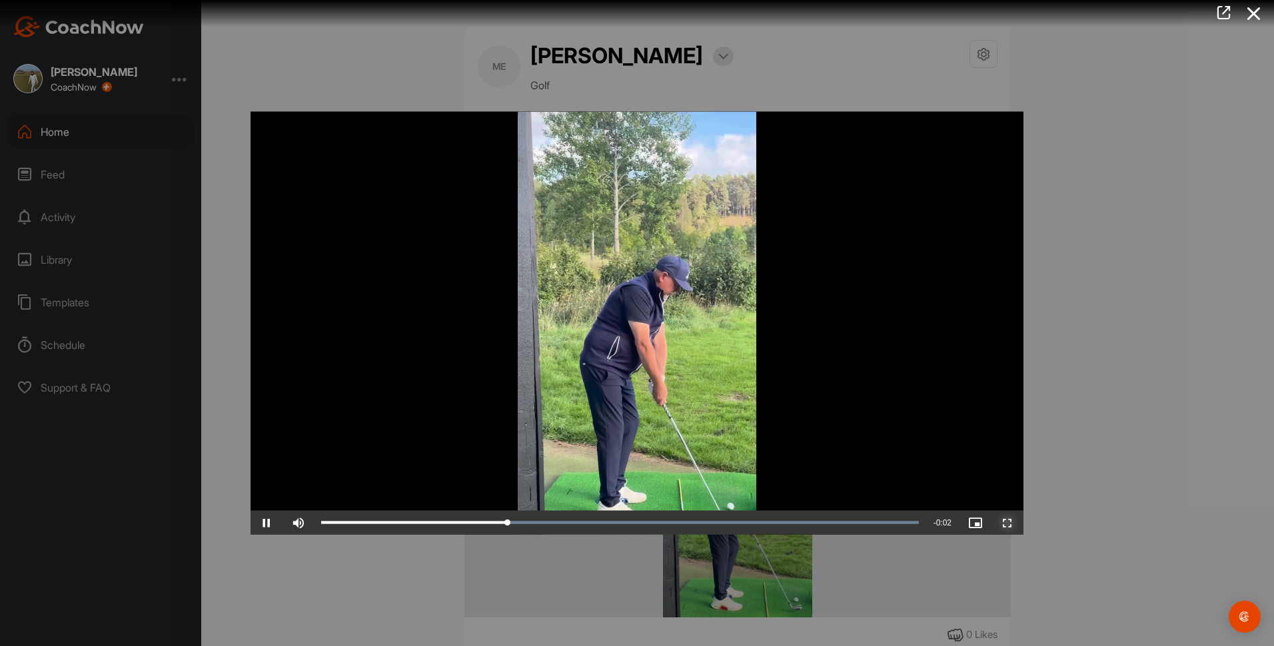
click at [1015, 523] on span "Video Player" at bounding box center [1007, 523] width 32 height 0
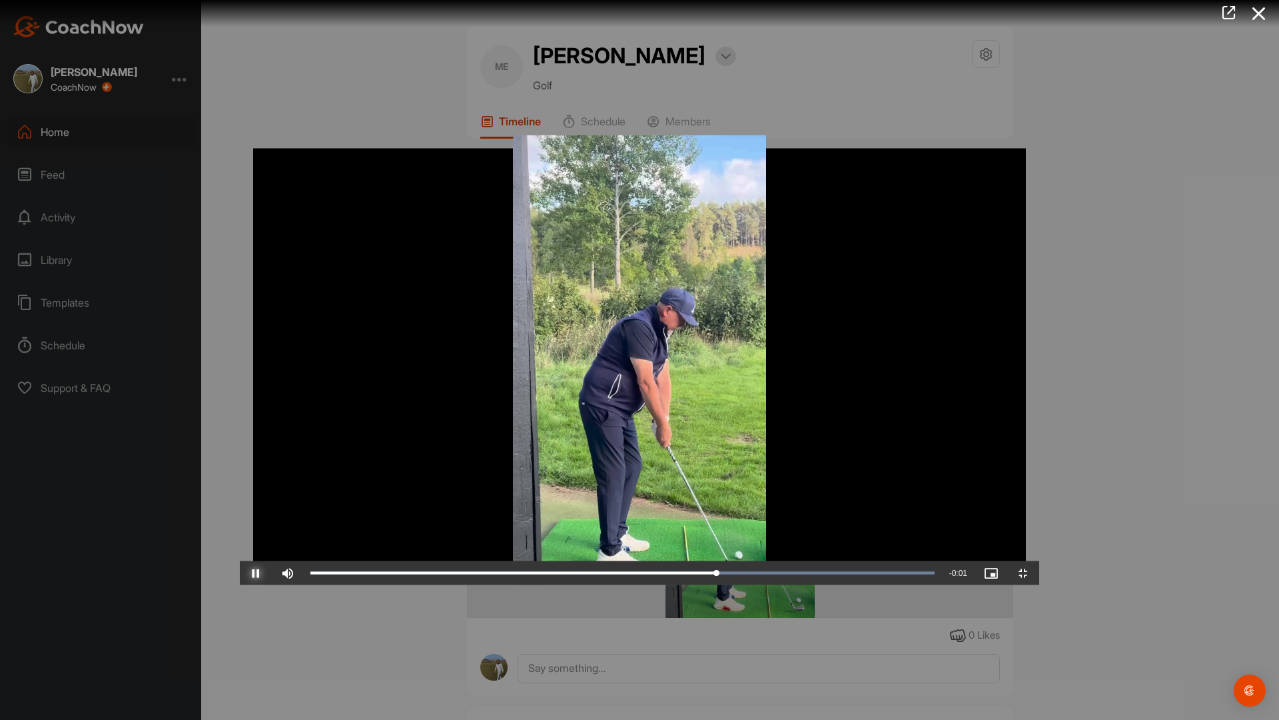
click at [240, 573] on span "Video Player" at bounding box center [256, 573] width 32 height 0
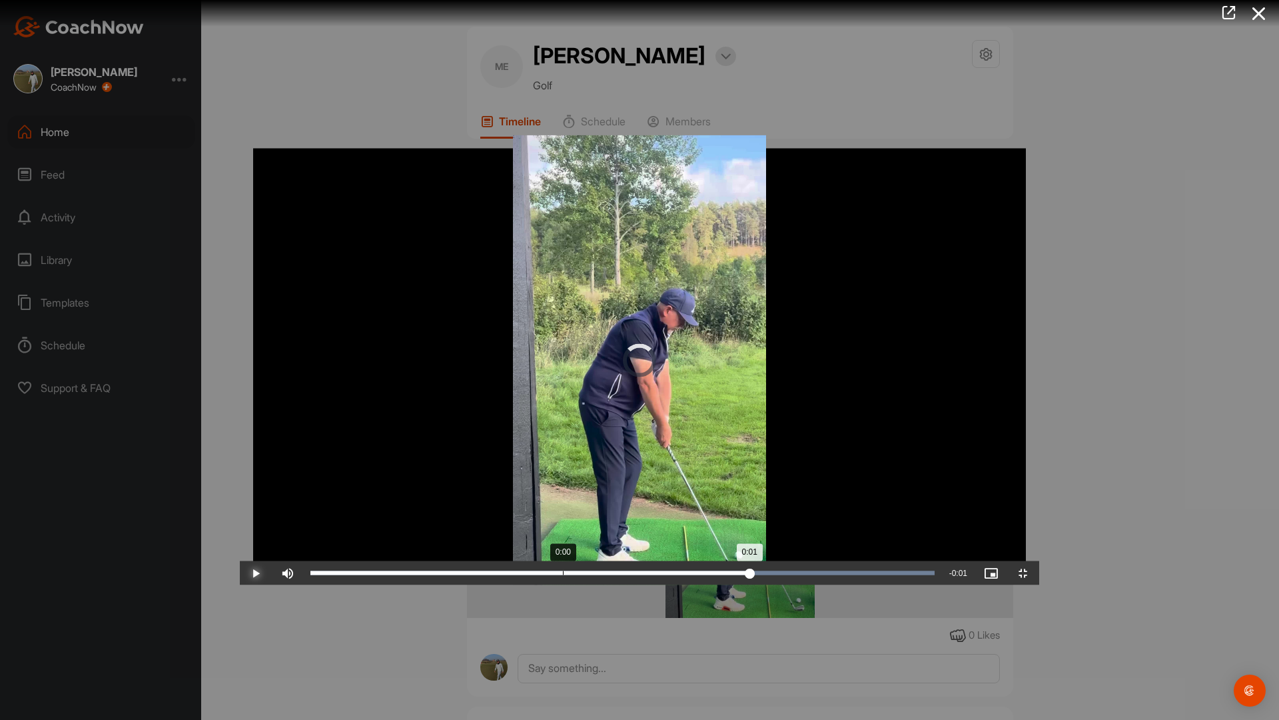
click at [323, 575] on div "Loaded : 100.00% 0:00 0:01" at bounding box center [622, 573] width 624 height 4
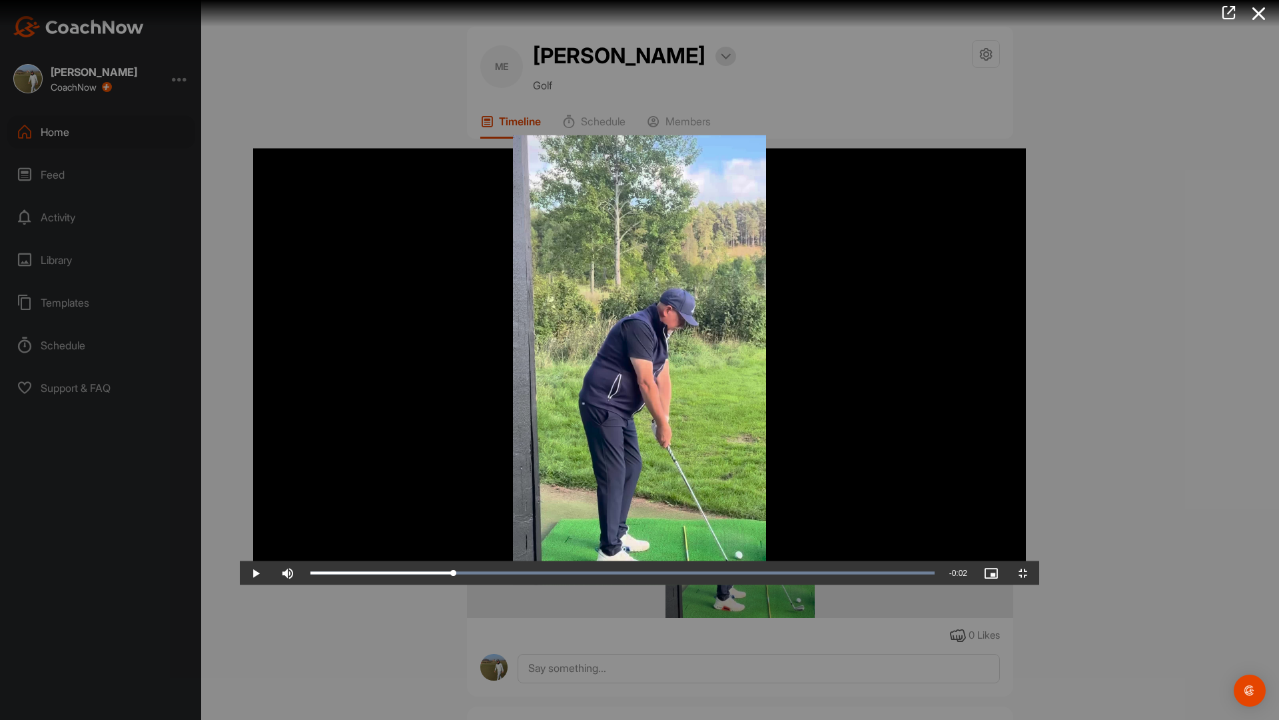
click at [521, 585] on video "Video Player" at bounding box center [640, 360] width 800 height 450
drag, startPoint x: 514, startPoint y: 709, endPoint x: 521, endPoint y: 707, distance: 7.0
click at [515, 575] on div "Loaded : 100.00% 0:01 0:00" at bounding box center [622, 573] width 624 height 4
click at [563, 585] on div "Loaded : 100.00% 0:01 0:01" at bounding box center [623, 573] width 638 height 24
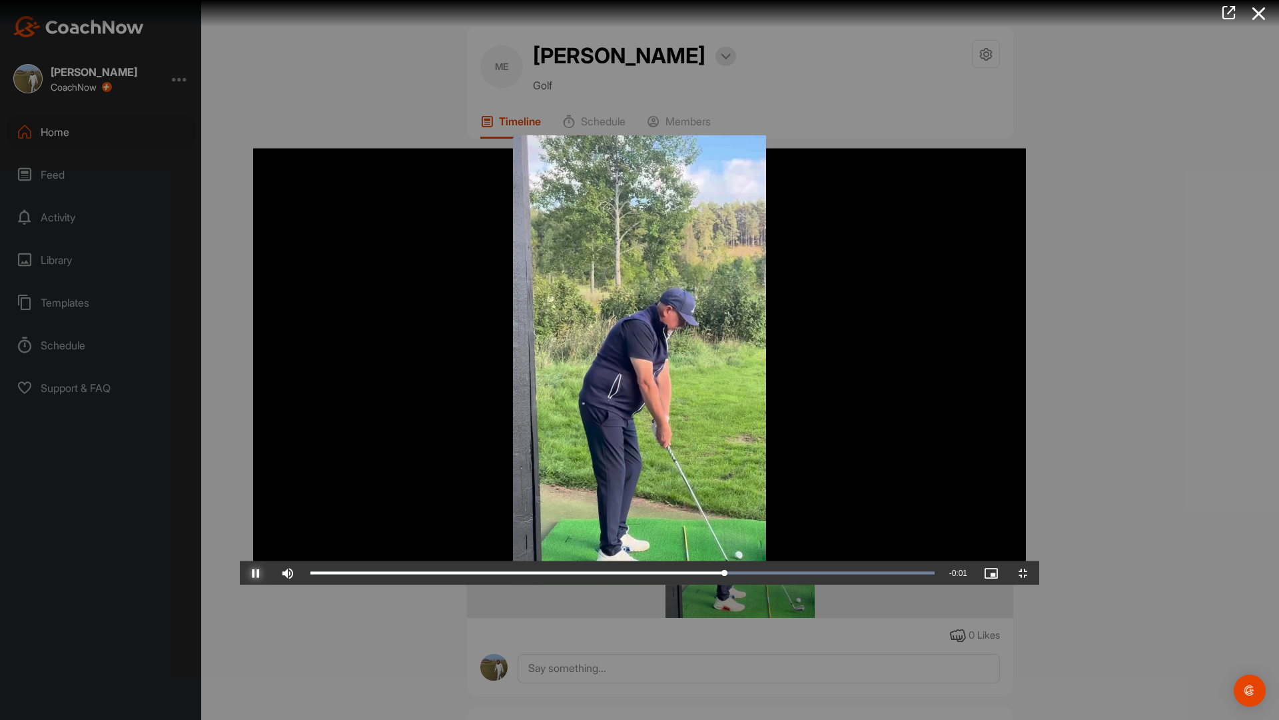
click at [240, 573] on span "Video Player" at bounding box center [256, 573] width 32 height 0
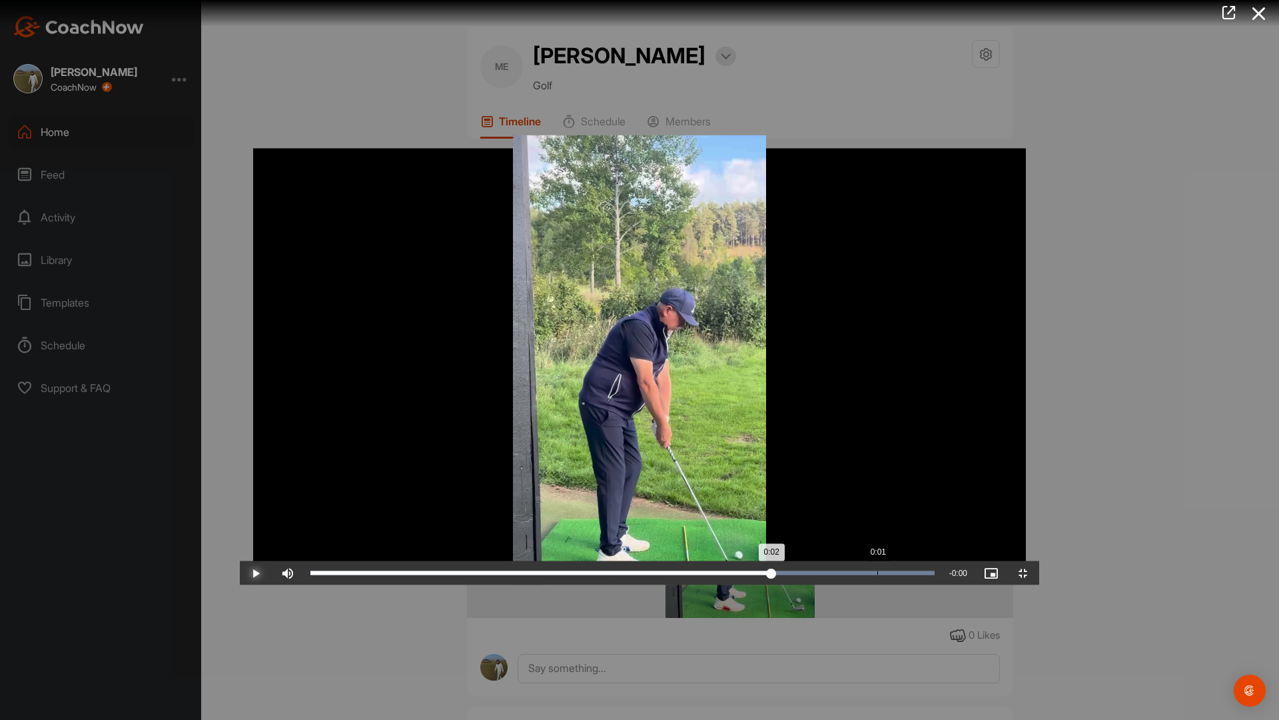
click at [640, 585] on div "Loaded : 100.00% 0:01 0:02" at bounding box center [623, 573] width 638 height 24
click at [654, 585] on div "Loaded : 100.00% 0:01 0:01" at bounding box center [623, 573] width 638 height 24
click at [677, 585] on div "Loaded : 100.00% 0:01 0:01" at bounding box center [623, 573] width 638 height 24
click at [653, 575] on div "0:01" at bounding box center [481, 573] width 342 height 4
click at [650, 575] on div "0:01" at bounding box center [480, 573] width 340 height 4
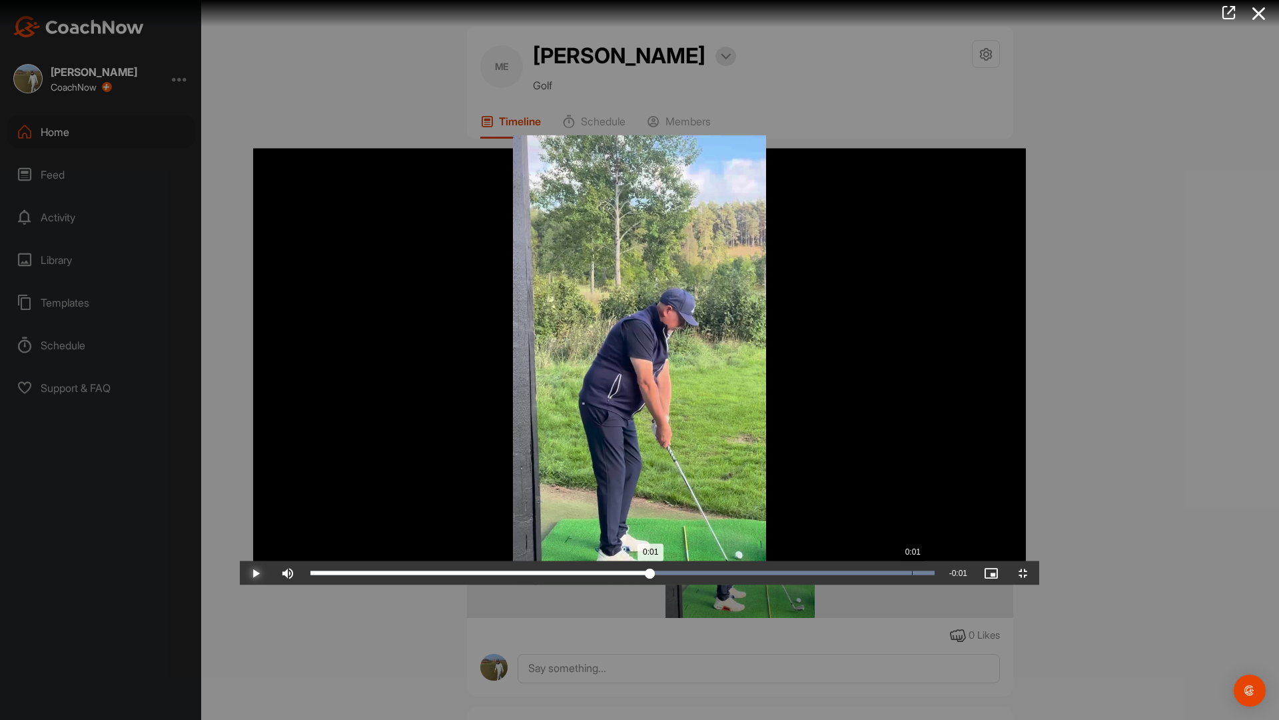
click at [650, 575] on div "0:01" at bounding box center [480, 573] width 340 height 4
click at [649, 575] on div "0:01" at bounding box center [479, 573] width 338 height 4
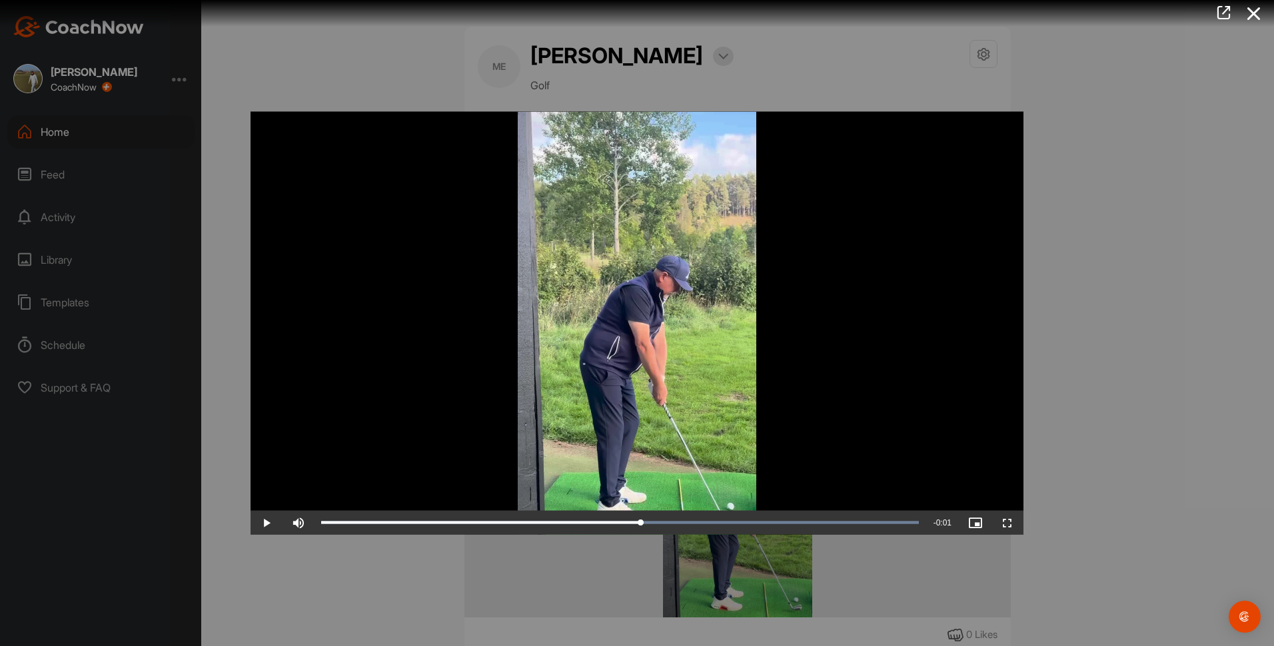
click at [1255, 11] on icon at bounding box center [1254, 13] width 31 height 25
